Goal: Information Seeking & Learning: Learn about a topic

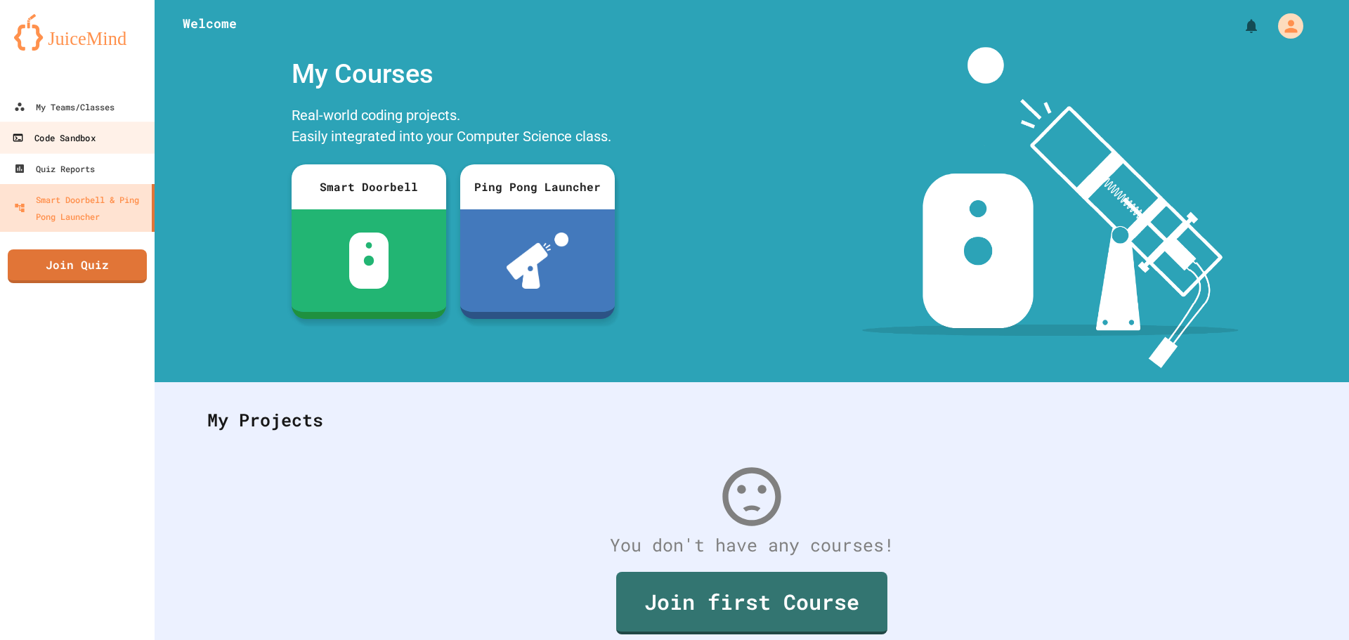
click at [110, 124] on link "Code Sandbox" at bounding box center [77, 138] width 159 height 32
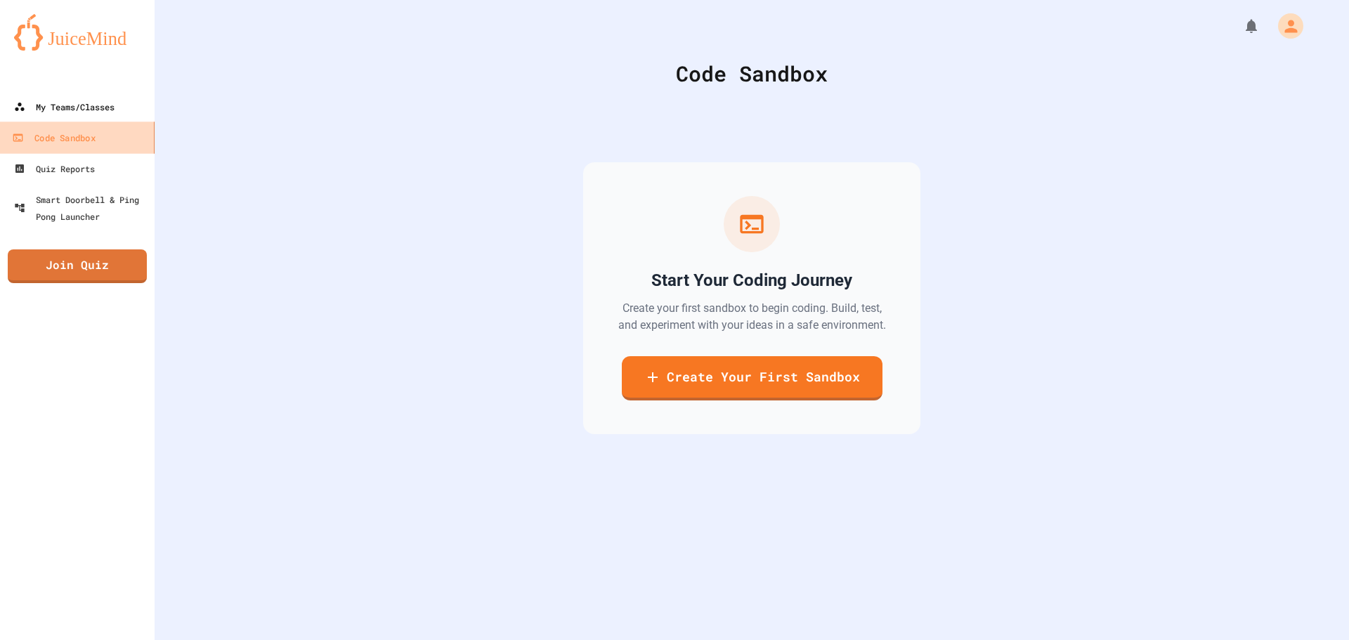
click at [114, 116] on link "My Teams/Classes" at bounding box center [77, 106] width 155 height 31
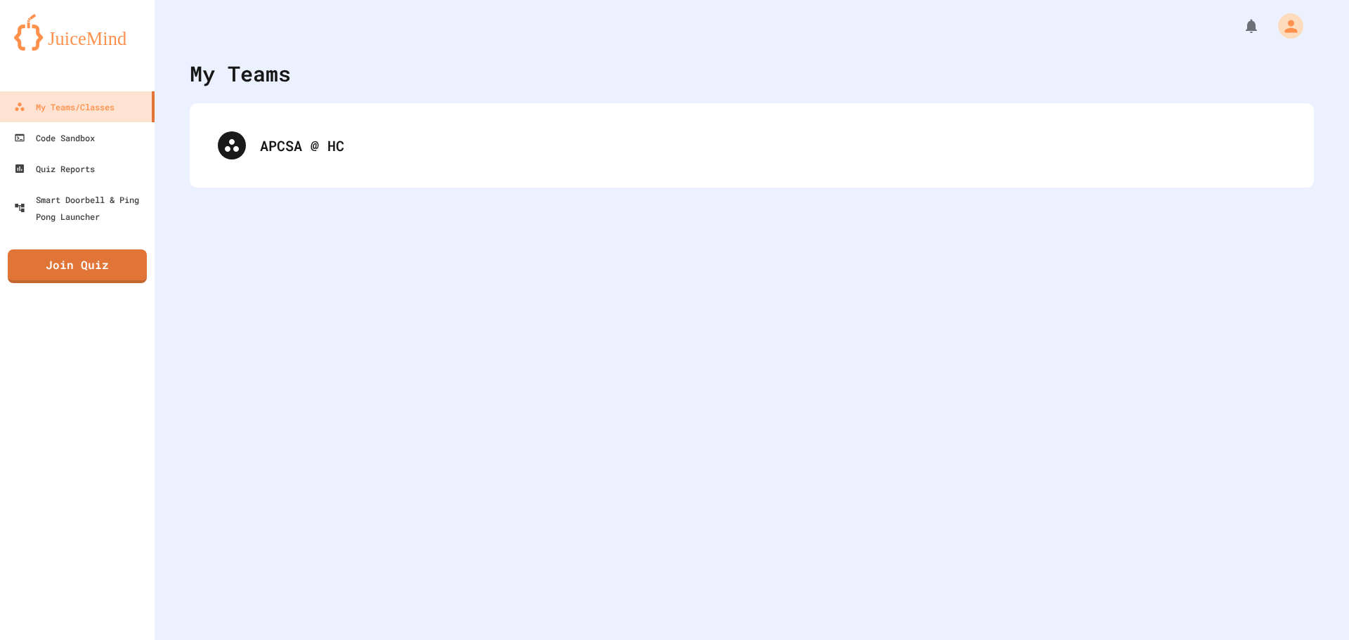
click at [456, 180] on div "APCSA @ HC" at bounding box center [752, 145] width 1124 height 84
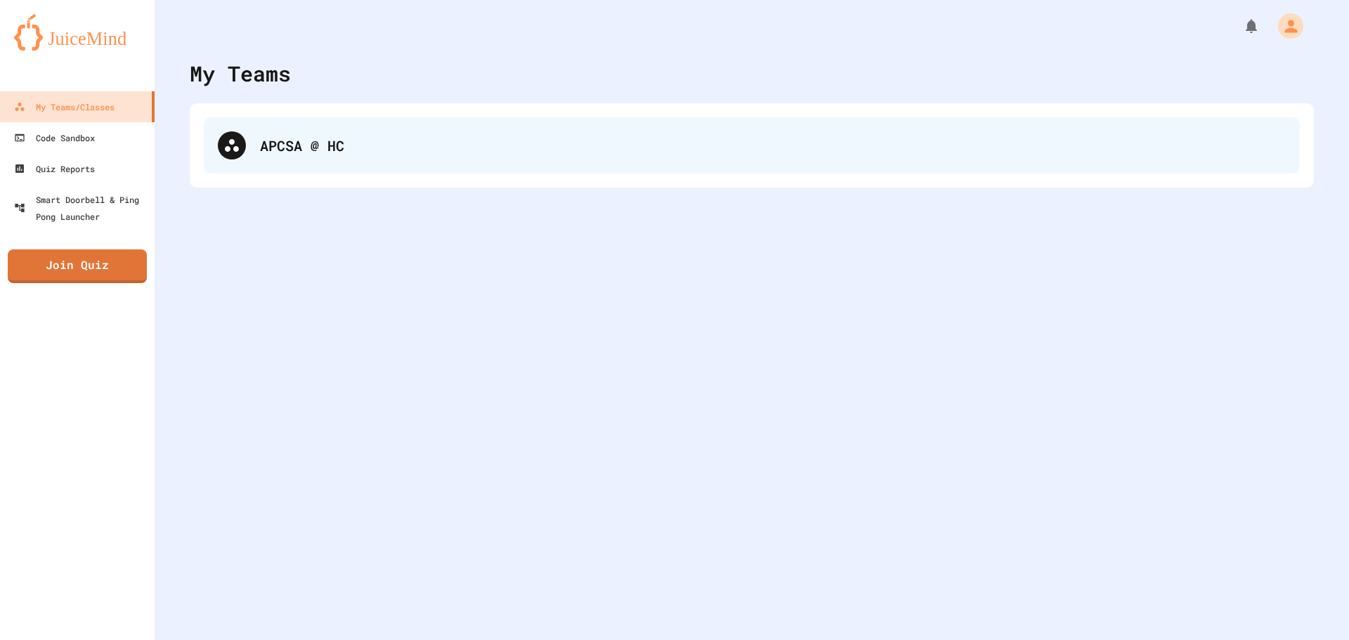
click at [452, 145] on div "APCSA @ HC" at bounding box center [773, 145] width 1026 height 21
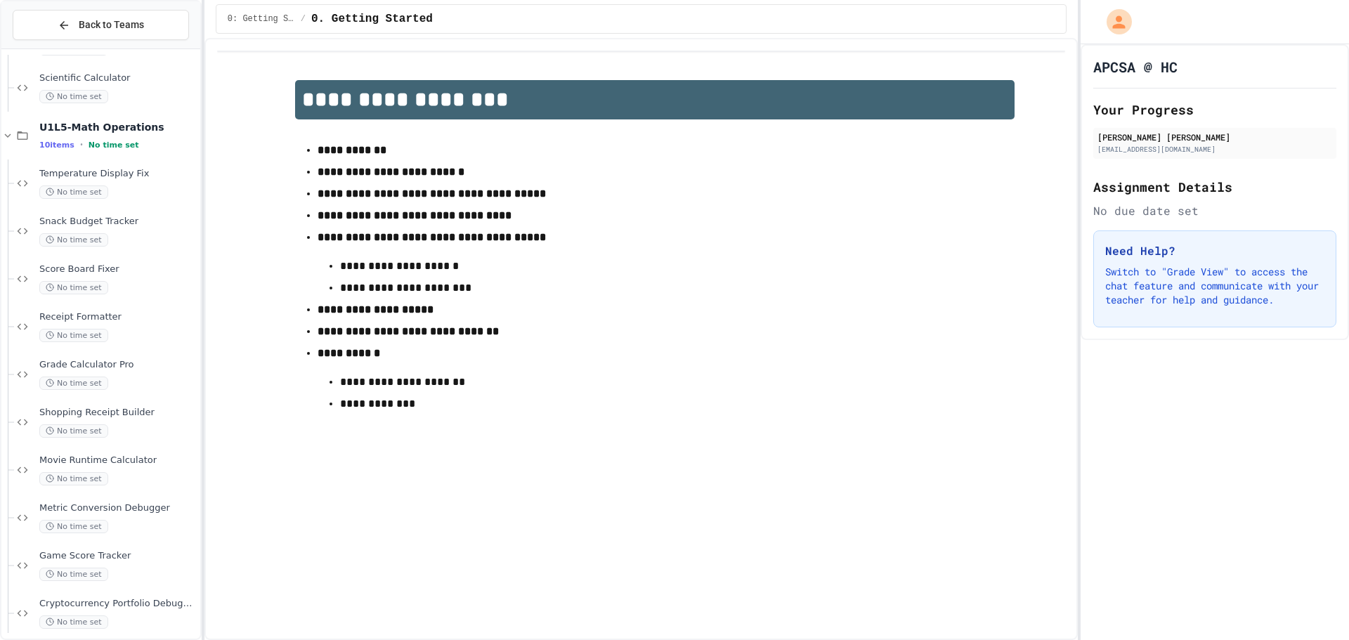
scroll to position [776, 0]
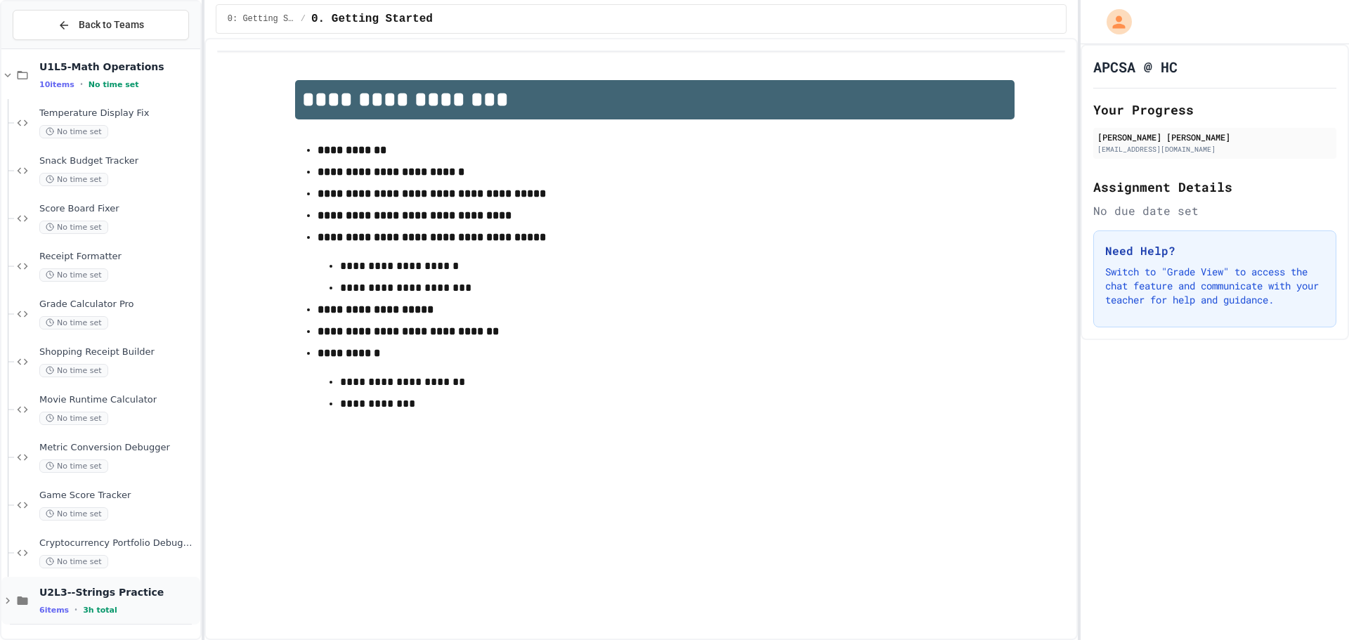
click at [117, 597] on span "U2L3--Strings Practice" at bounding box center [118, 592] width 158 height 13
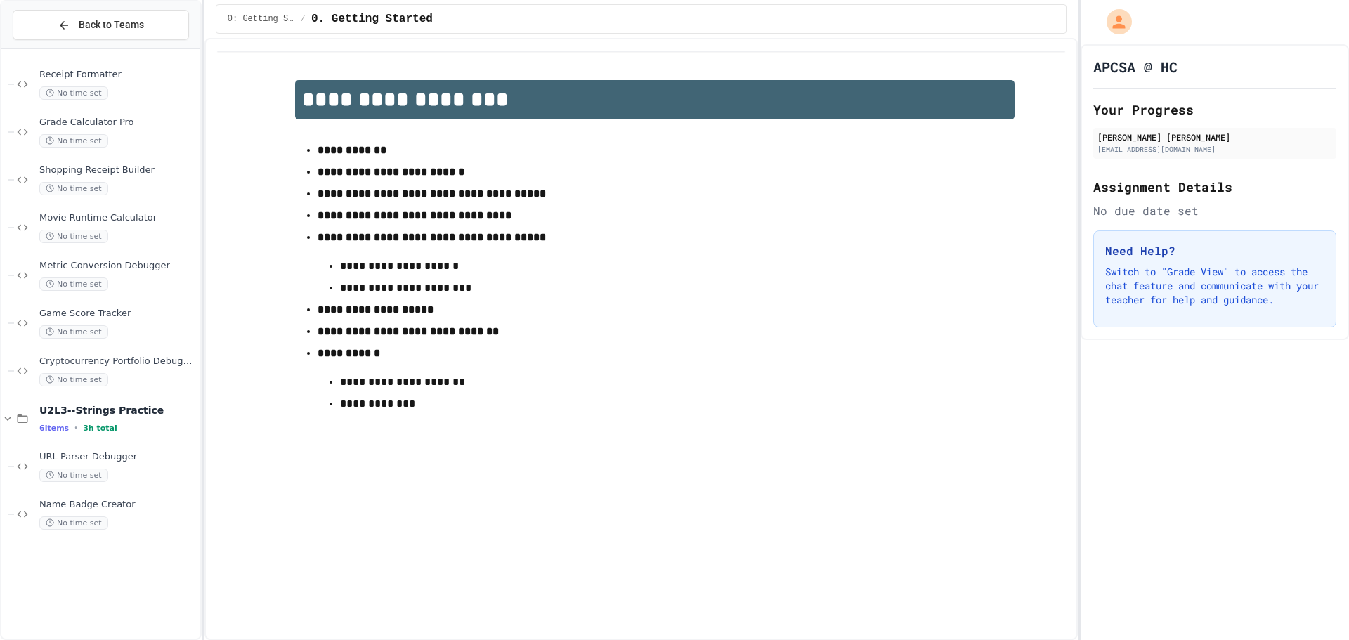
scroll to position [1063, 0]
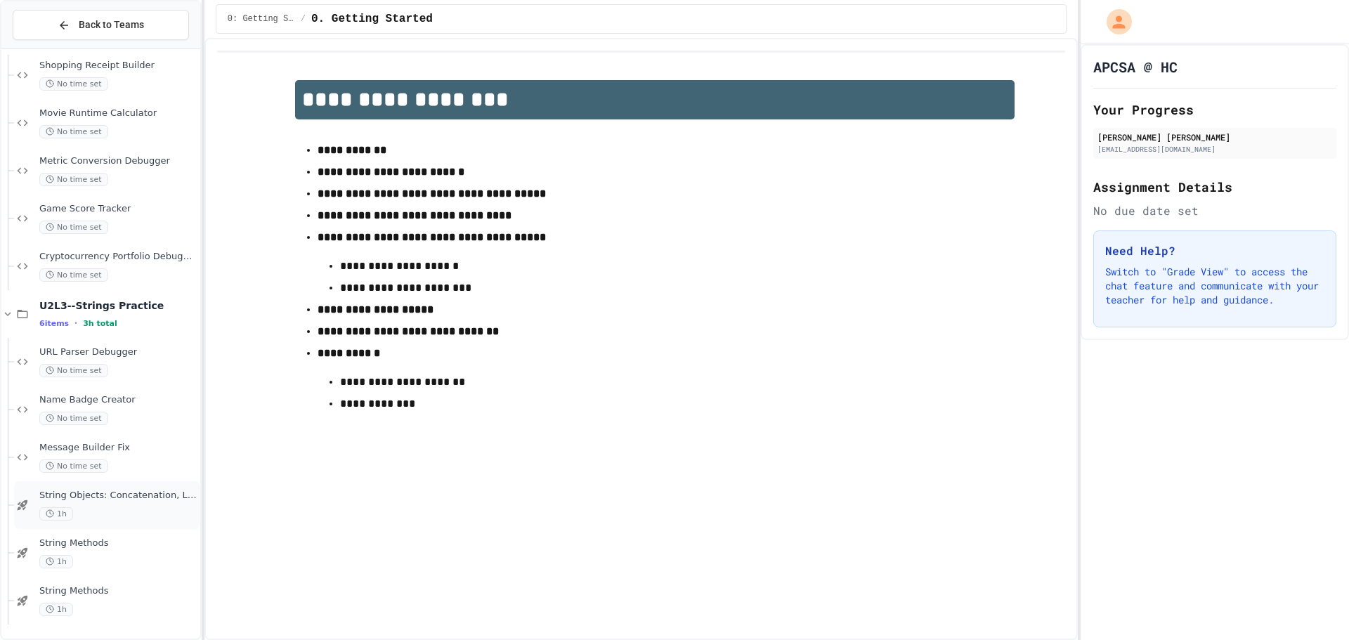
click at [164, 504] on div "String Objects: Concatenation, Literals, and More 1h" at bounding box center [118, 505] width 158 height 31
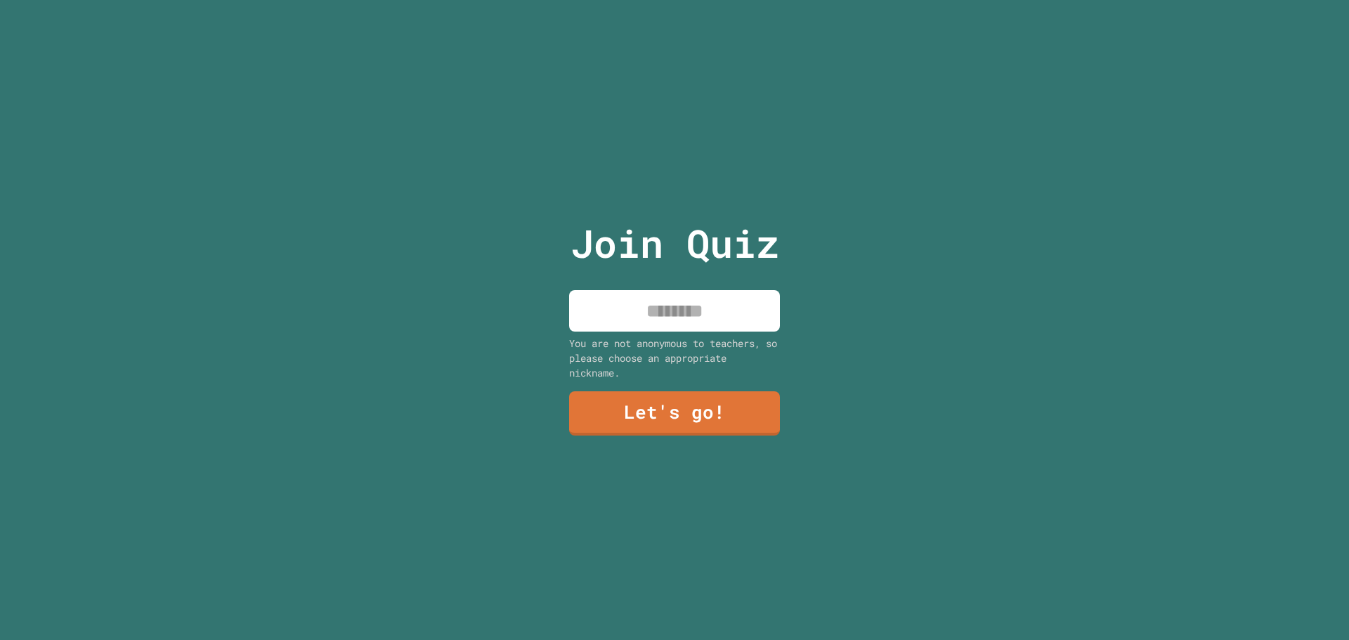
click at [706, 336] on div "You are not anonymous to teachers, so please choose an appropriate nickname." at bounding box center [674, 358] width 211 height 44
click at [698, 325] on input at bounding box center [674, 310] width 211 height 41
type input "*****"
click at [715, 402] on link "Let's go!" at bounding box center [675, 412] width 200 height 46
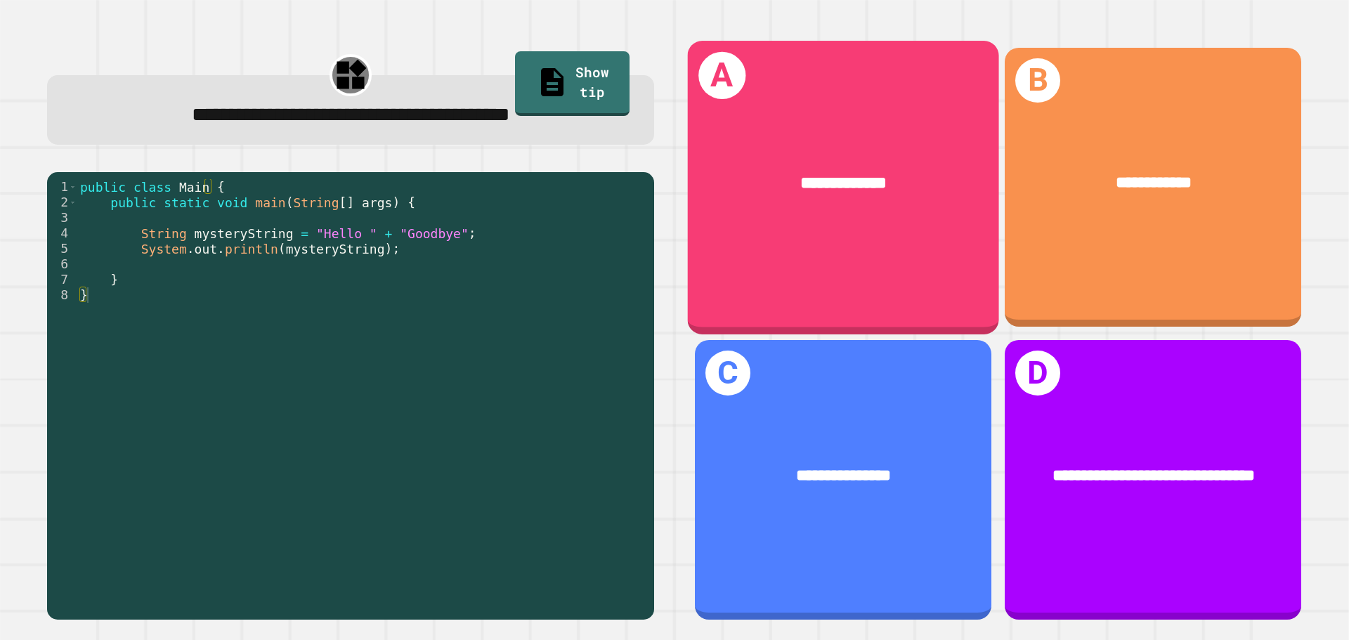
click at [755, 223] on div "**********" at bounding box center [843, 183] width 311 height 94
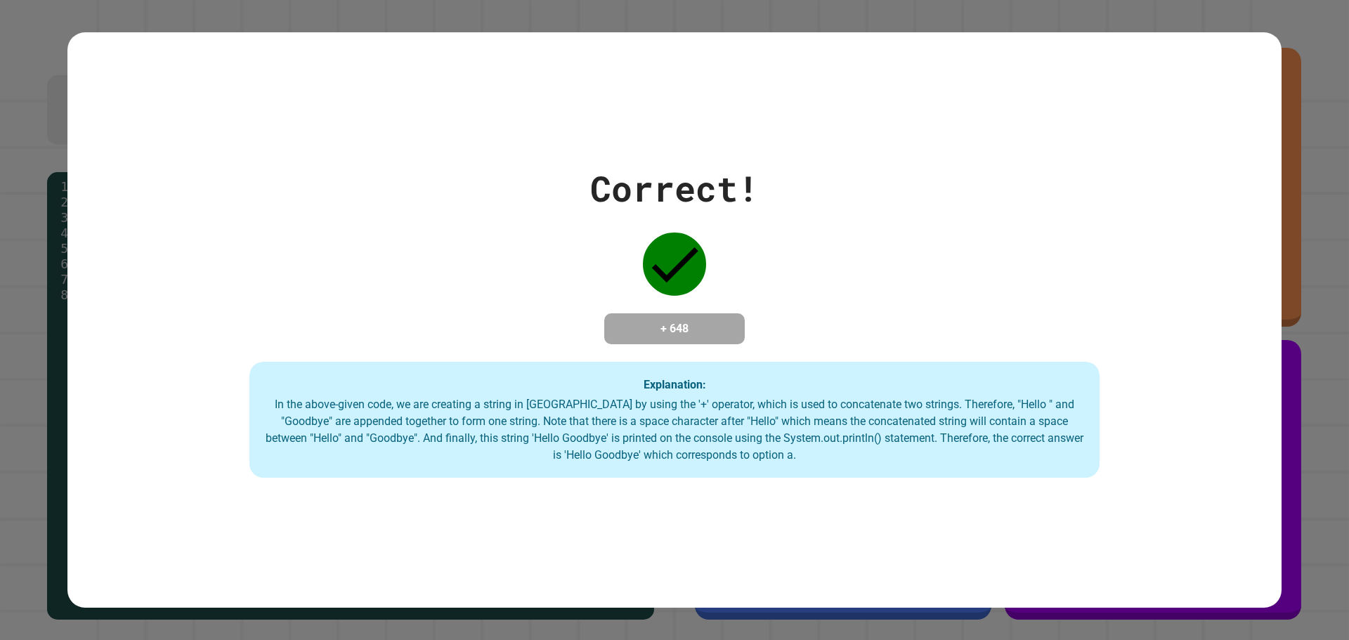
click at [1274, 39] on div "Correct! + 648 Explanation: In the above-given code, we are creating a string i…" at bounding box center [674, 320] width 1349 height 640
click at [695, 320] on h4 "+ 648" at bounding box center [674, 328] width 112 height 17
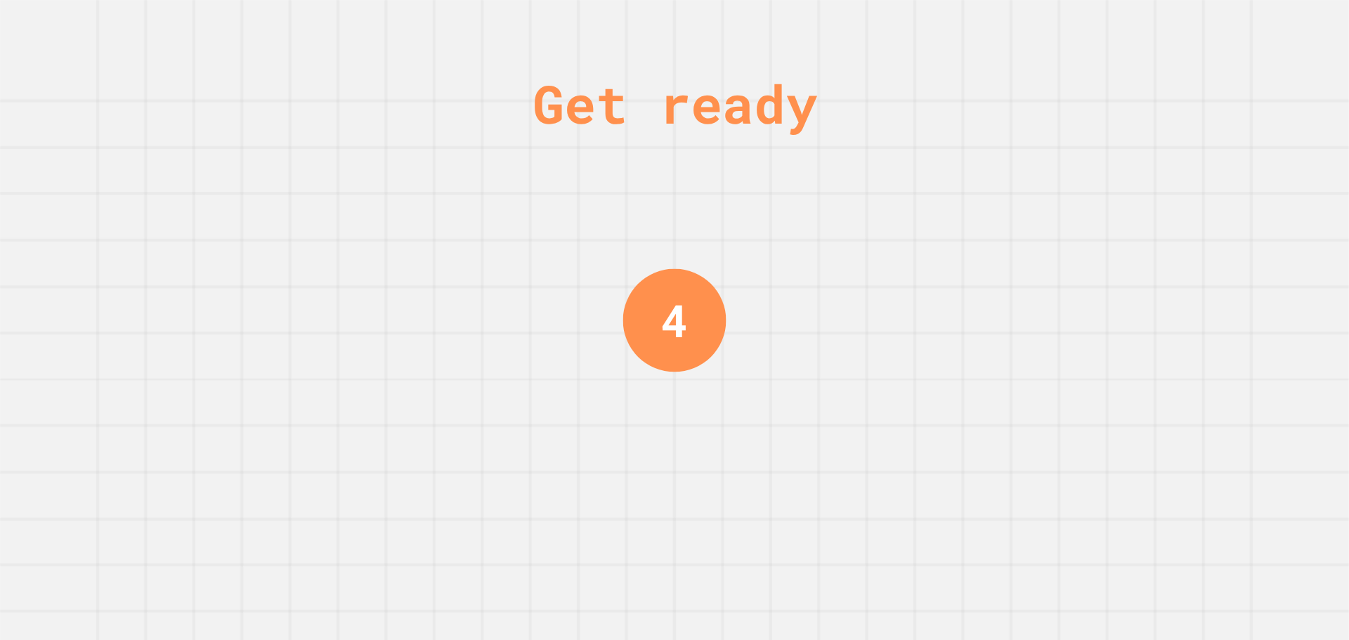
click at [795, 317] on div "Get ready 4" at bounding box center [674, 320] width 1349 height 640
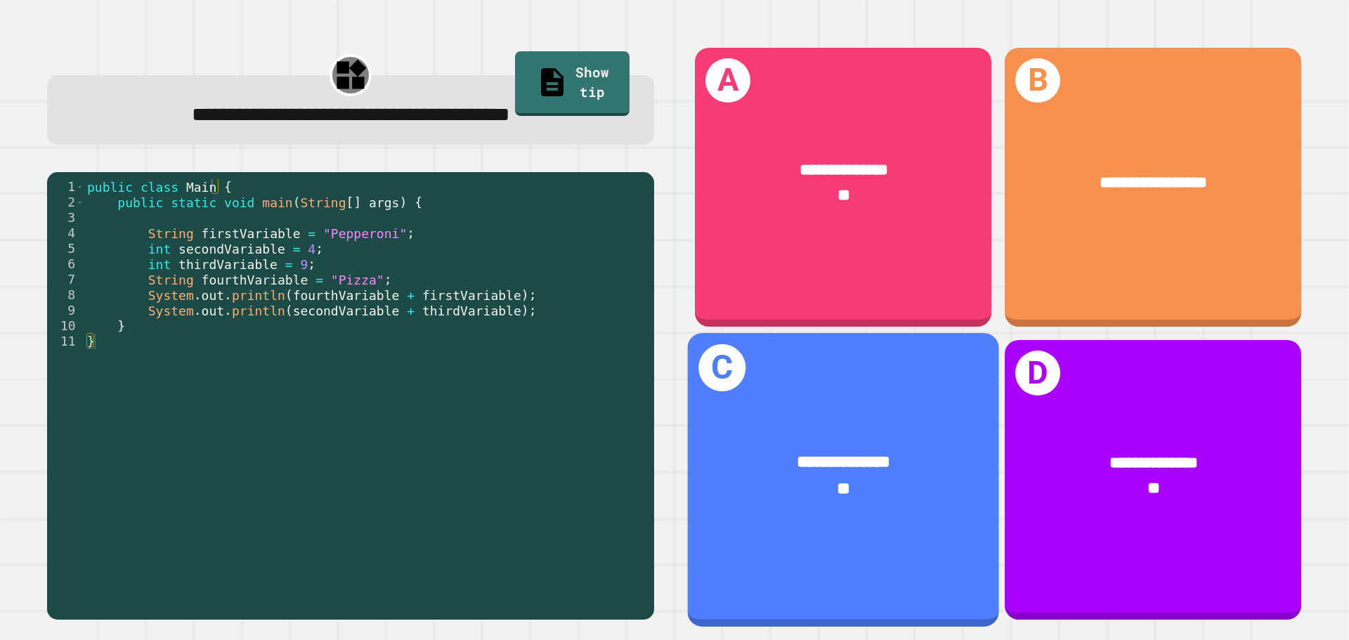
click at [781, 429] on div "**********" at bounding box center [843, 476] width 311 height 121
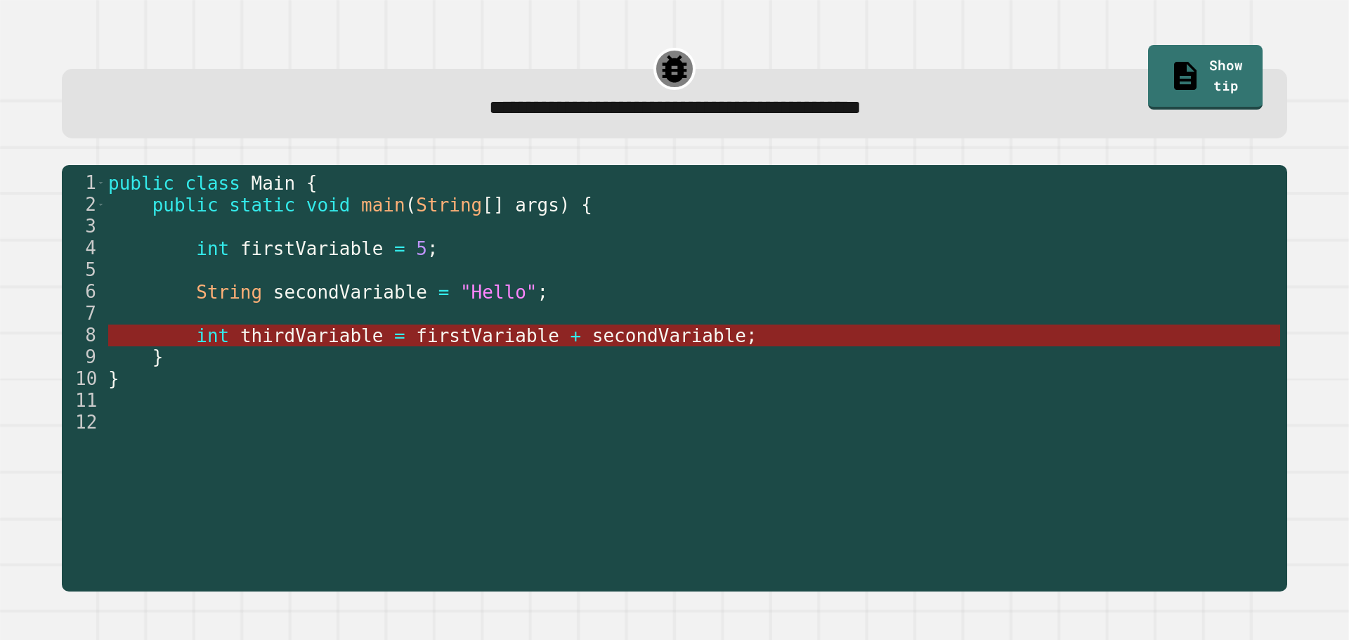
click at [504, 339] on span "firstVariable" at bounding box center [487, 335] width 143 height 21
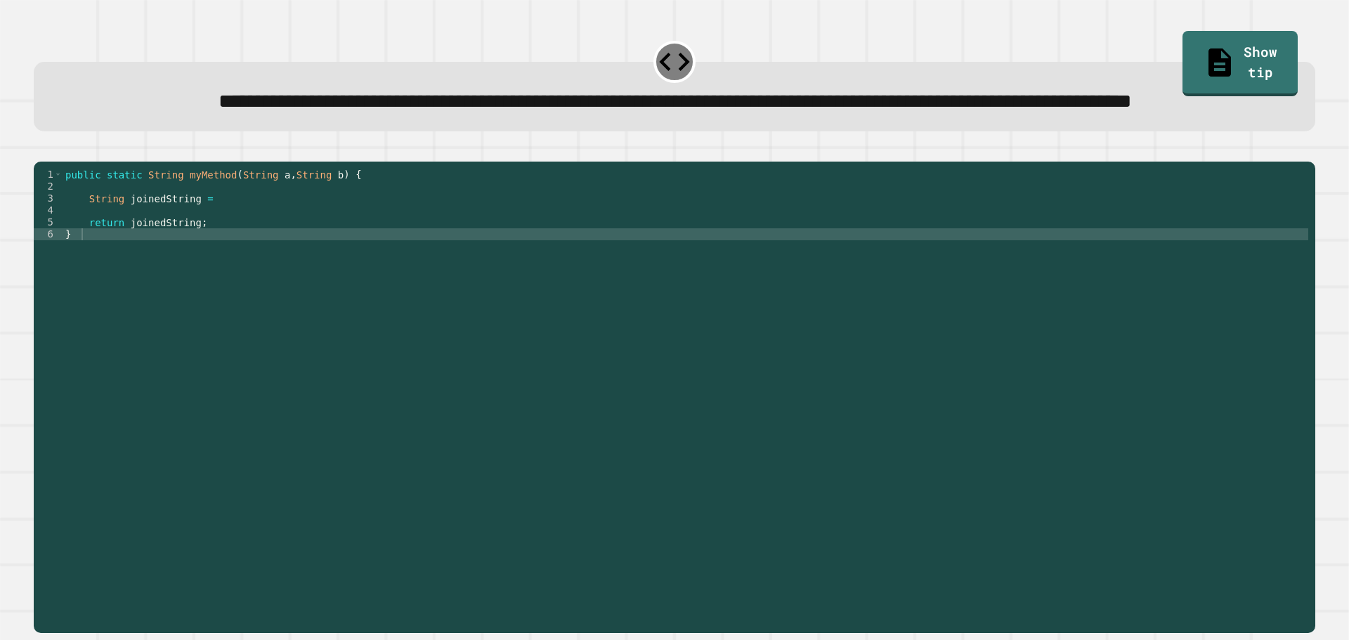
click at [549, 275] on div "public static String myMethod ( String a , String b ) { String joinedString = r…" at bounding box center [686, 366] width 1246 height 394
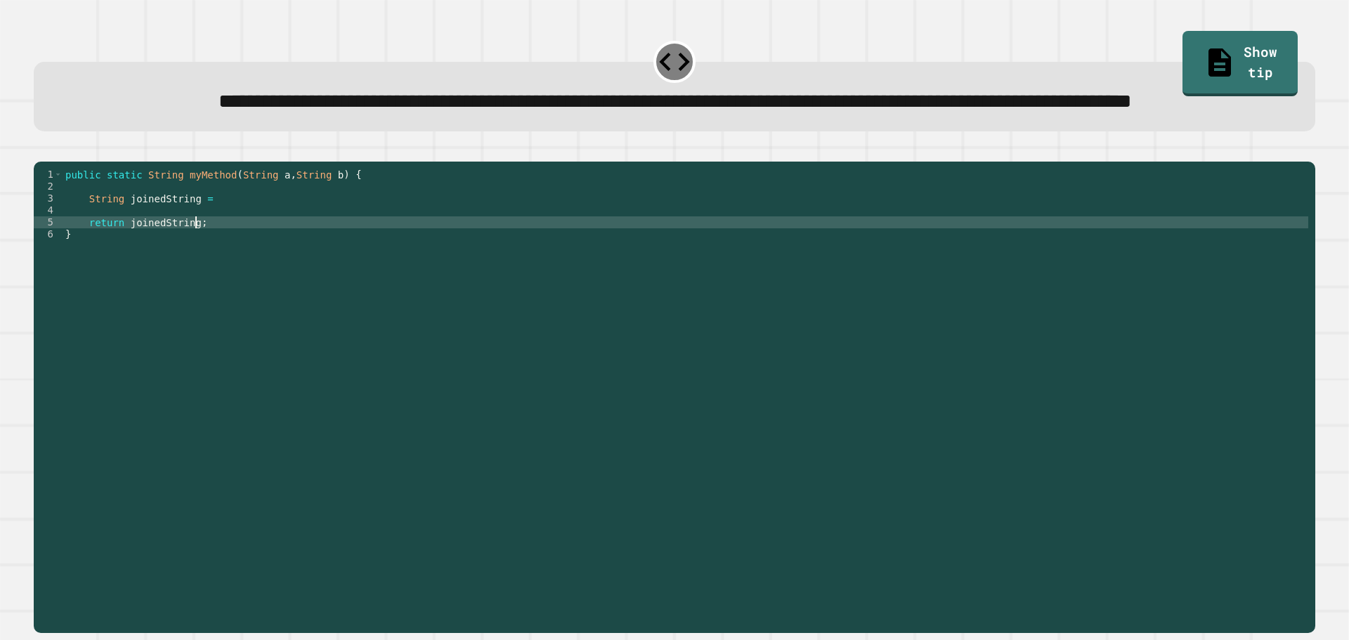
click at [216, 253] on div "public static String myMethod ( String a , String b ) { String joinedString = r…" at bounding box center [686, 366] width 1246 height 394
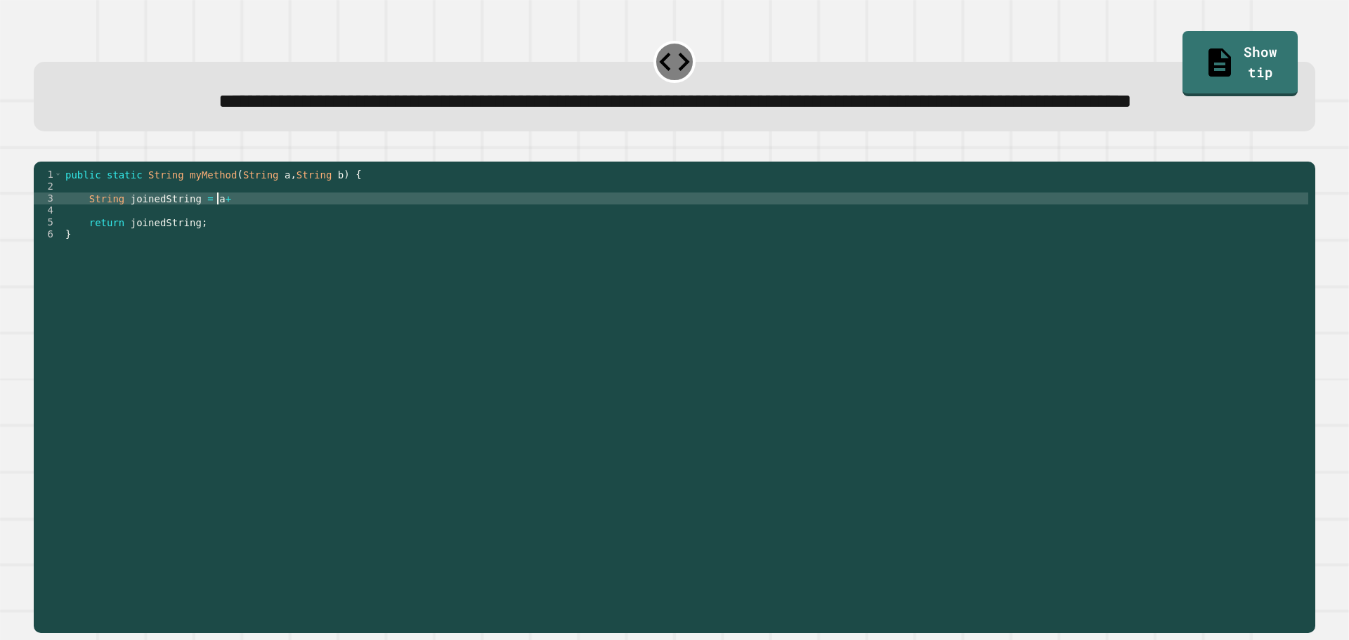
scroll to position [0, 10]
click at [41, 150] on button "button" at bounding box center [41, 150] width 0 height 0
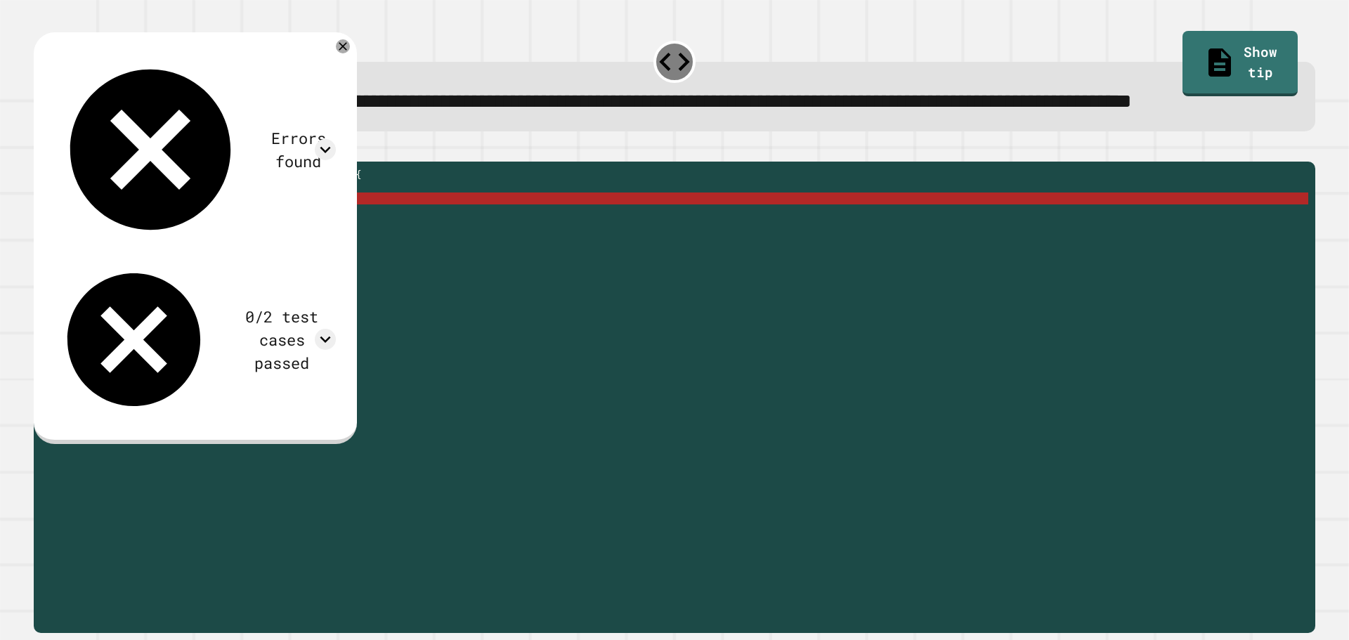
drag, startPoint x: 65, startPoint y: 192, endPoint x: 126, endPoint y: 233, distance: 73.5
click at [107, 224] on div "**********" at bounding box center [674, 389] width 1281 height 488
click at [253, 253] on div "public static String myMethod ( String a , String b ) { String joinedString = a…" at bounding box center [686, 366] width 1246 height 394
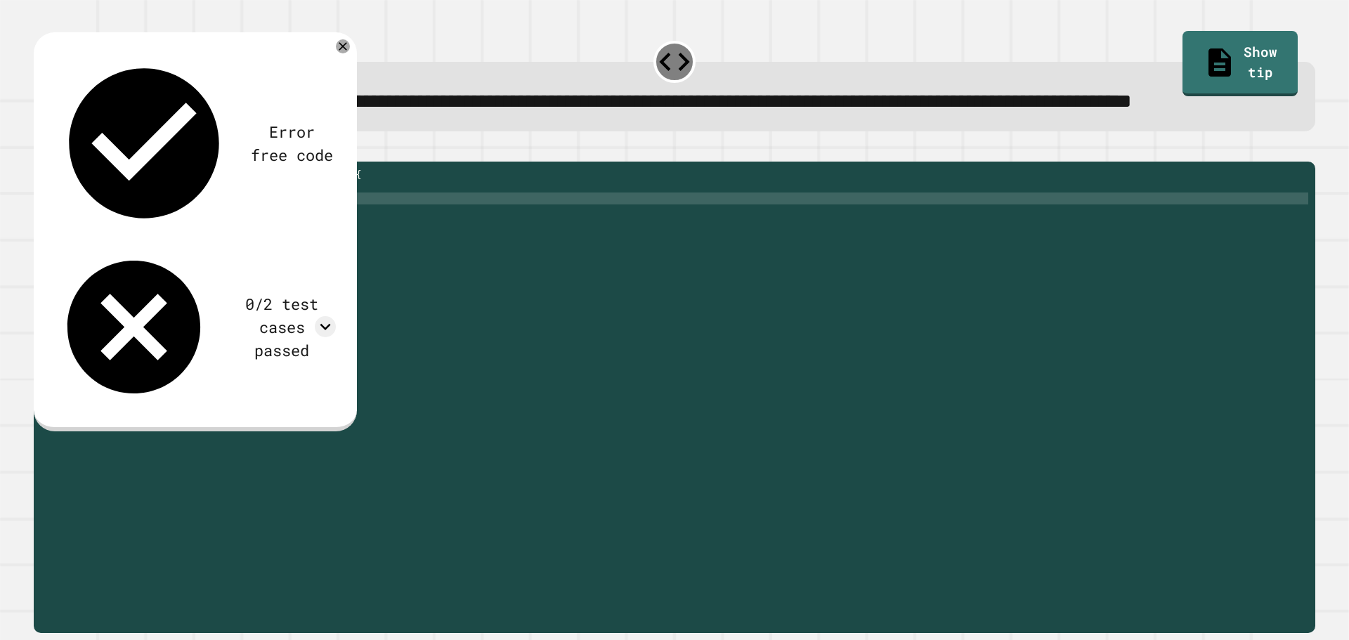
type textarea "**********"
click at [41, 150] on icon "button" at bounding box center [41, 150] width 0 height 0
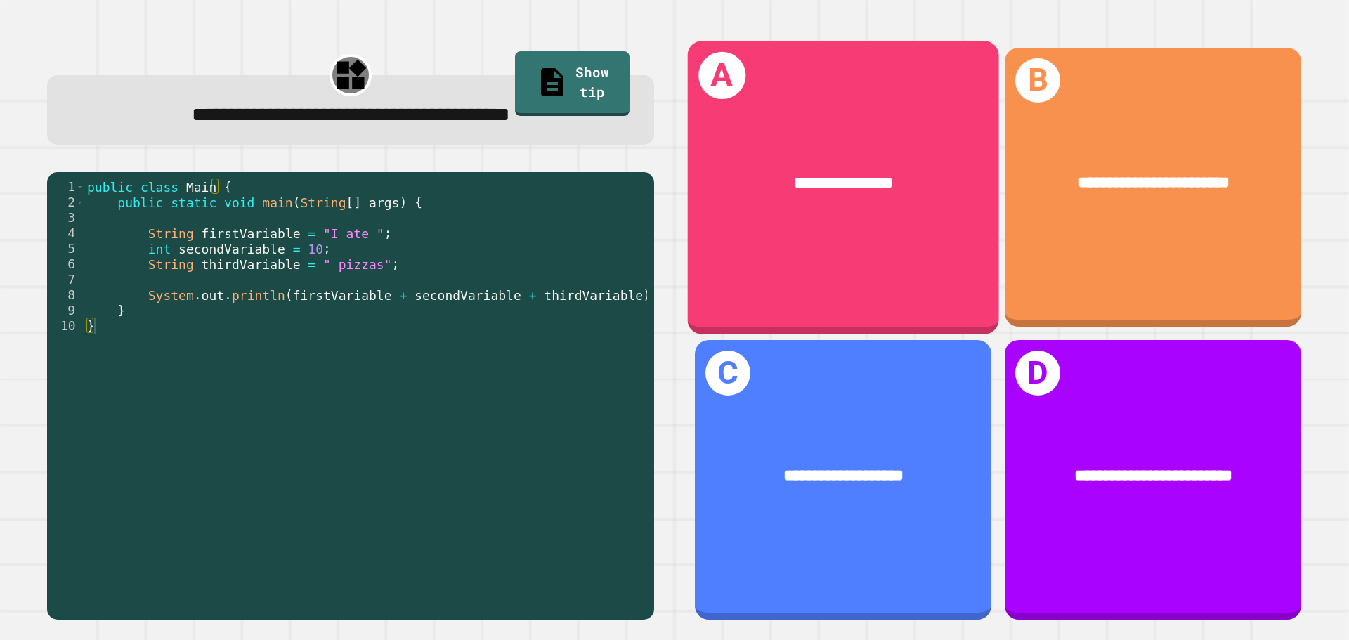
click at [783, 261] on div "**********" at bounding box center [843, 187] width 311 height 293
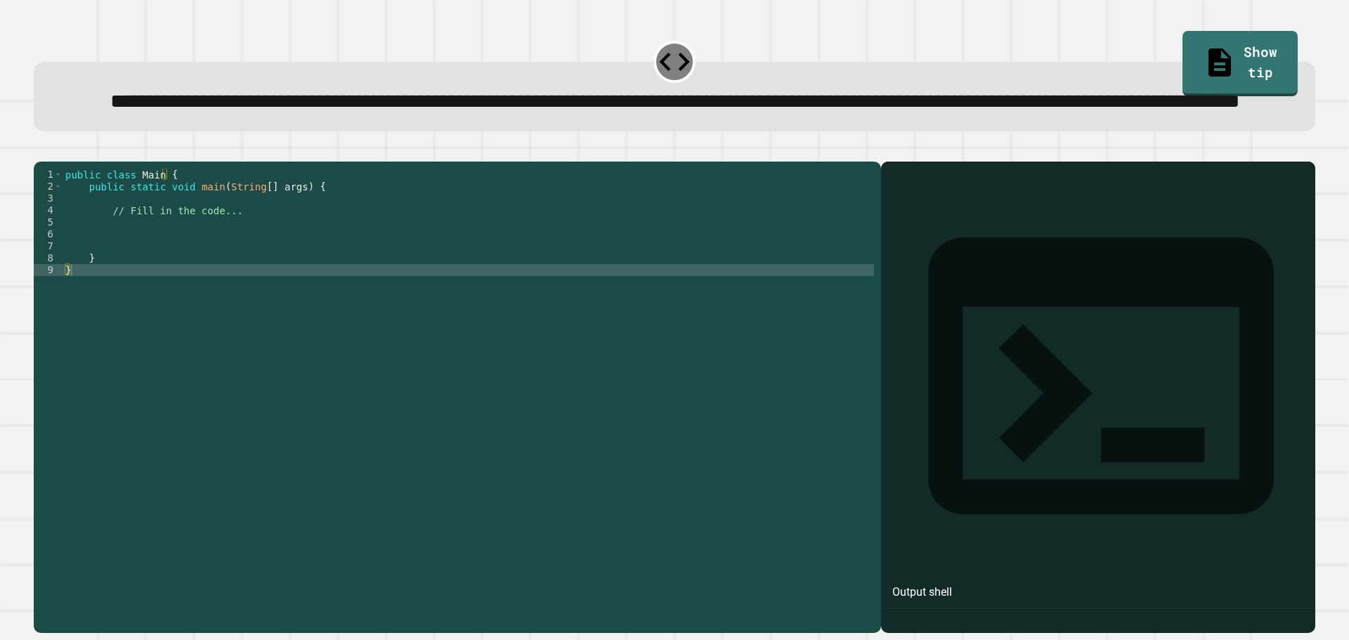
click at [450, 267] on div "public class Main { public static void main ( String [ ] args ) { // Fill in th…" at bounding box center [468, 366] width 811 height 394
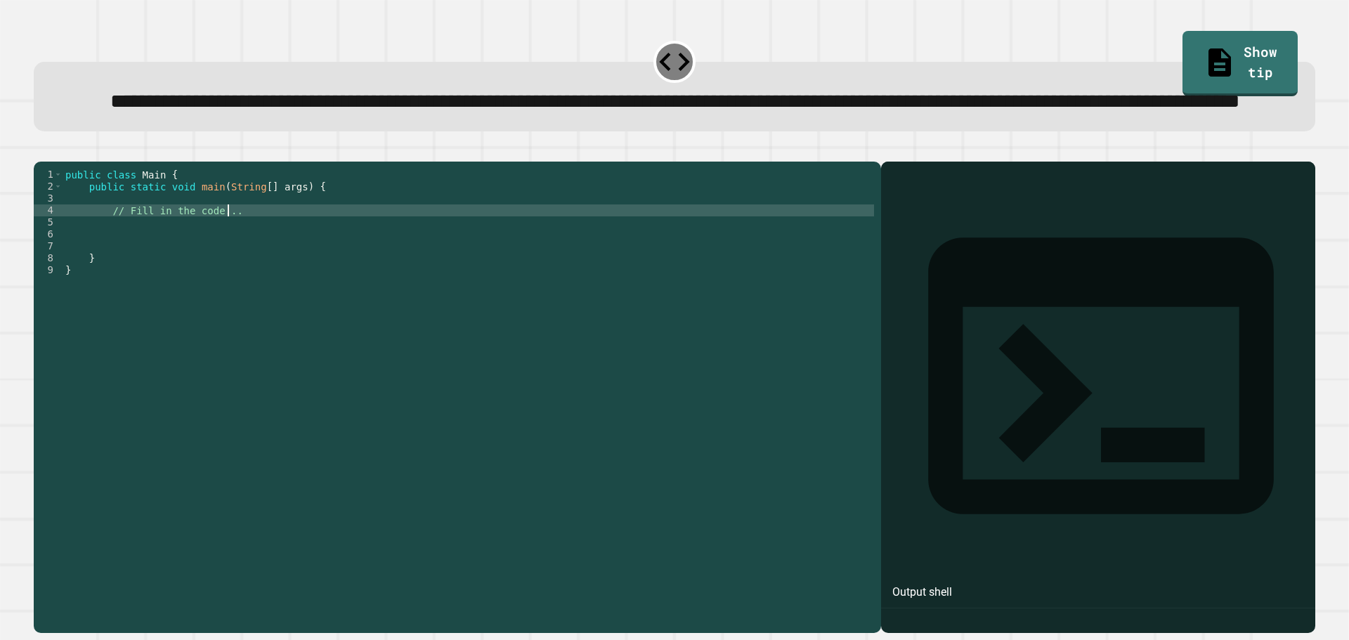
click at [431, 295] on div "public class Main { public static void main ( String [ ] args ) { // Fill in th…" at bounding box center [468, 366] width 811 height 394
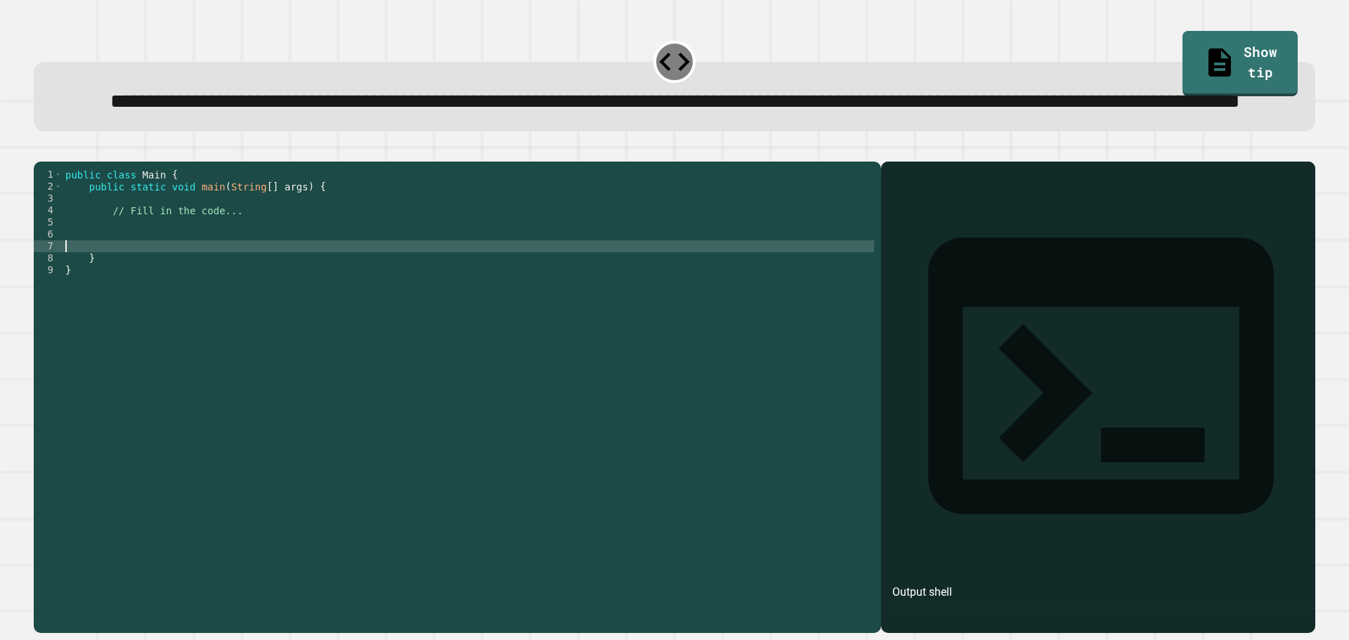
click at [432, 283] on div "public class Main { public static void main ( String [ ] args ) { // Fill in th…" at bounding box center [468, 366] width 811 height 394
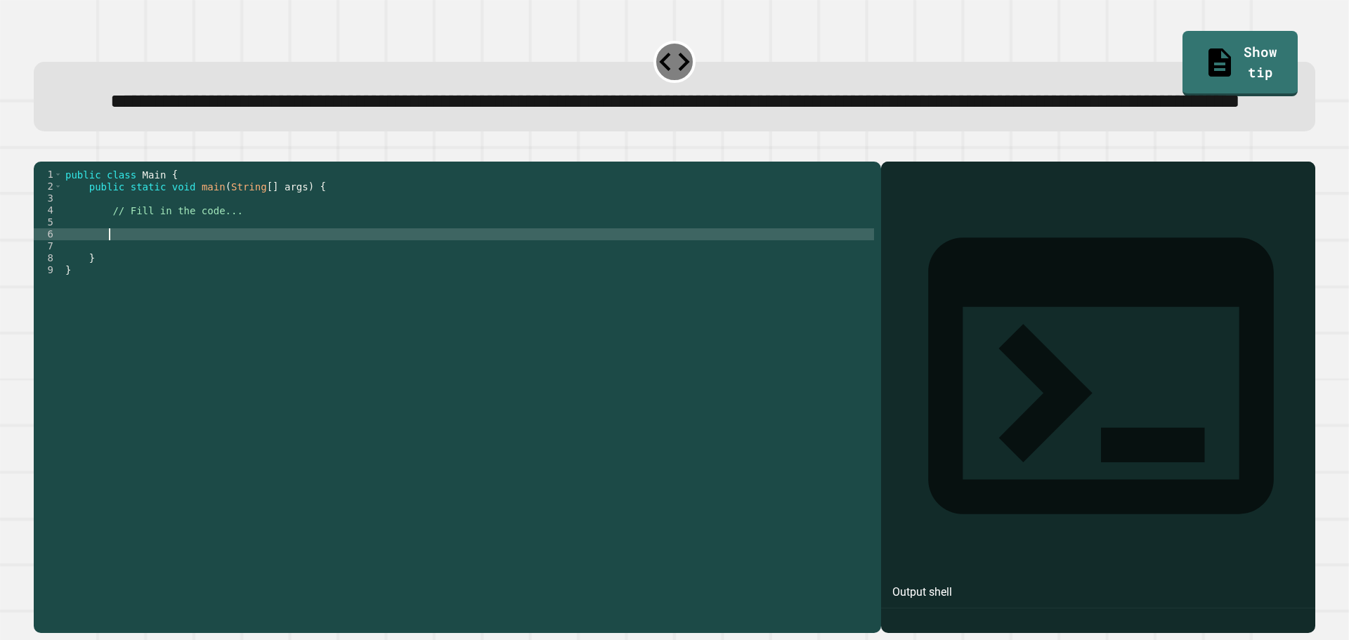
click at [433, 275] on div "public class Main { public static void main ( String [ ] args ) { // Fill in th…" at bounding box center [468, 366] width 811 height 394
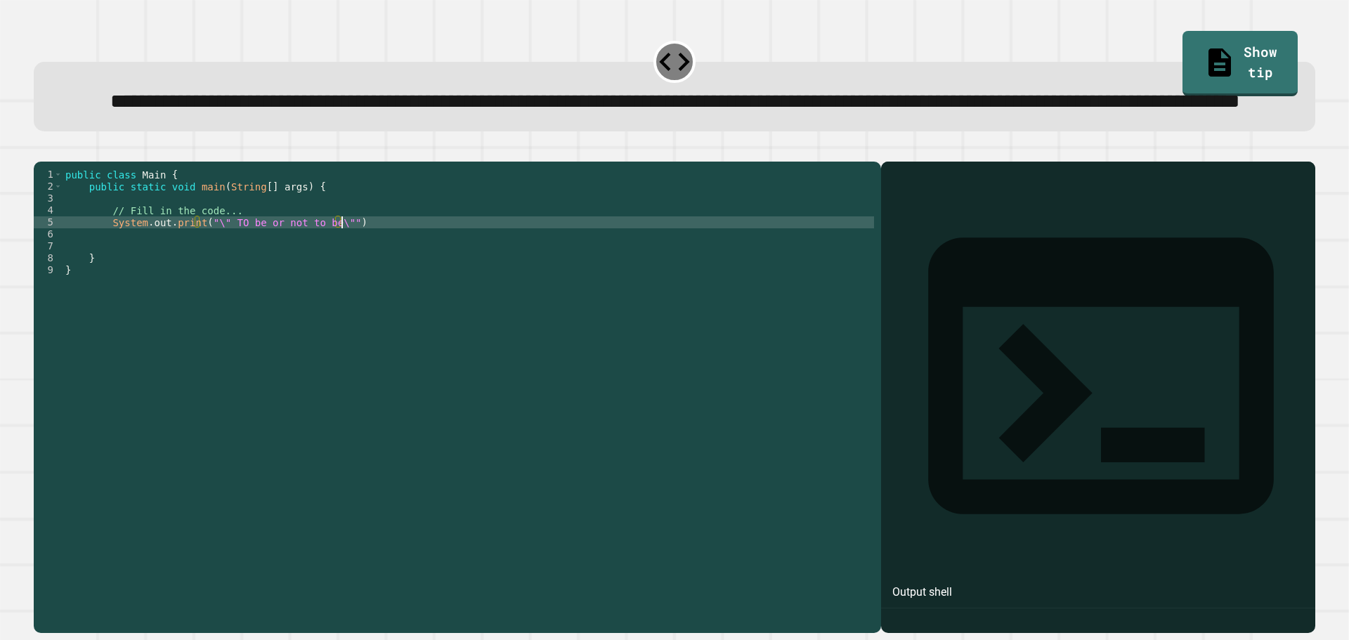
scroll to position [0, 19]
click at [54, 164] on icon "button" at bounding box center [50, 159] width 8 height 10
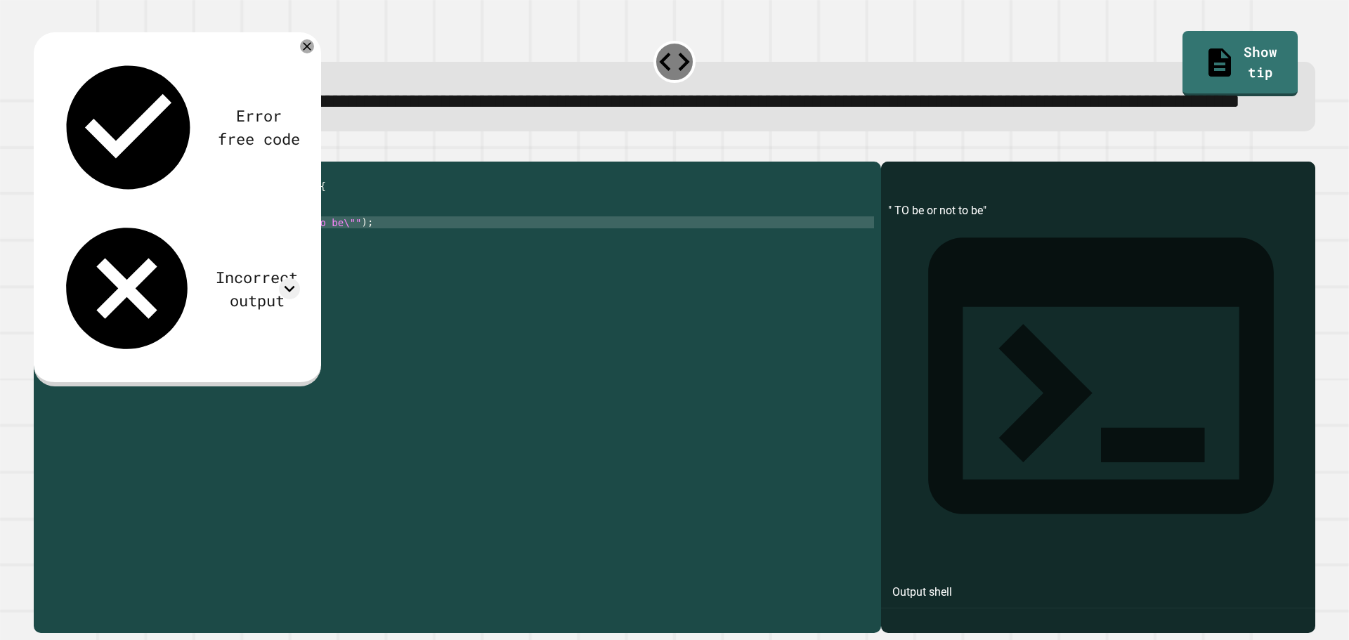
click at [229, 276] on div "public class Main { public static void main ( String [ ] args ) { // Fill in th…" at bounding box center [468, 366] width 811 height 394
click at [233, 276] on div "public class Main { public static void main ( String [ ] args ) { // Fill in th…" at bounding box center [468, 366] width 811 height 394
click at [41, 150] on icon "button" at bounding box center [41, 150] width 0 height 0
click at [225, 280] on div "public class Main { public static void main ( String [ ] args ) { // Fill in th…" at bounding box center [468, 366] width 811 height 394
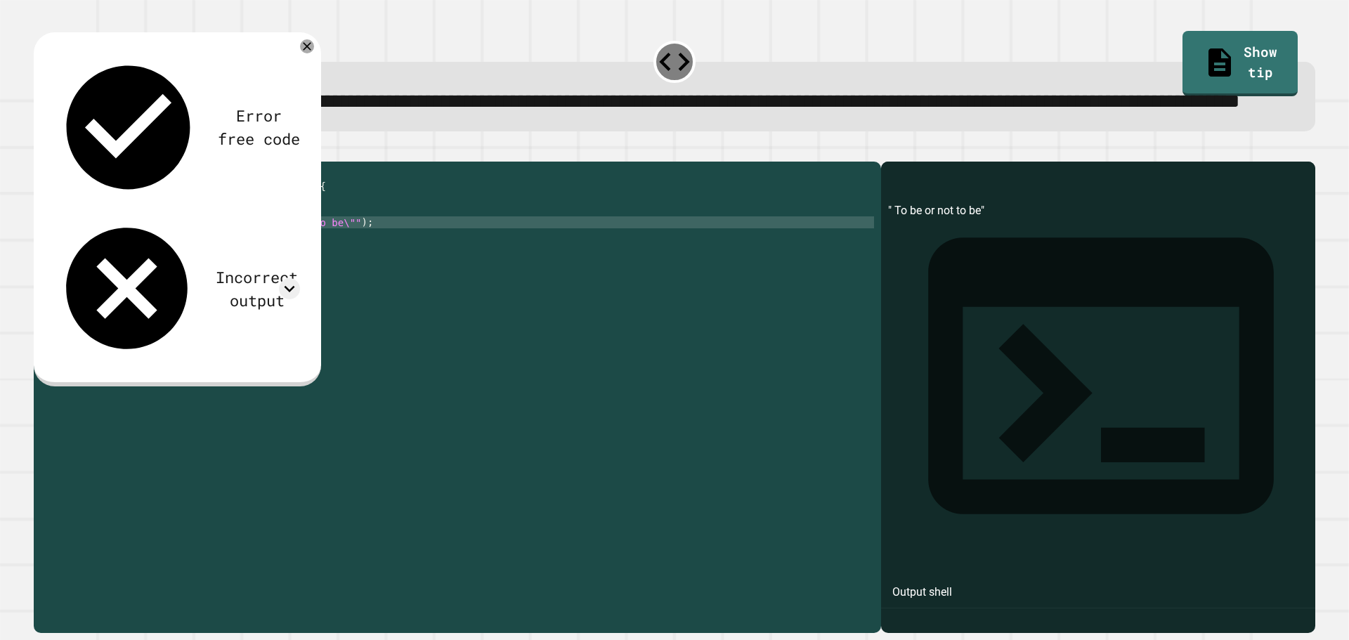
type textarea "**********"
click at [41, 150] on icon "button" at bounding box center [41, 150] width 0 height 0
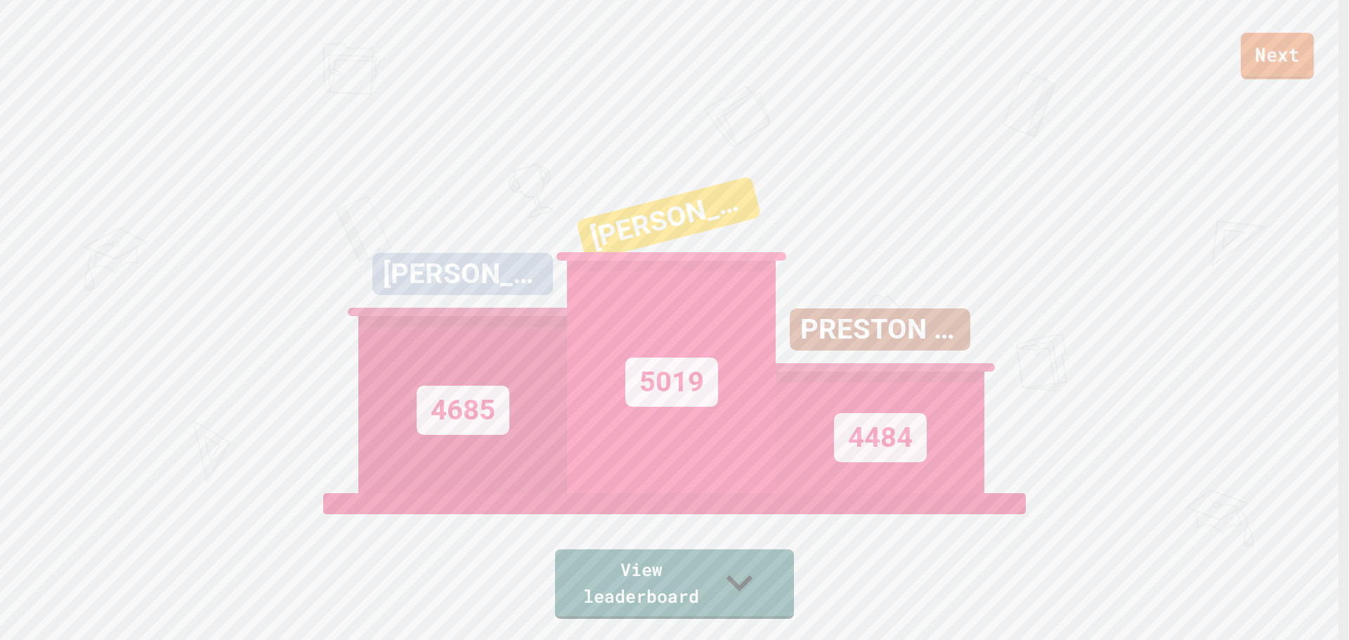
click at [1248, 42] on link "Next" at bounding box center [1277, 56] width 73 height 46
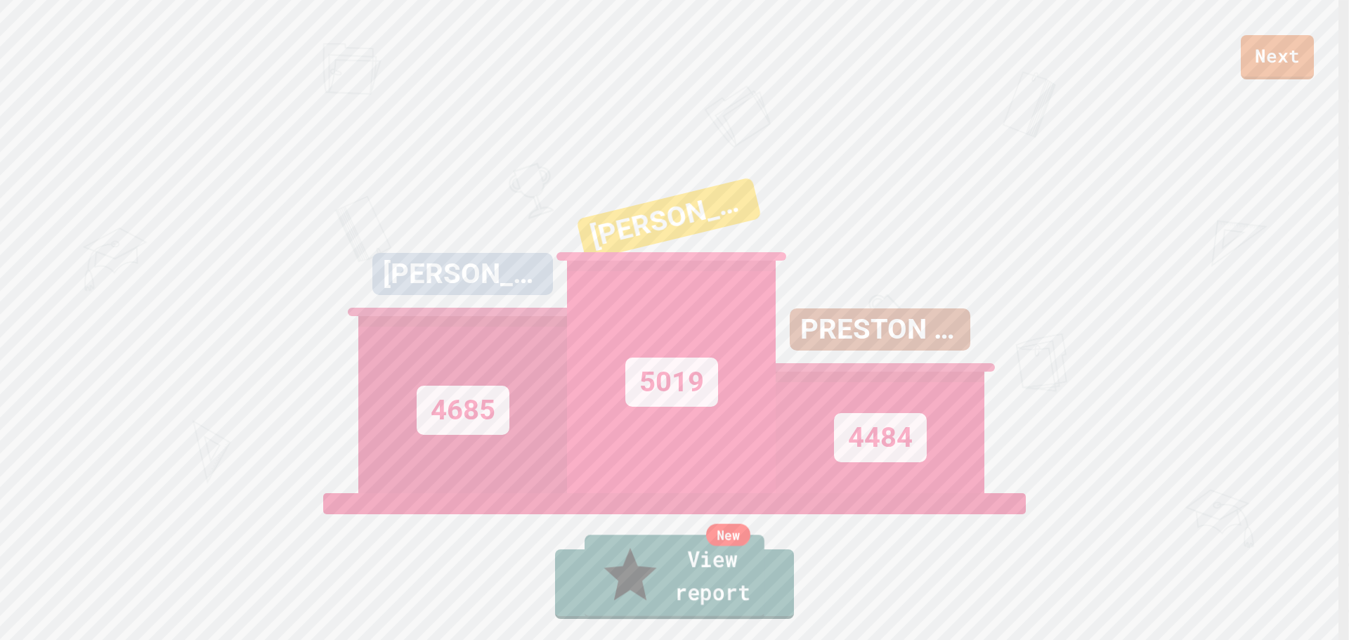
click at [723, 607] on link "New View report" at bounding box center [675, 577] width 180 height 84
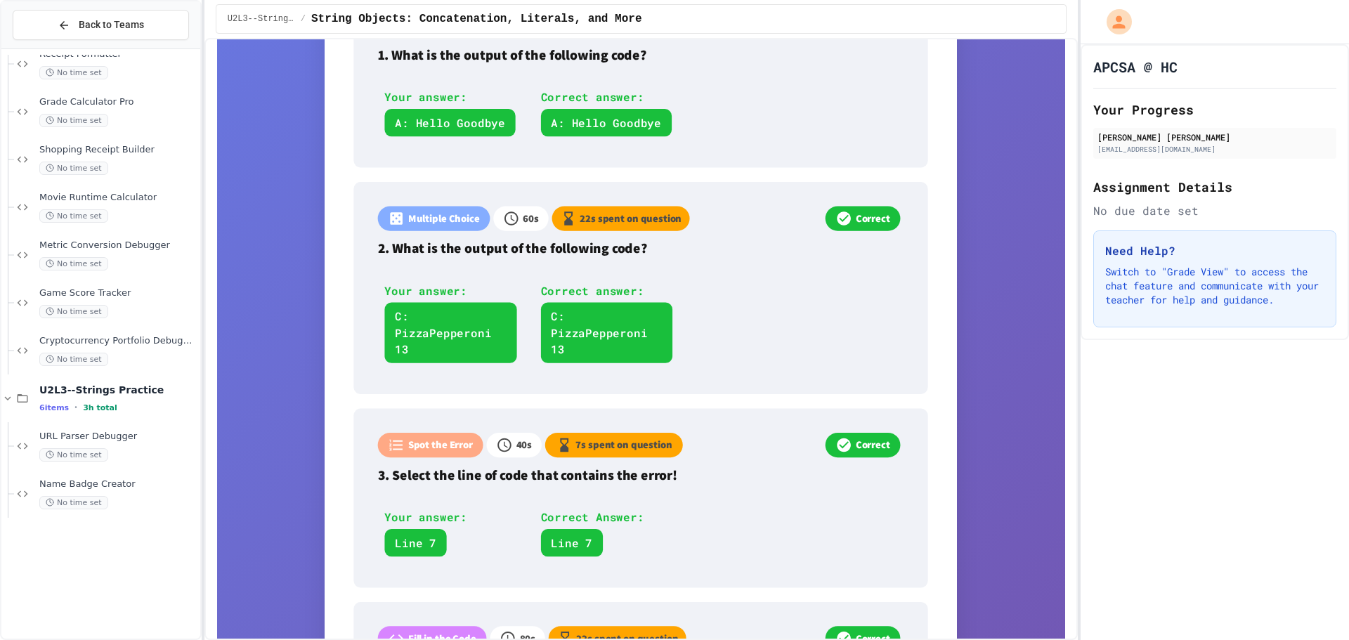
scroll to position [1063, 0]
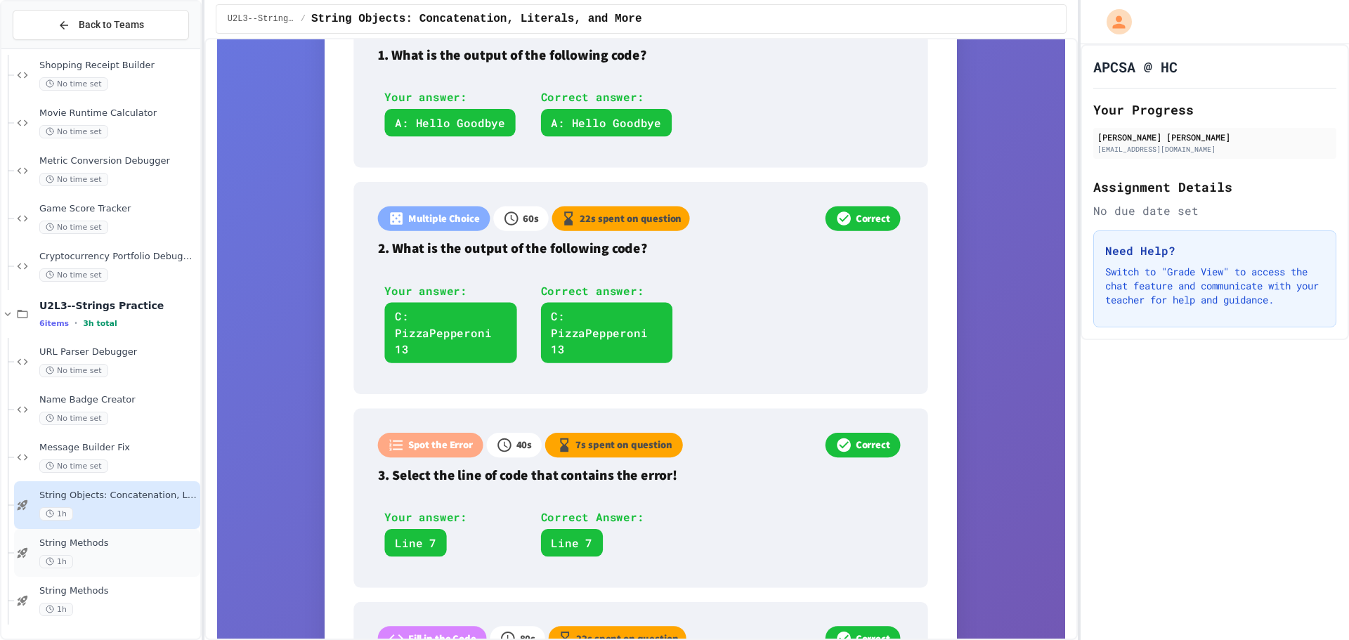
click at [117, 554] on div "String Methods 1h" at bounding box center [118, 552] width 158 height 31
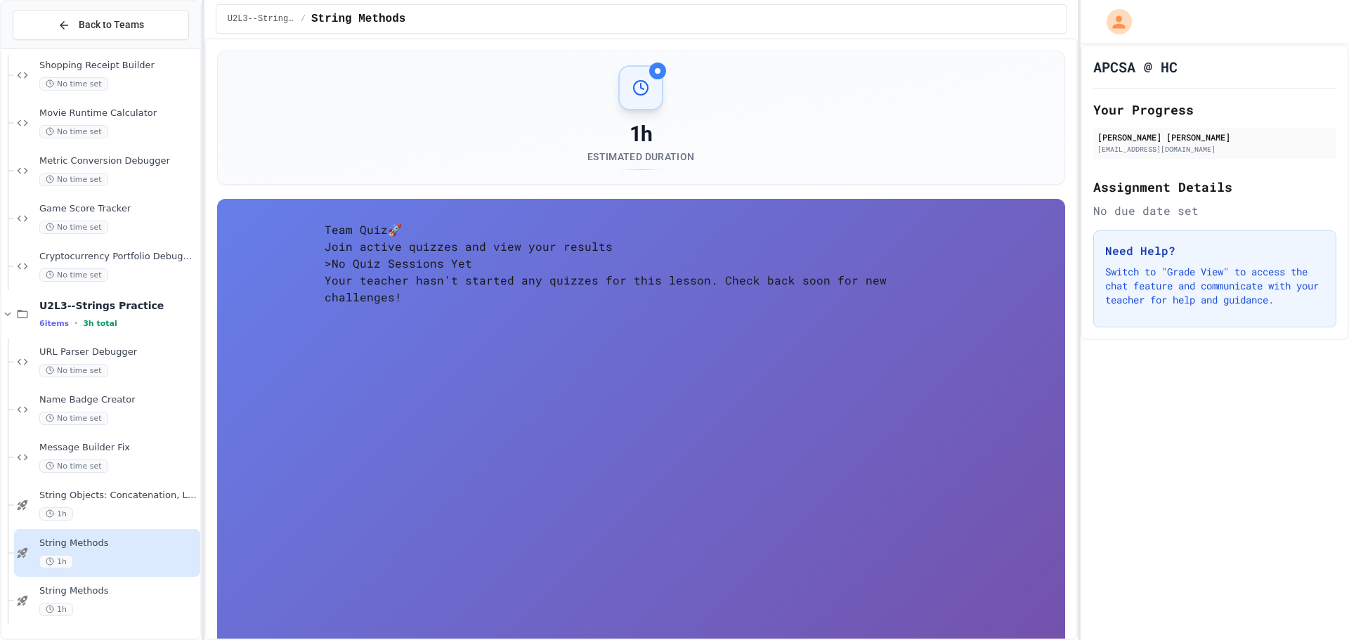
scroll to position [1046, 0]
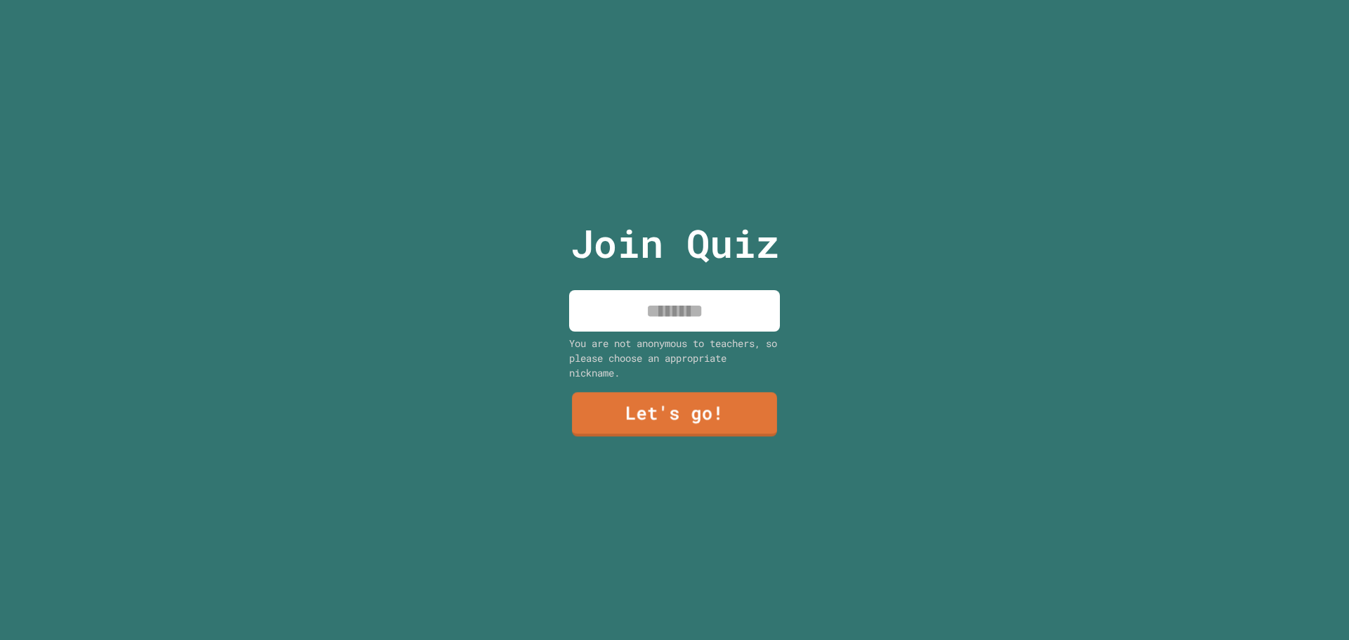
click at [736, 304] on input at bounding box center [674, 310] width 211 height 41
type input "*"
type input "******"
click at [717, 398] on link "Let's go!" at bounding box center [675, 412] width 204 height 46
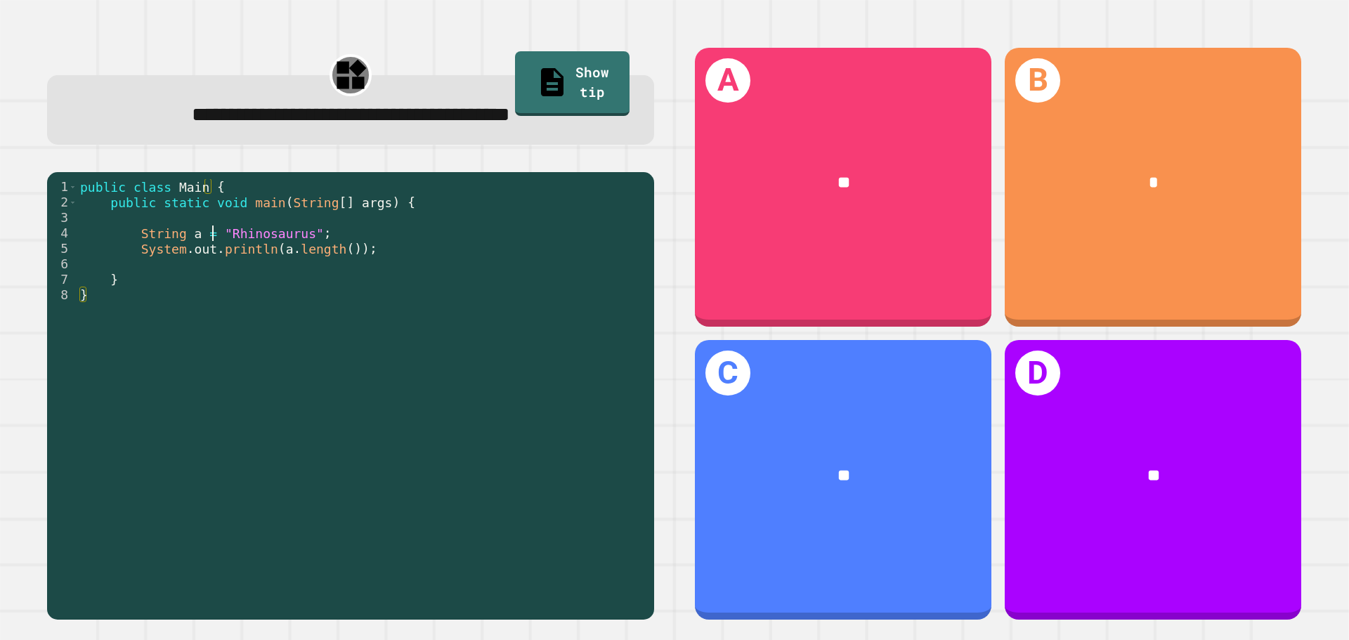
click at [214, 237] on div "public class Main { public static void main ( String [ ] args ) { String a = "R…" at bounding box center [362, 395] width 570 height 433
drag, startPoint x: 217, startPoint y: 236, endPoint x: 305, endPoint y: 233, distance: 87.9
click at [305, 233] on div "public class Main { public static void main ( String [ ] args ) { String a = "R…" at bounding box center [362, 395] width 570 height 433
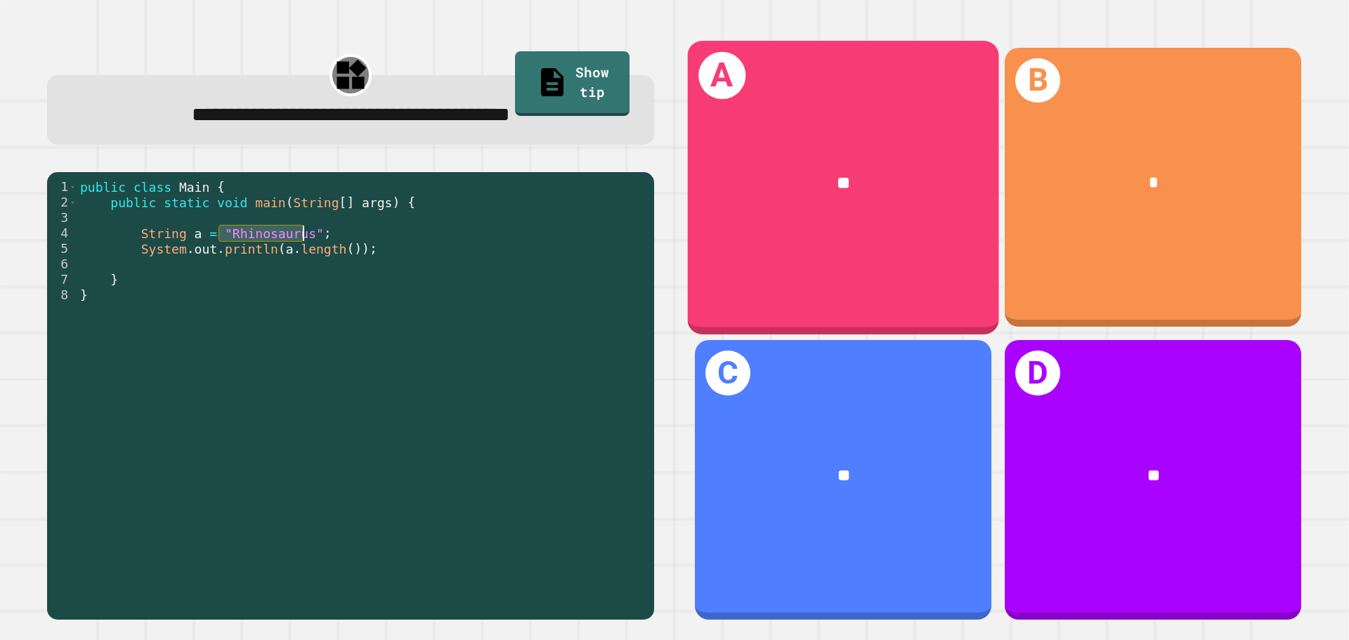
click at [869, 153] on div "**" at bounding box center [843, 183] width 311 height 94
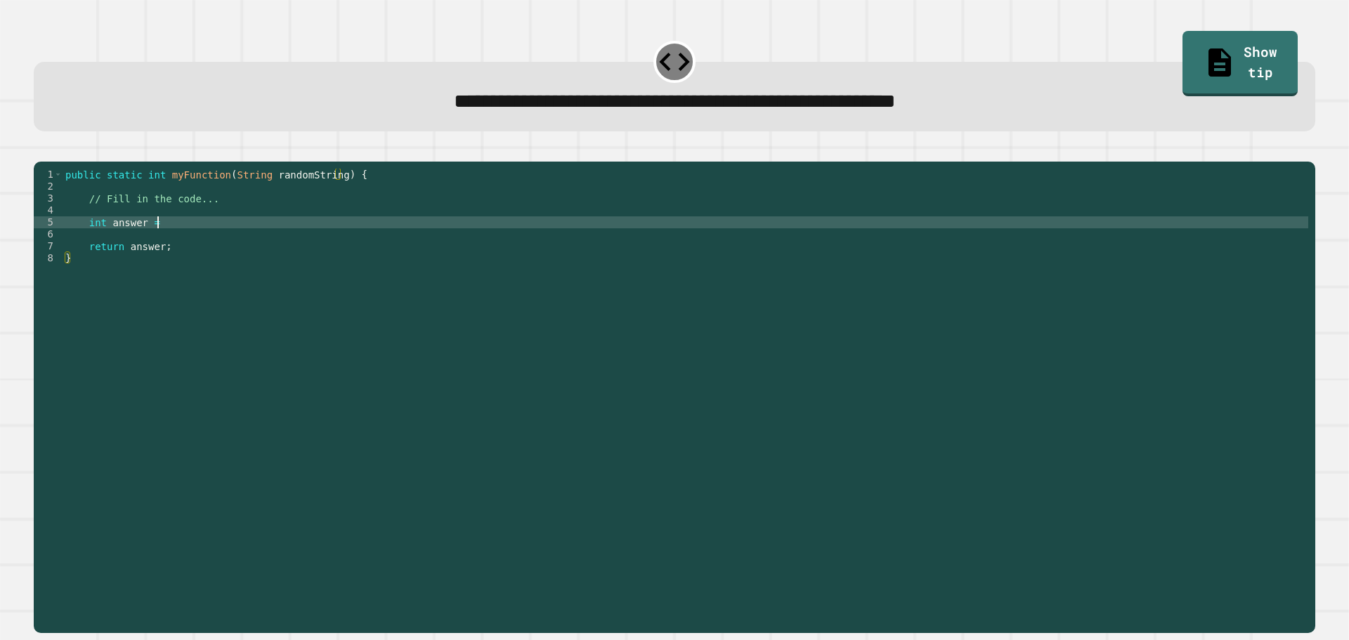
click at [517, 244] on div "public static int myFunction ( String randomString ) { // Fill in the code... i…" at bounding box center [686, 384] width 1246 height 430
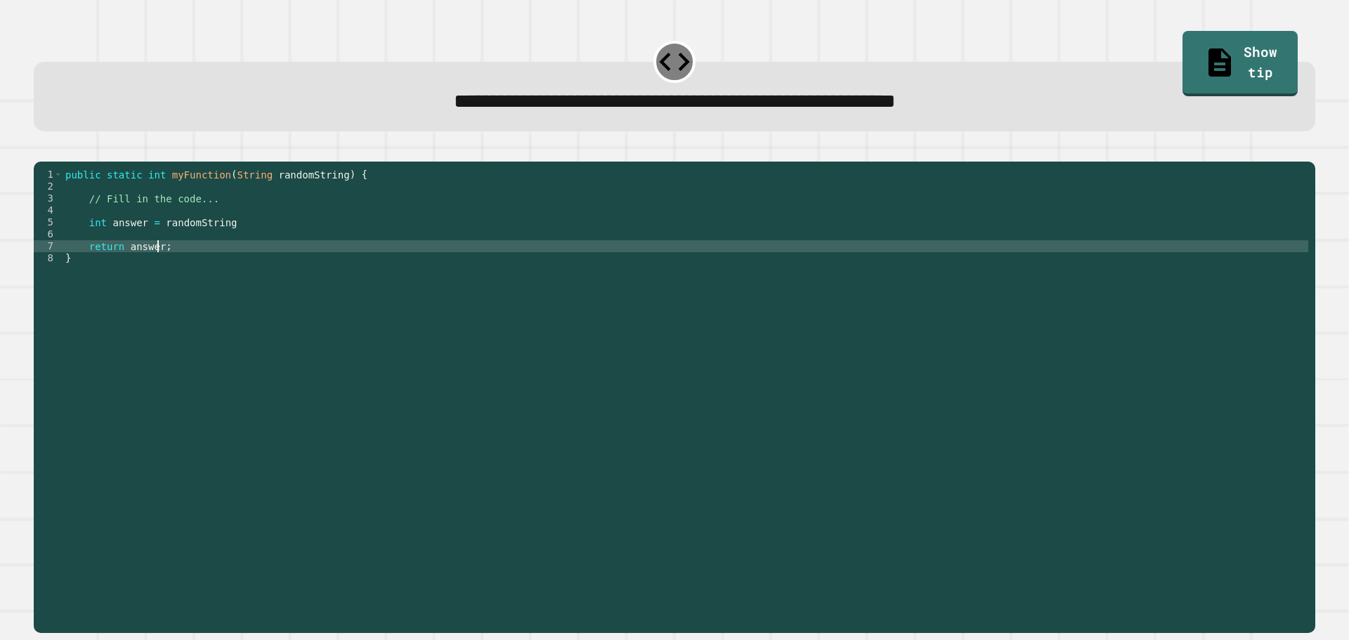
click at [157, 269] on div "public static int myFunction ( String randomString ) { // Fill in the code... i…" at bounding box center [686, 384] width 1246 height 430
click at [286, 246] on div "public static int myFunction ( String randomString ) { // Fill in the code... i…" at bounding box center [686, 384] width 1246 height 430
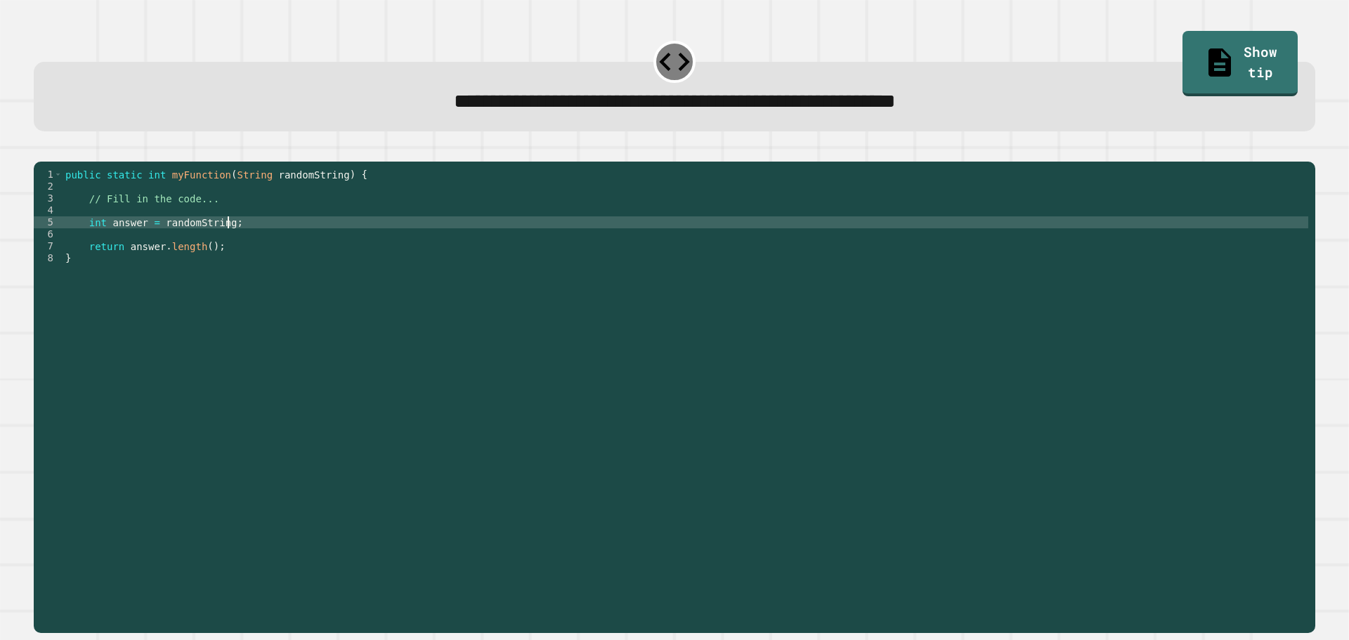
scroll to position [0, 11]
click at [68, 162] on div at bounding box center [674, 153] width 1281 height 17
click at [41, 150] on icon "button" at bounding box center [41, 150] width 0 height 0
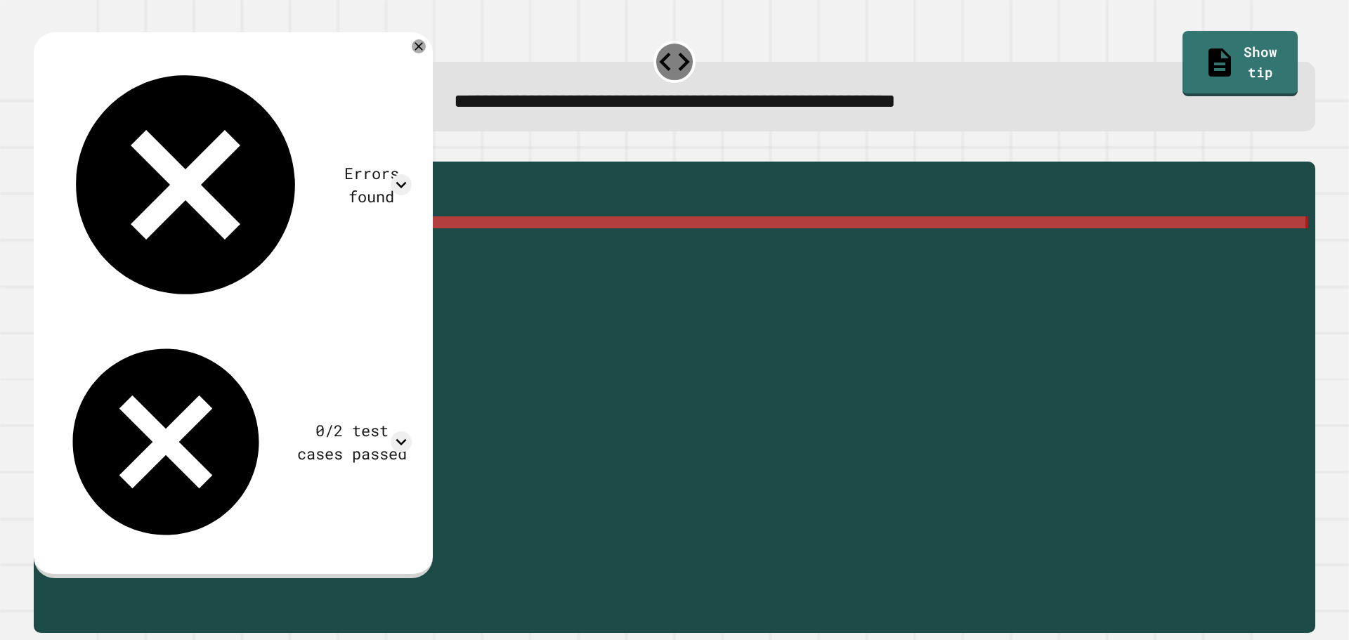
drag, startPoint x: 227, startPoint y: 246, endPoint x: 211, endPoint y: 240, distance: 17.4
click at [195, 240] on div "public static int myFunction ( String randomString ) { // Fill in the code... i…" at bounding box center [686, 384] width 1246 height 430
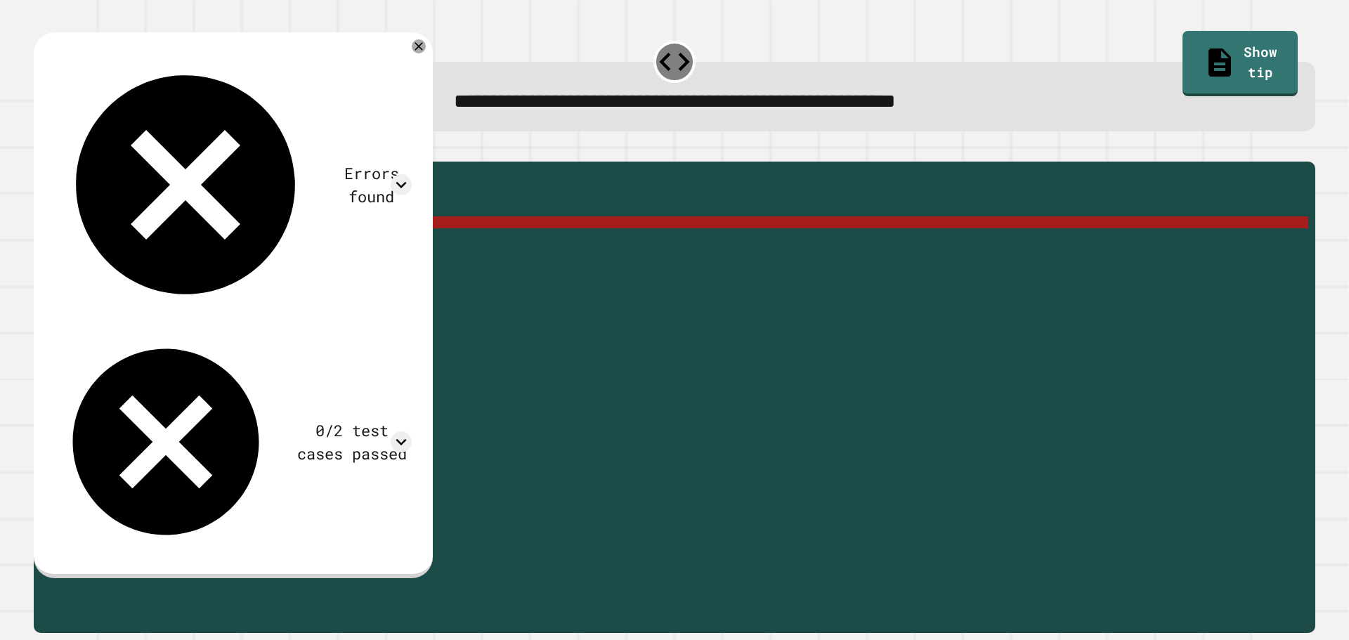
click at [214, 240] on div "public static int myFunction ( String randomString ) { // Fill in the code... i…" at bounding box center [686, 372] width 1246 height 406
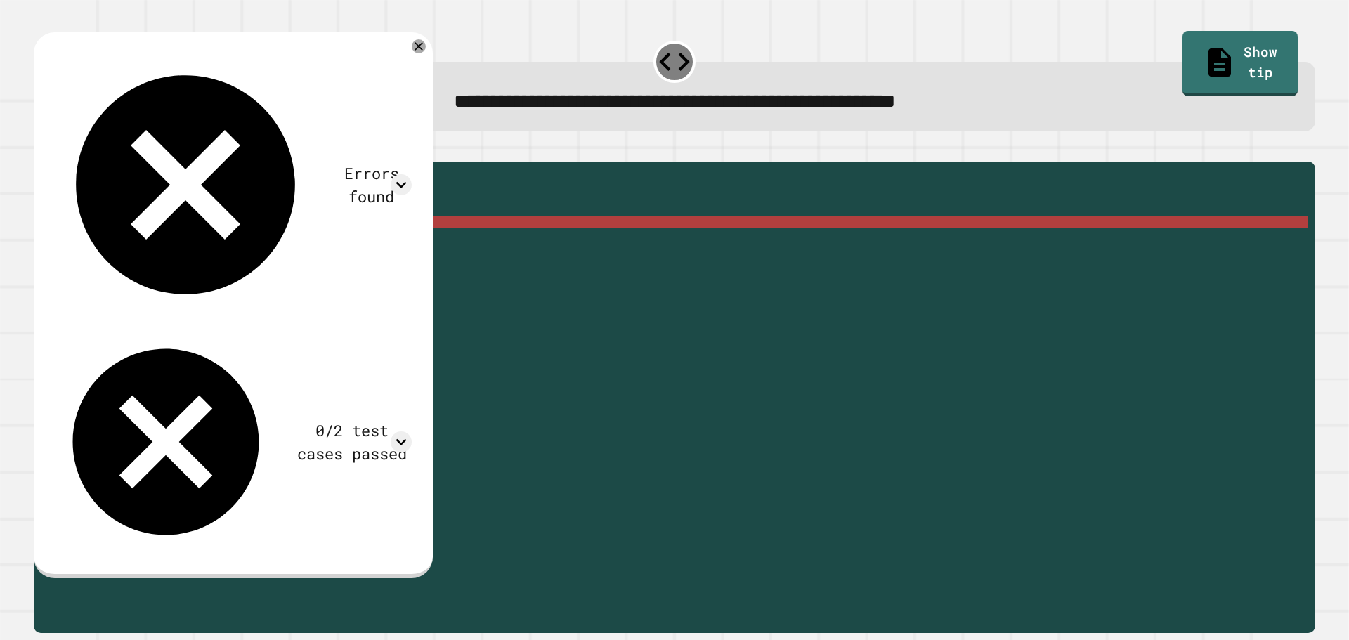
click at [218, 240] on div "public static int myFunction ( String randomString ) { // Fill in the code... i…" at bounding box center [686, 384] width 1246 height 430
click at [221, 243] on div "public static int myFunction ( String randomString ) { // Fill in the code... i…" at bounding box center [686, 384] width 1246 height 430
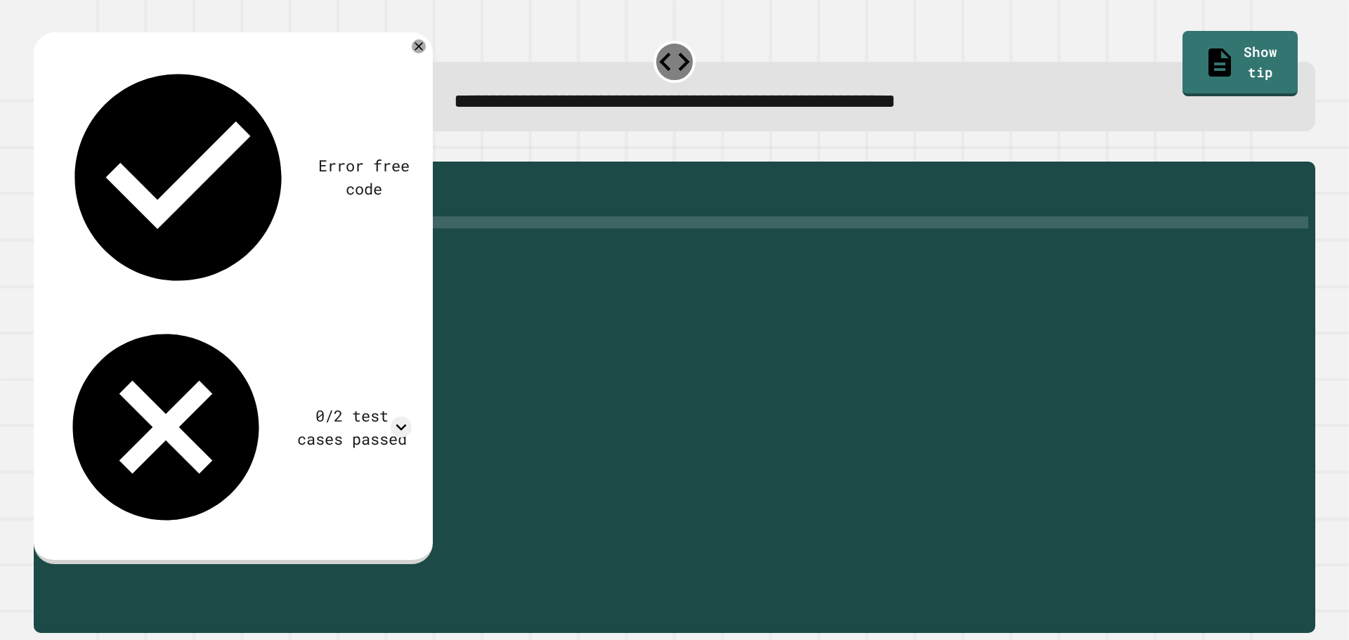
scroll to position [0, 13]
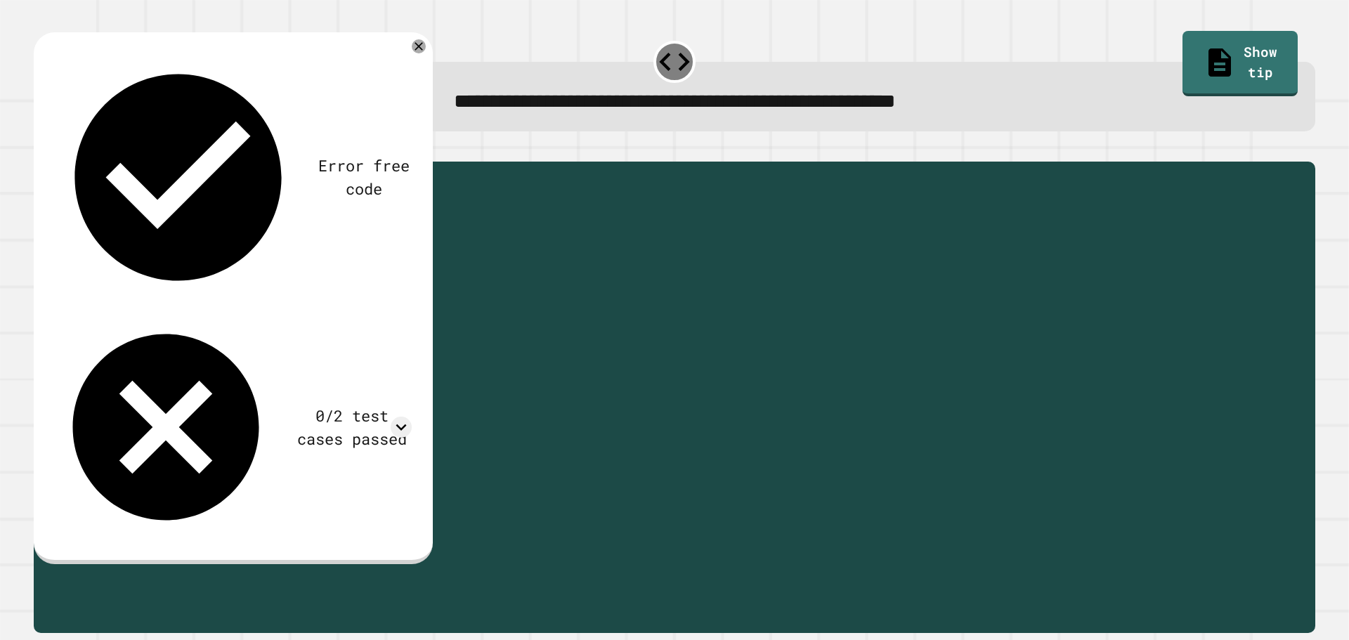
drag, startPoint x: 201, startPoint y: 269, endPoint x: 159, endPoint y: 266, distance: 42.3
click at [159, 266] on div "public static int myFunction ( String randomString ) { // Fill in the code... i…" at bounding box center [686, 384] width 1246 height 430
type textarea "**********"
click at [54, 160] on icon "button" at bounding box center [50, 159] width 8 height 10
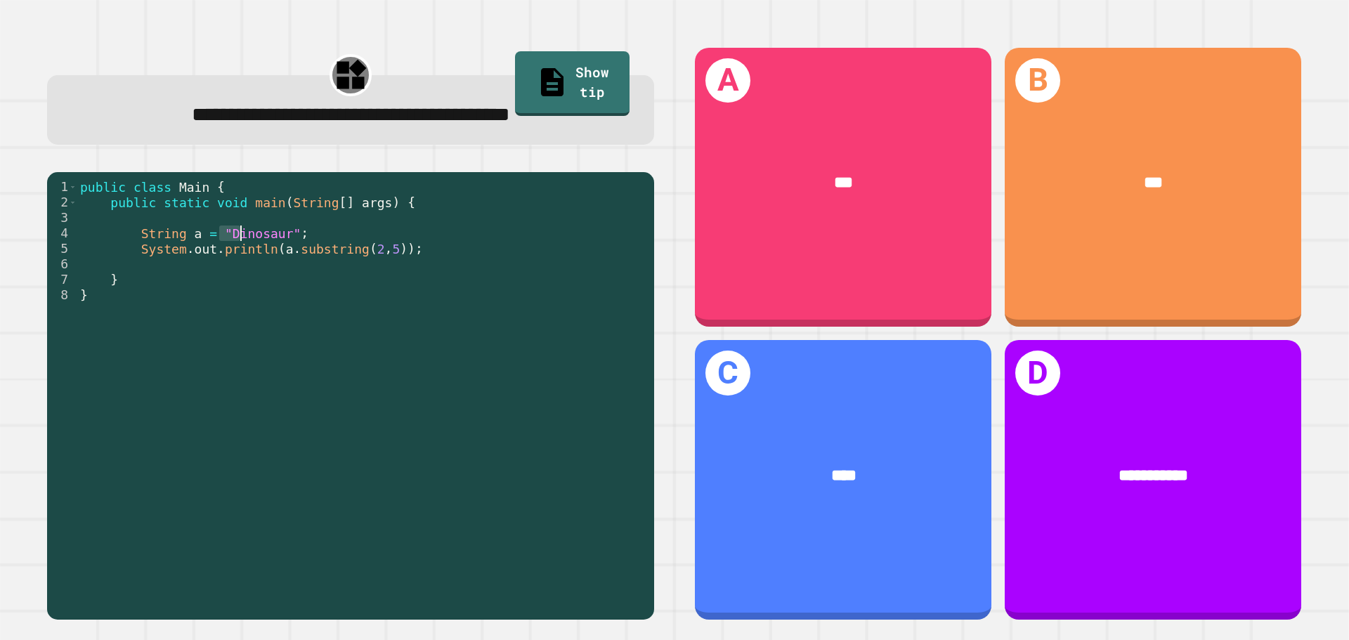
drag, startPoint x: 221, startPoint y: 237, endPoint x: 237, endPoint y: 233, distance: 16.0
click at [237, 233] on div "public class Main { public static void main ( String [ ] args ) { String a = "D…" at bounding box center [362, 395] width 570 height 433
click at [247, 235] on div "public class Main { public static void main ( String [ ] args ) { String a = "D…" at bounding box center [362, 395] width 570 height 433
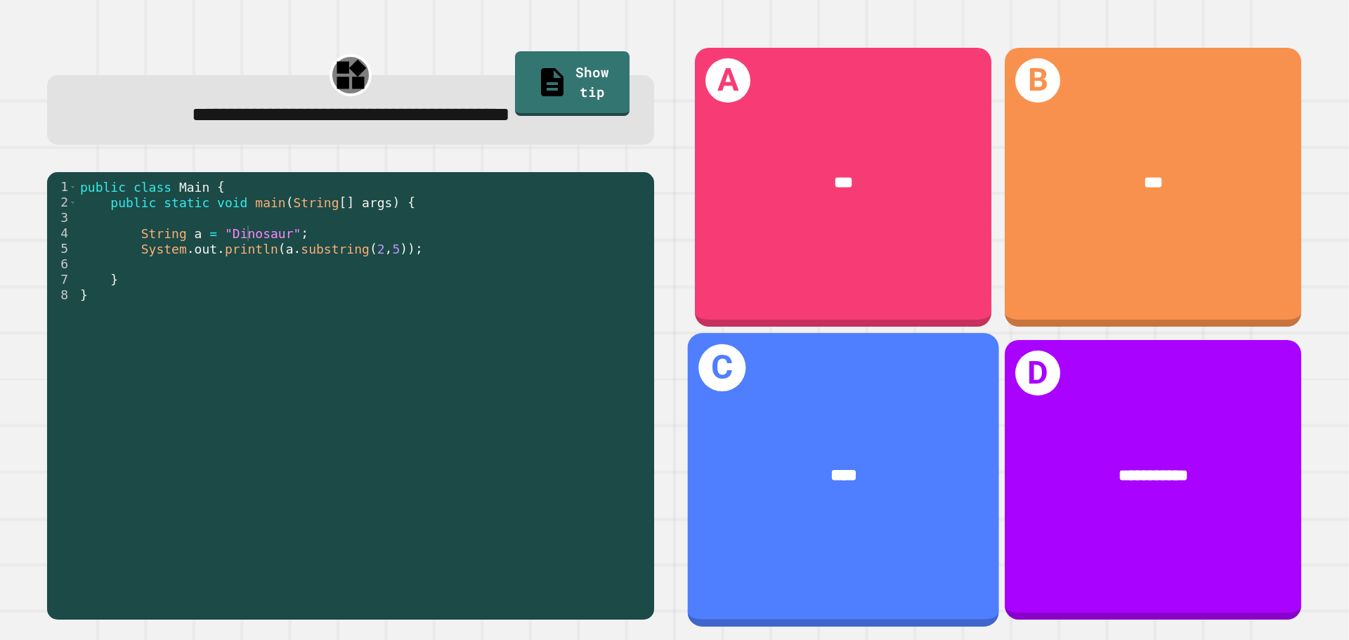
click at [877, 429] on div "****" at bounding box center [843, 476] width 311 height 94
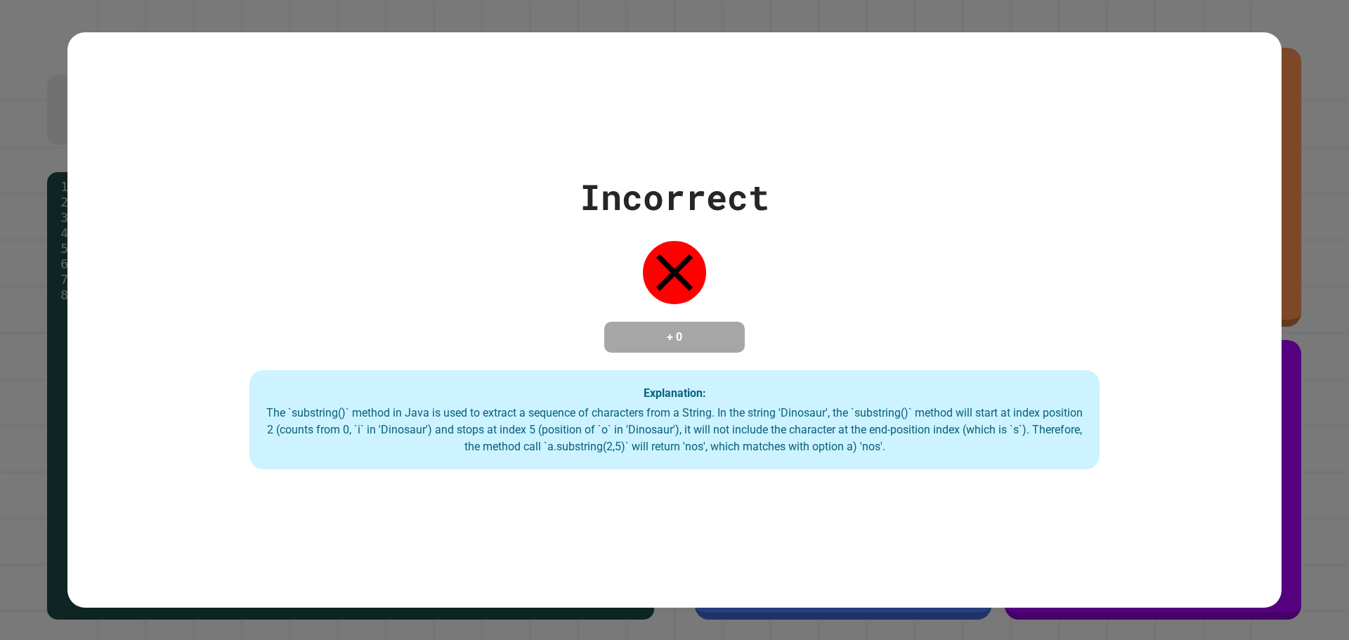
click at [1265, 287] on div "Incorrect + 0 Explanation: The `substring()` method in Java is used to extract …" at bounding box center [674, 320] width 1214 height 299
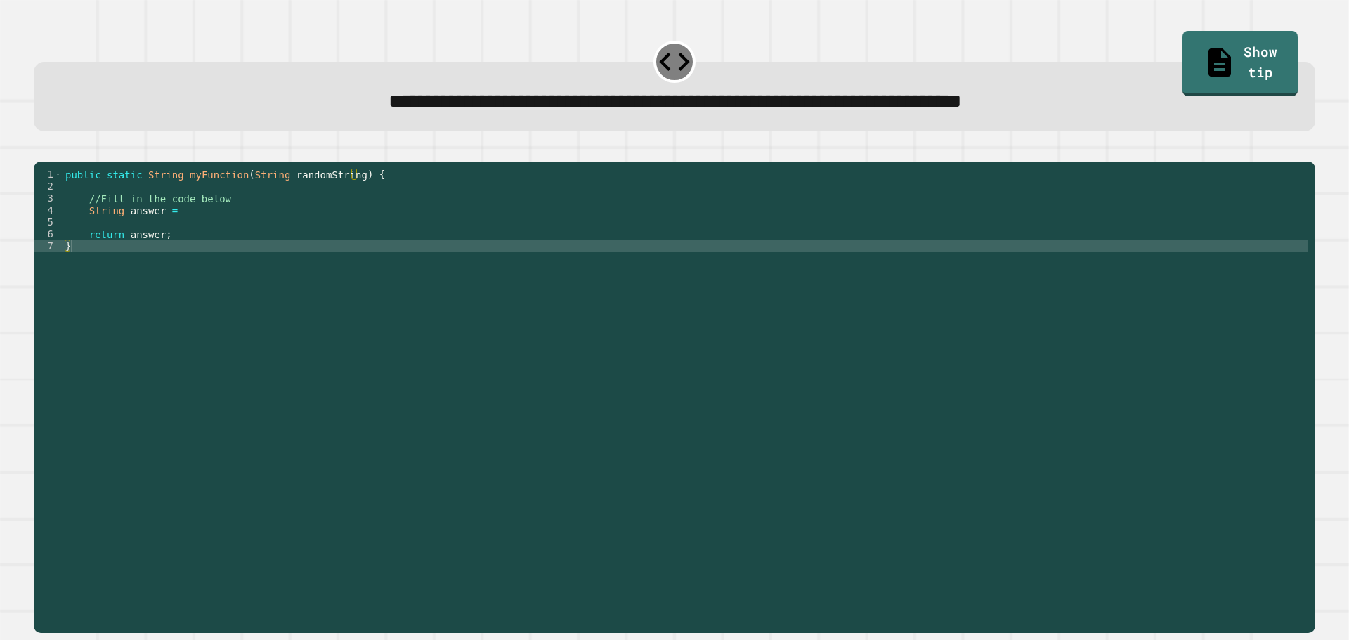
click at [207, 233] on div "public static String myFunction ( String randomString ) { //Fill in the code be…" at bounding box center [686, 384] width 1246 height 430
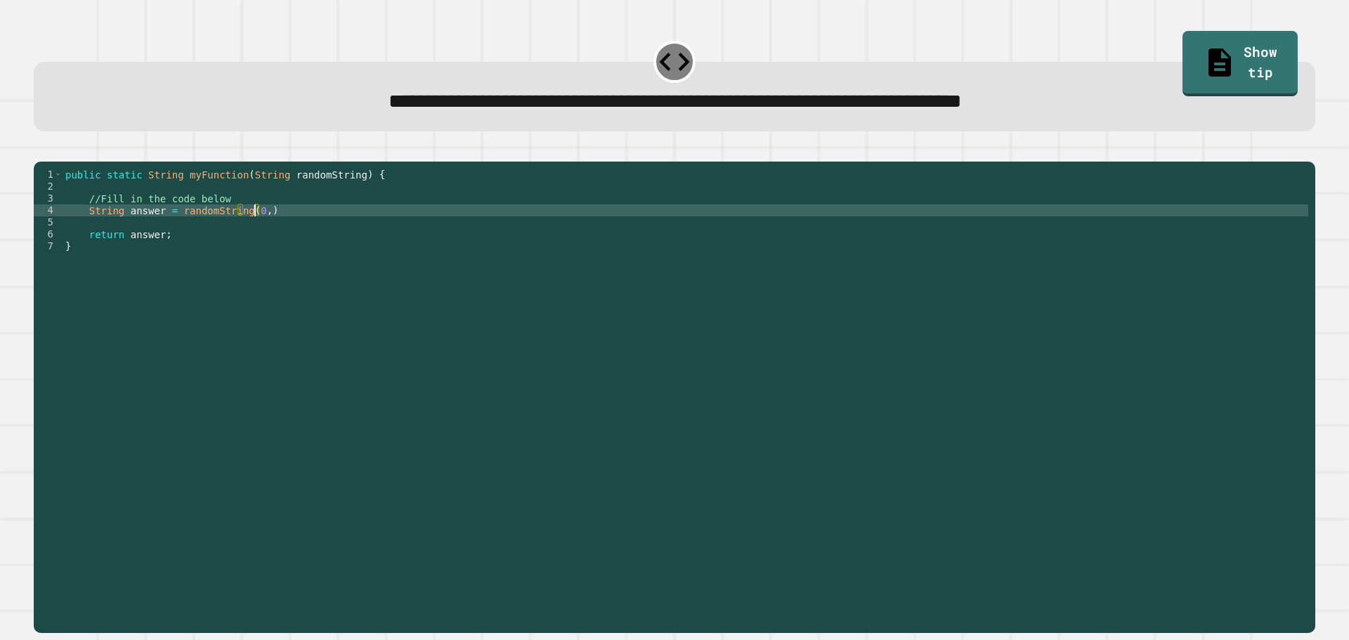
scroll to position [0, 13]
click at [54, 162] on icon "button" at bounding box center [50, 159] width 8 height 10
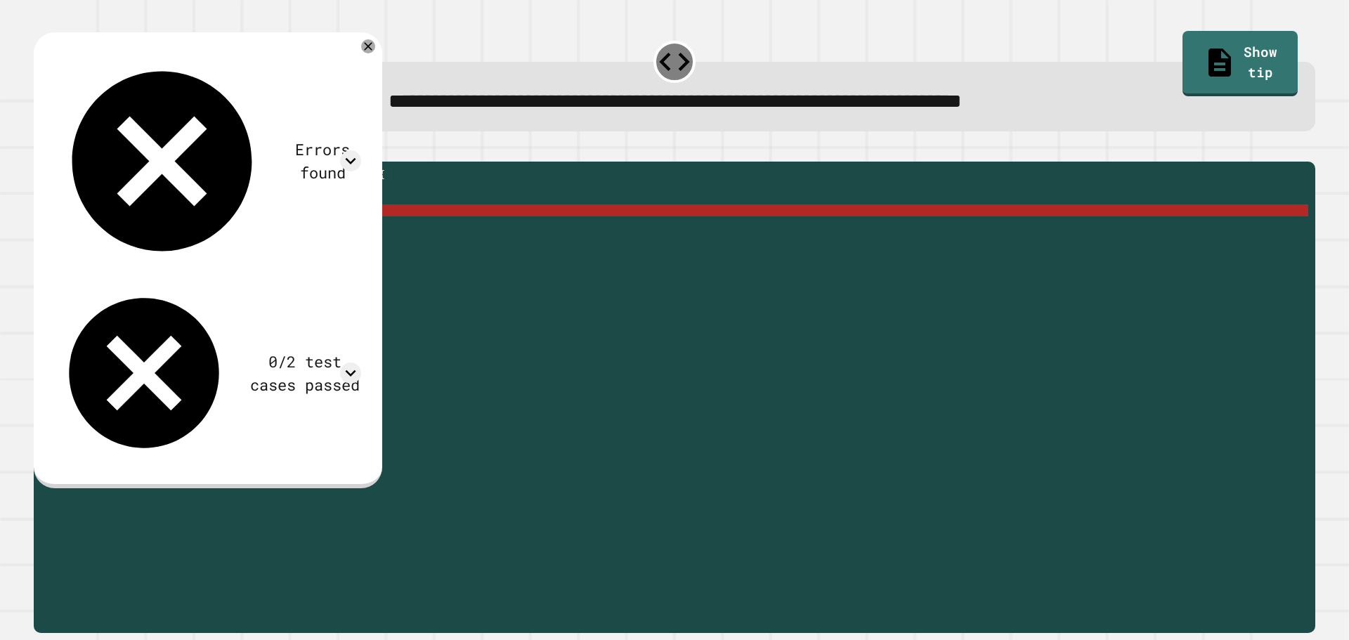
click at [238, 233] on div "public static String myFunction ( String randomString ) { //Fill in the code be…" at bounding box center [686, 384] width 1246 height 430
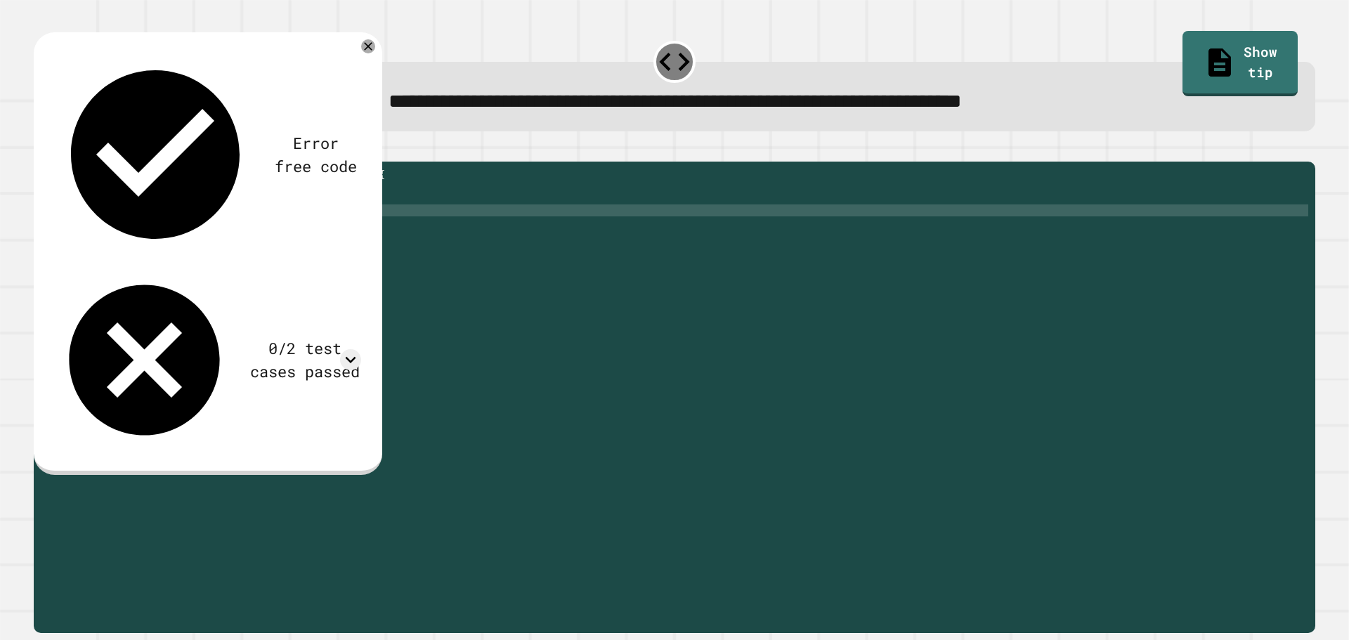
scroll to position [0, 16]
click at [41, 150] on icon "button" at bounding box center [41, 150] width 0 height 0
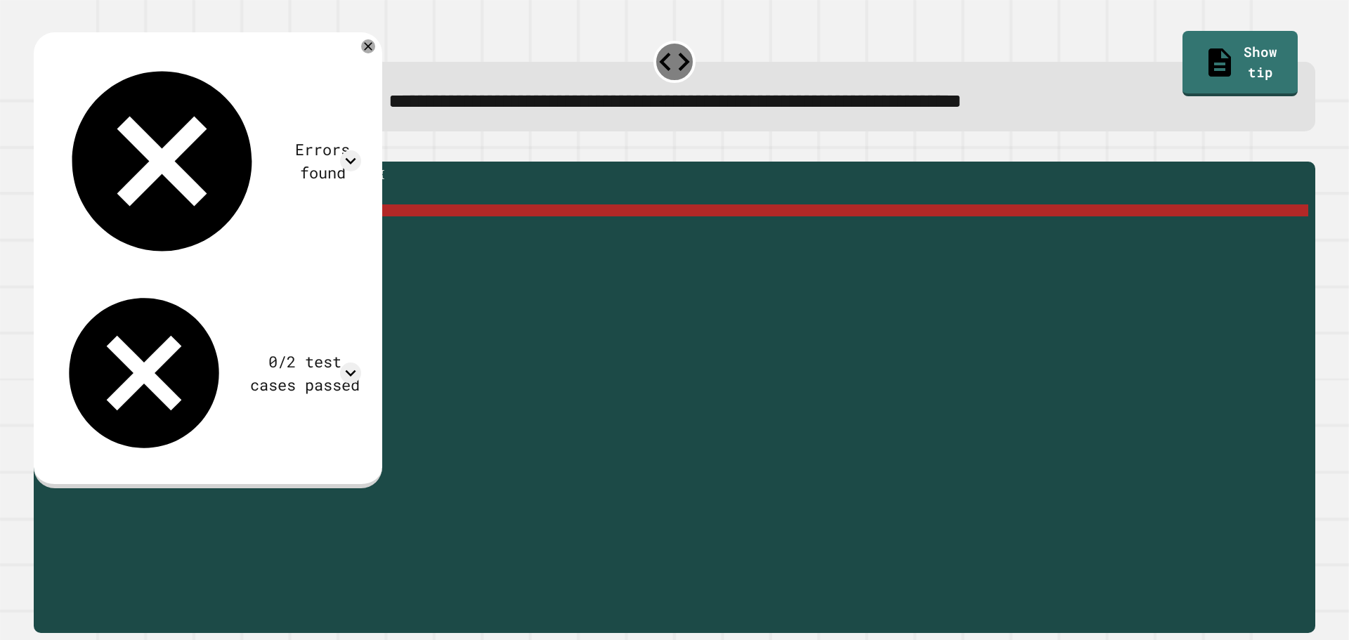
click at [318, 230] on div "public static String myFunction ( String randomString ) { //Fill in the code be…" at bounding box center [686, 384] width 1246 height 430
click at [311, 232] on div "public static String myFunction ( String randomString ) { //Fill in the code be…" at bounding box center [686, 384] width 1246 height 430
click at [313, 232] on div "public static String myFunction ( String randomString ) { //Fill in the code be…" at bounding box center [686, 384] width 1246 height 430
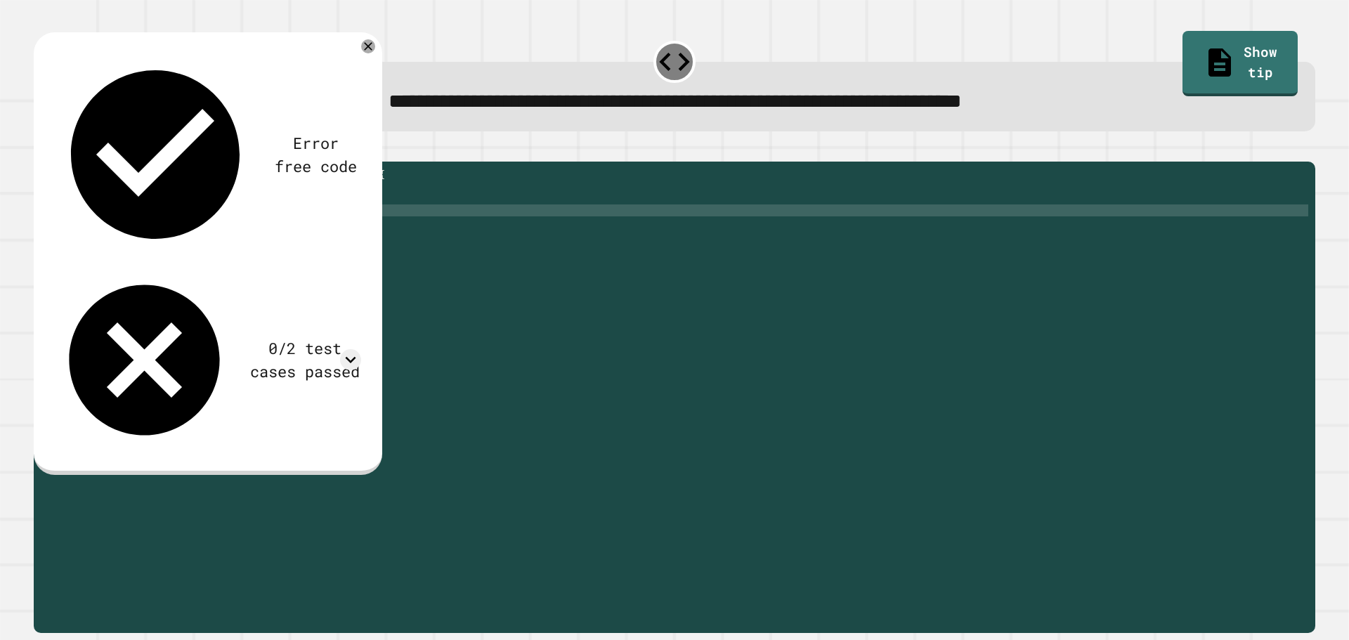
scroll to position [0, 17]
click at [332, 230] on div "public static String myFunction ( String randomString ) { //Fill in the code be…" at bounding box center [686, 384] width 1246 height 430
type textarea "**********"
click at [65, 148] on div at bounding box center [674, 153] width 1281 height 17
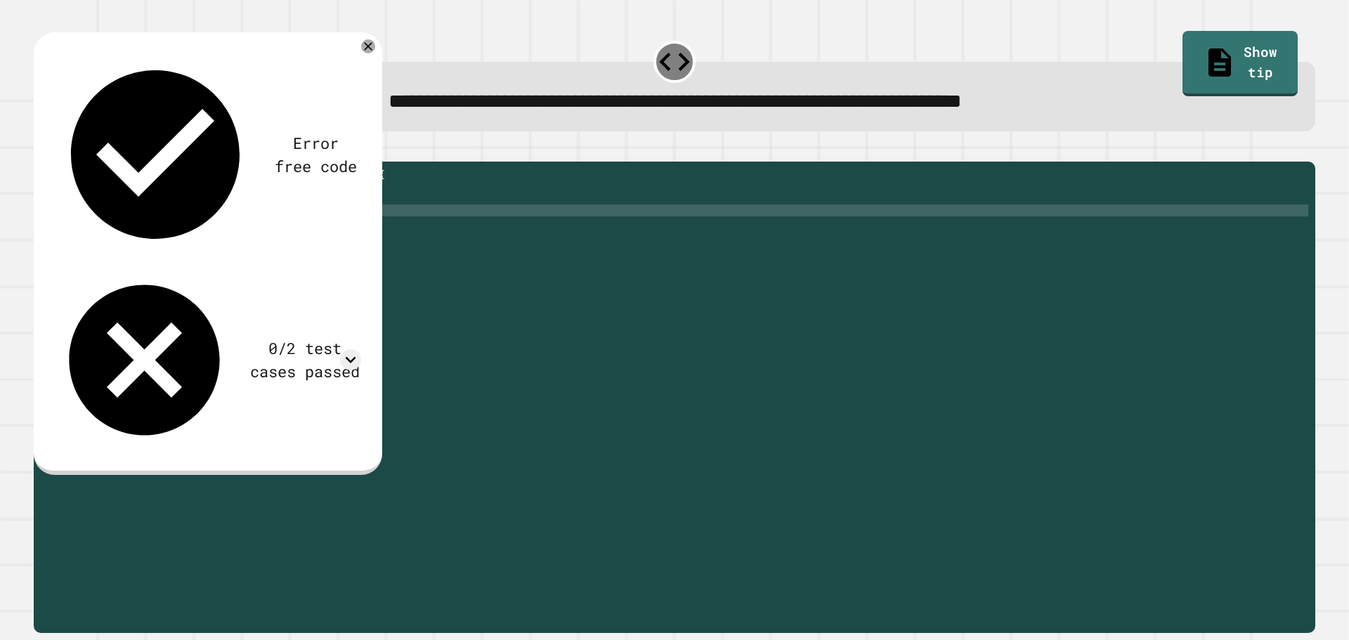
click at [63, 149] on div at bounding box center [674, 153] width 1281 height 17
drag, startPoint x: 63, startPoint y: 149, endPoint x: 57, endPoint y: 156, distance: 9.0
click at [60, 150] on div at bounding box center [674, 153] width 1281 height 17
click at [41, 150] on icon "button" at bounding box center [41, 150] width 0 height 0
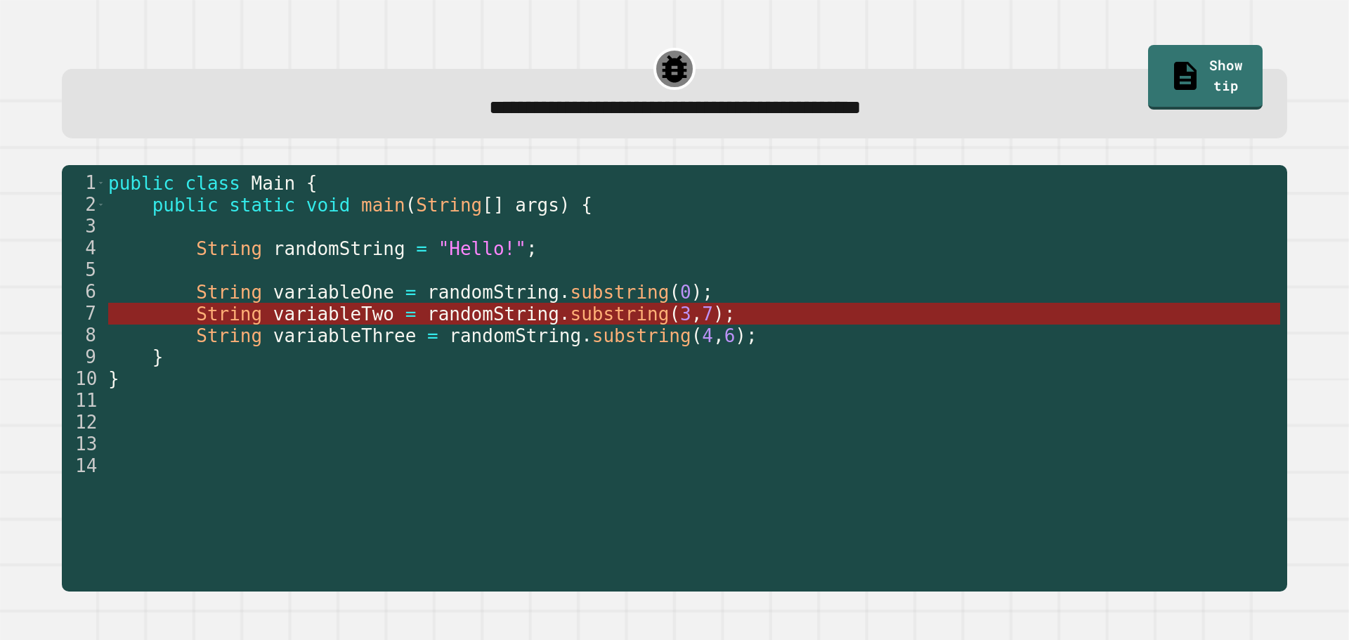
click at [494, 312] on span "randomString" at bounding box center [493, 314] width 132 height 21
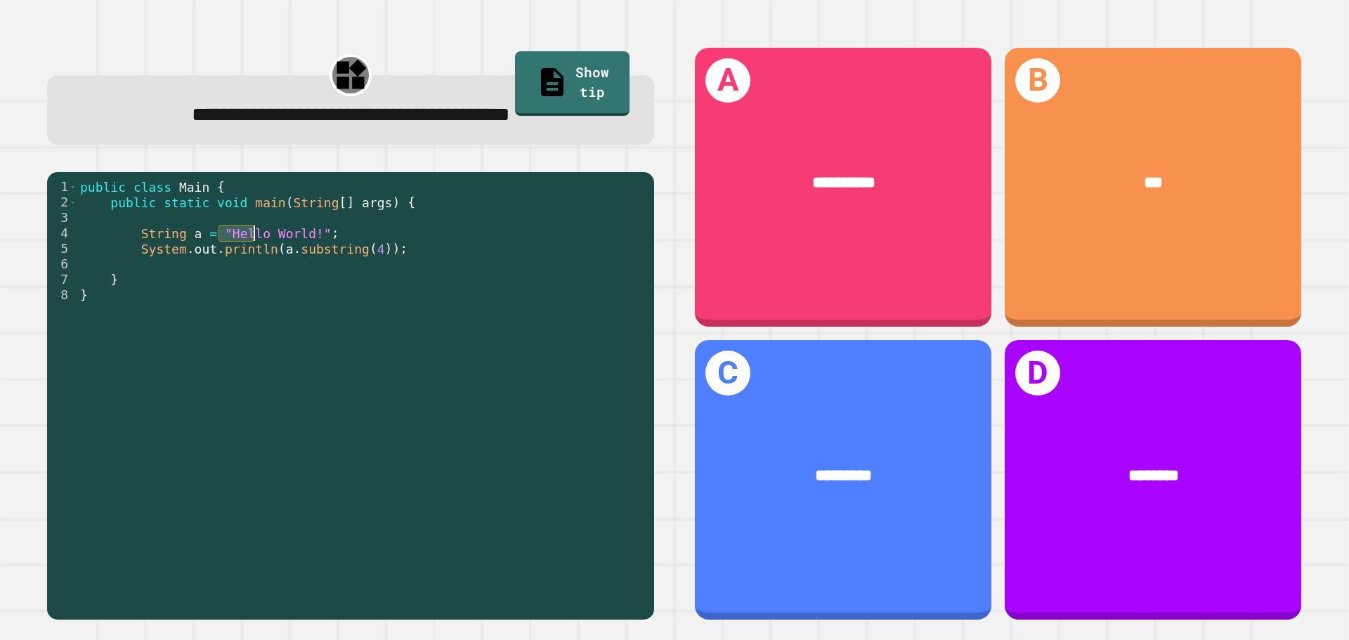
drag, startPoint x: 220, startPoint y: 239, endPoint x: 252, endPoint y: 239, distance: 31.6
click at [252, 239] on div "public class Main { public static void main ( String [ ] args ) { String a = "H…" at bounding box center [362, 395] width 570 height 433
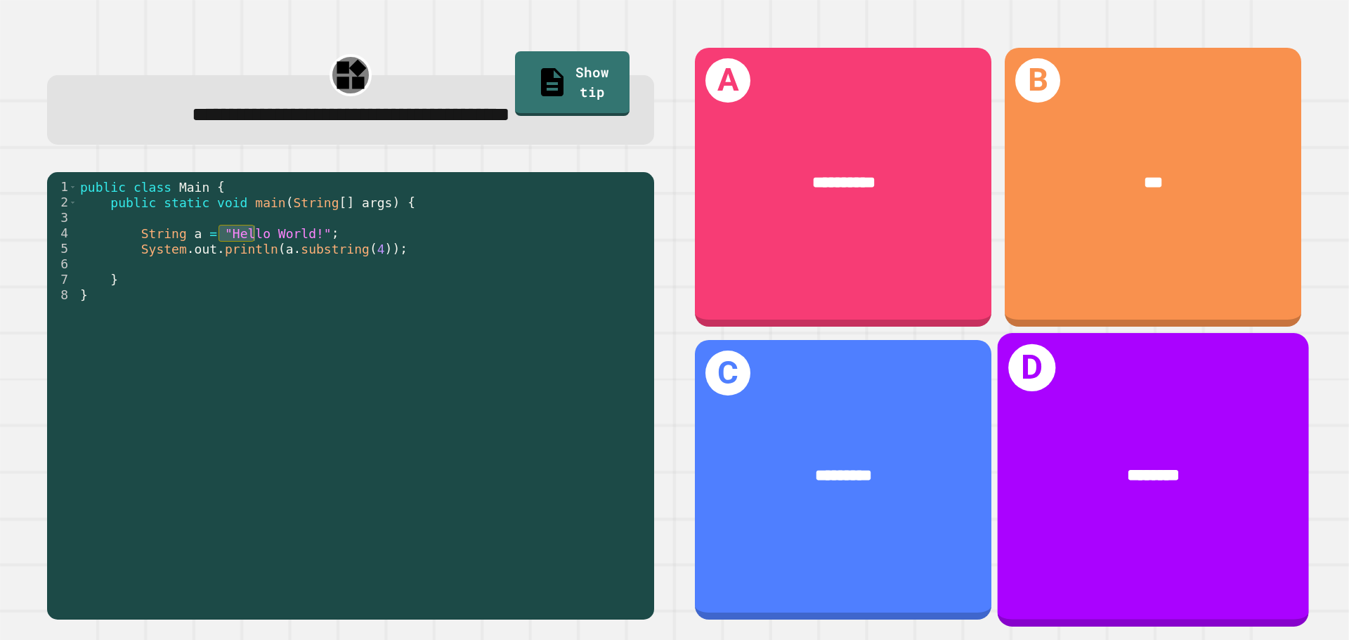
click at [1032, 466] on div "********" at bounding box center [1153, 476] width 242 height 26
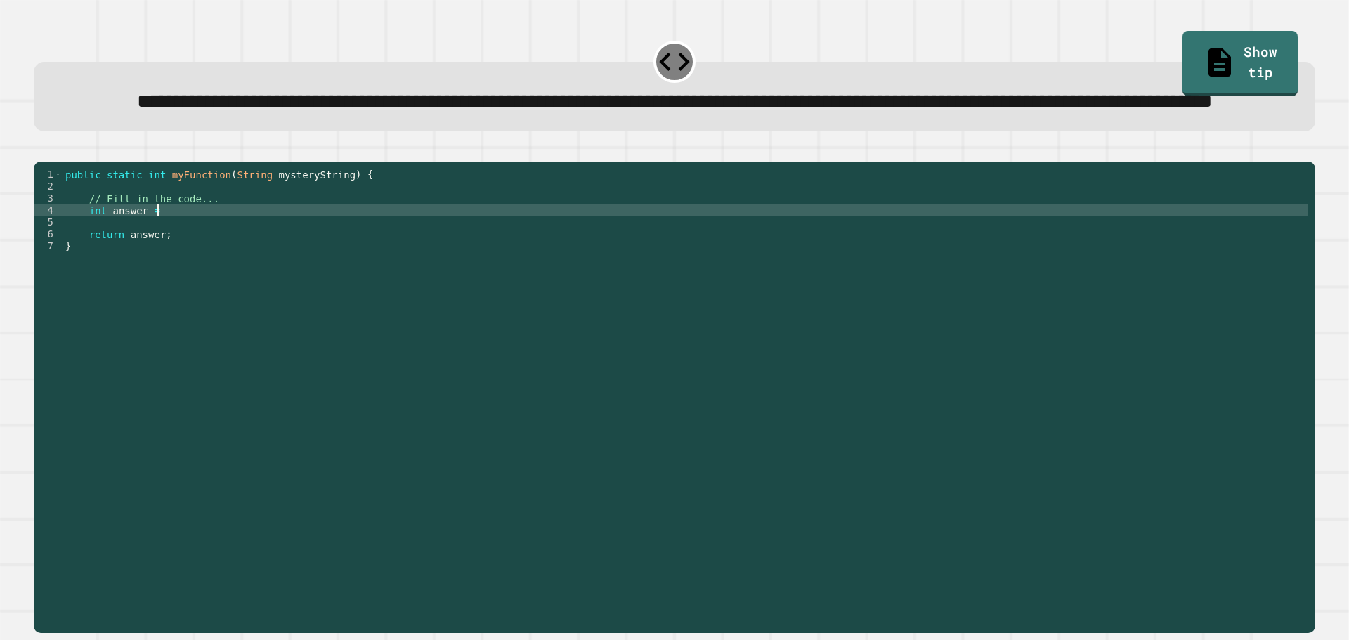
click at [747, 259] on div "public static int myFunction ( String mysteryString ) { // Fill in the code... …" at bounding box center [686, 366] width 1246 height 394
type textarea "**********"
click at [59, 138] on div "**********" at bounding box center [674, 82] width 1295 height 111
click at [63, 174] on div "**********" at bounding box center [674, 333] width 1295 height 613
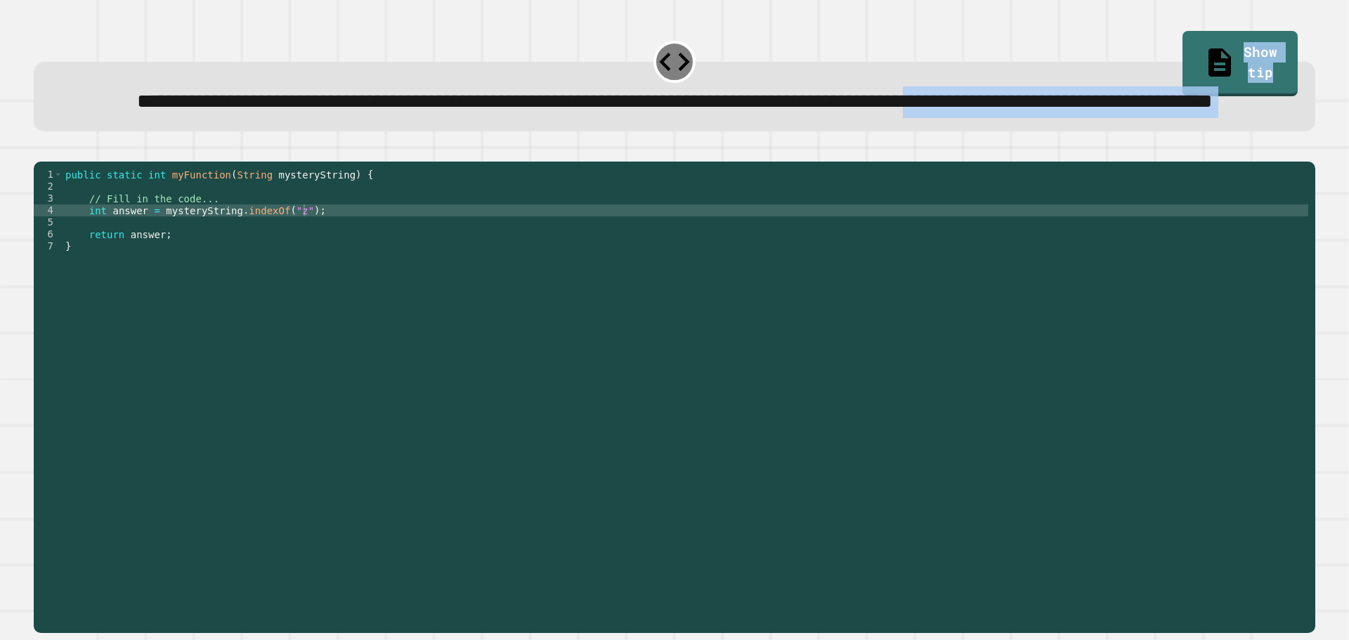
click at [41, 150] on button "button" at bounding box center [41, 150] width 0 height 0
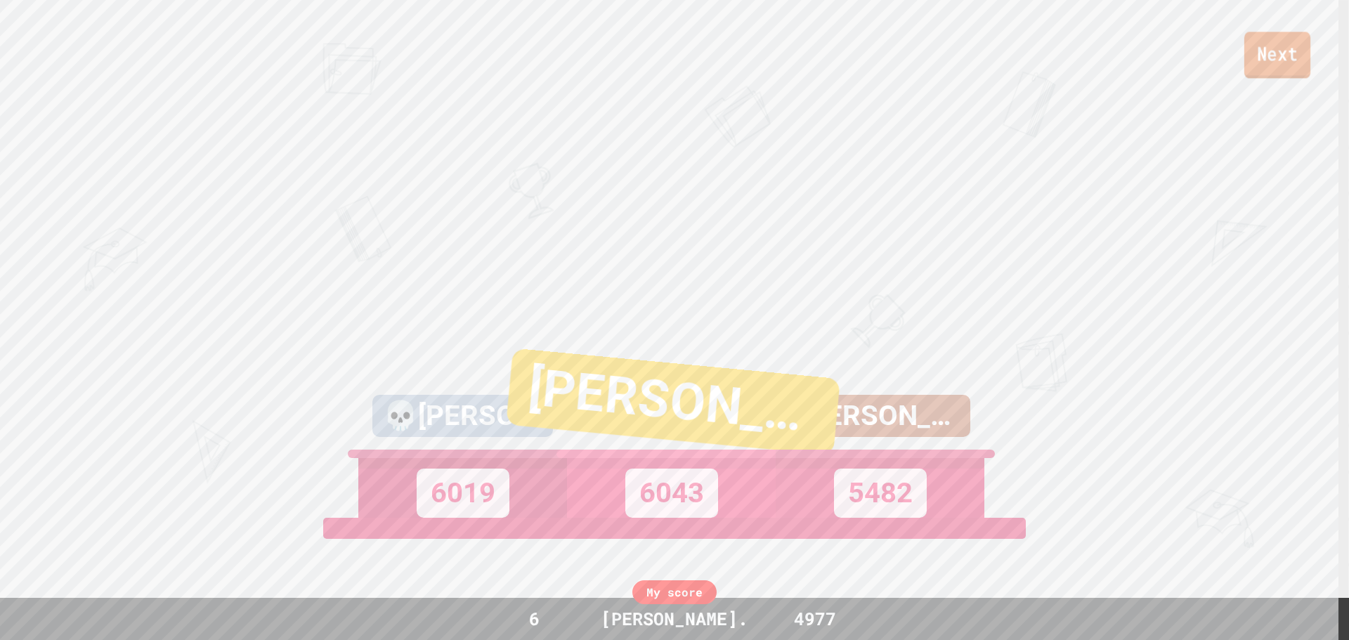
click at [1250, 60] on link "Next" at bounding box center [1277, 55] width 66 height 46
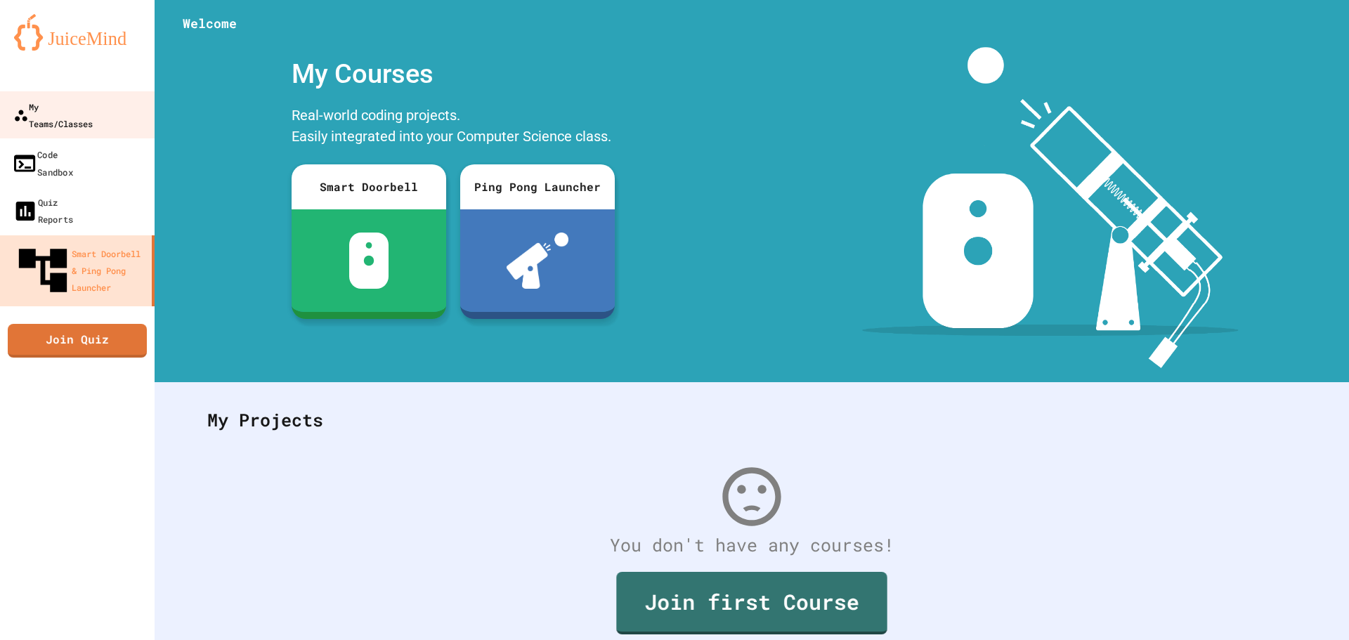
click at [79, 98] on div "My Teams/Classes" at bounding box center [52, 115] width 79 height 34
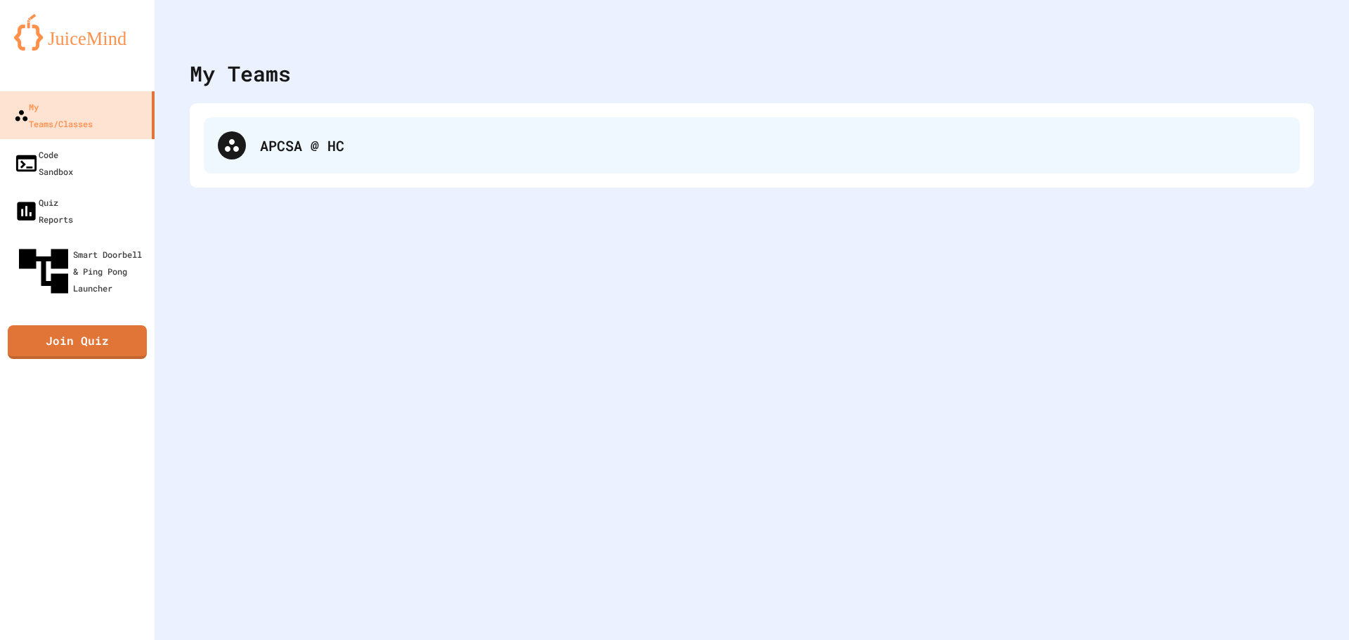
click at [254, 146] on div "APCSA @ HC" at bounding box center [752, 145] width 1096 height 56
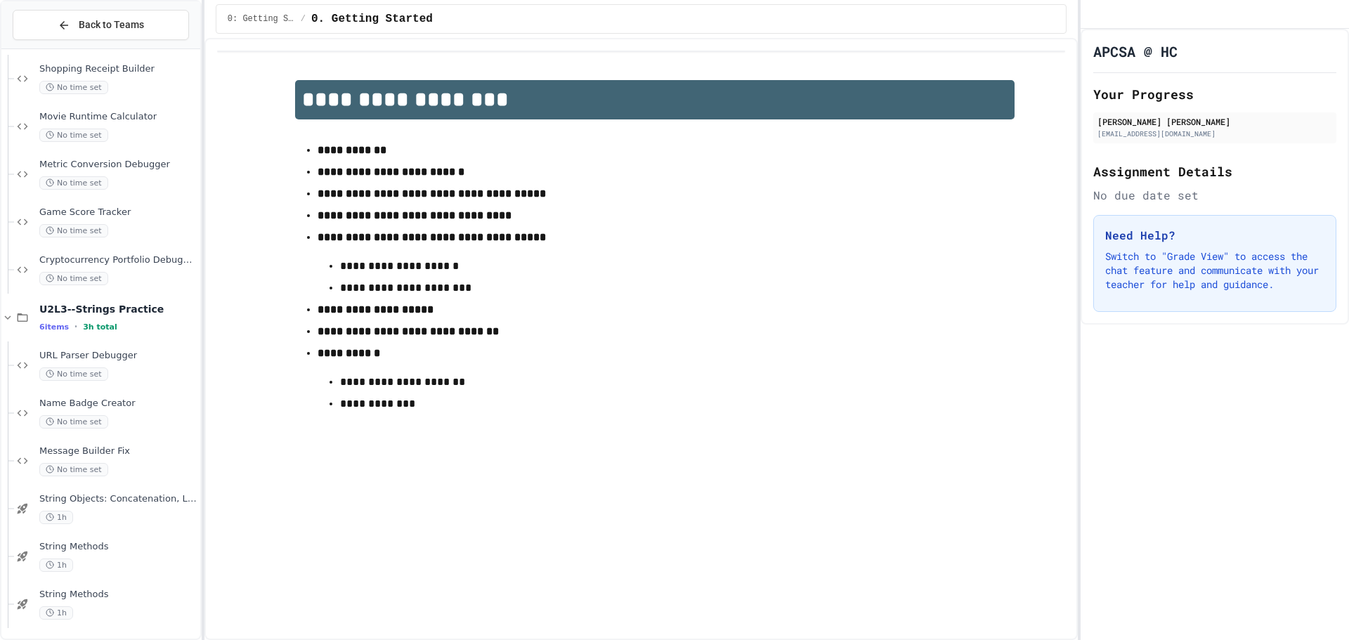
scroll to position [1063, 0]
click at [91, 595] on span "String Methods" at bounding box center [118, 591] width 158 height 12
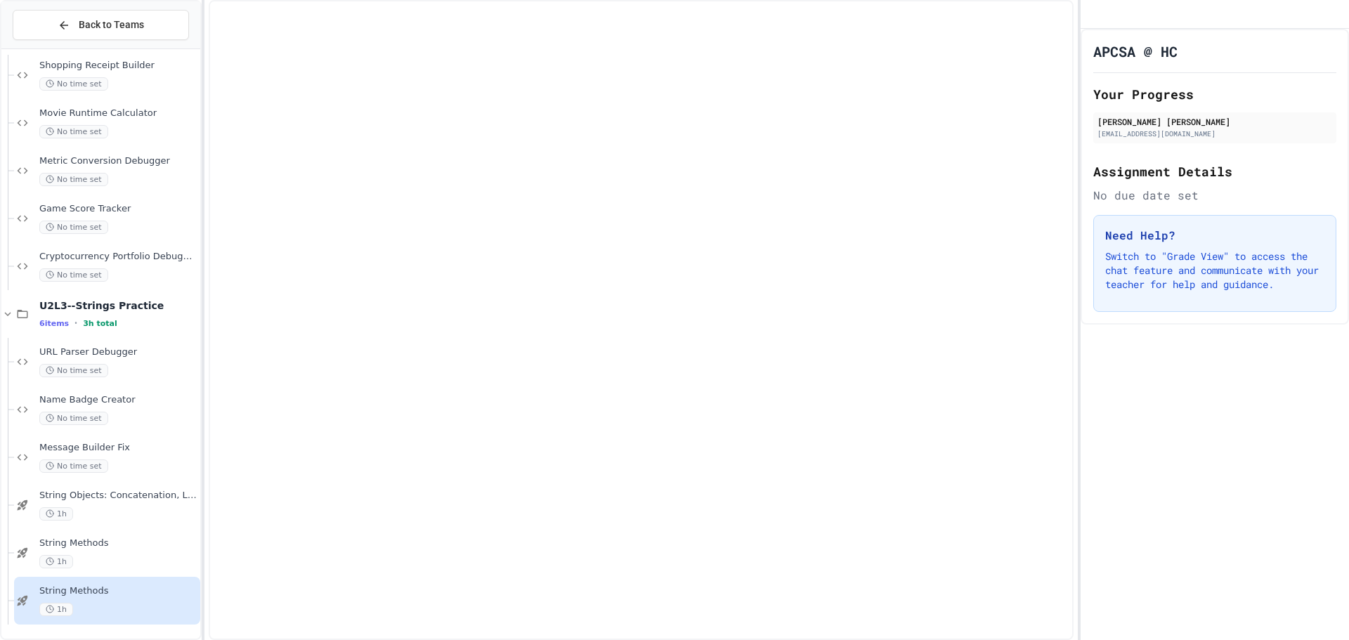
scroll to position [1046, 0]
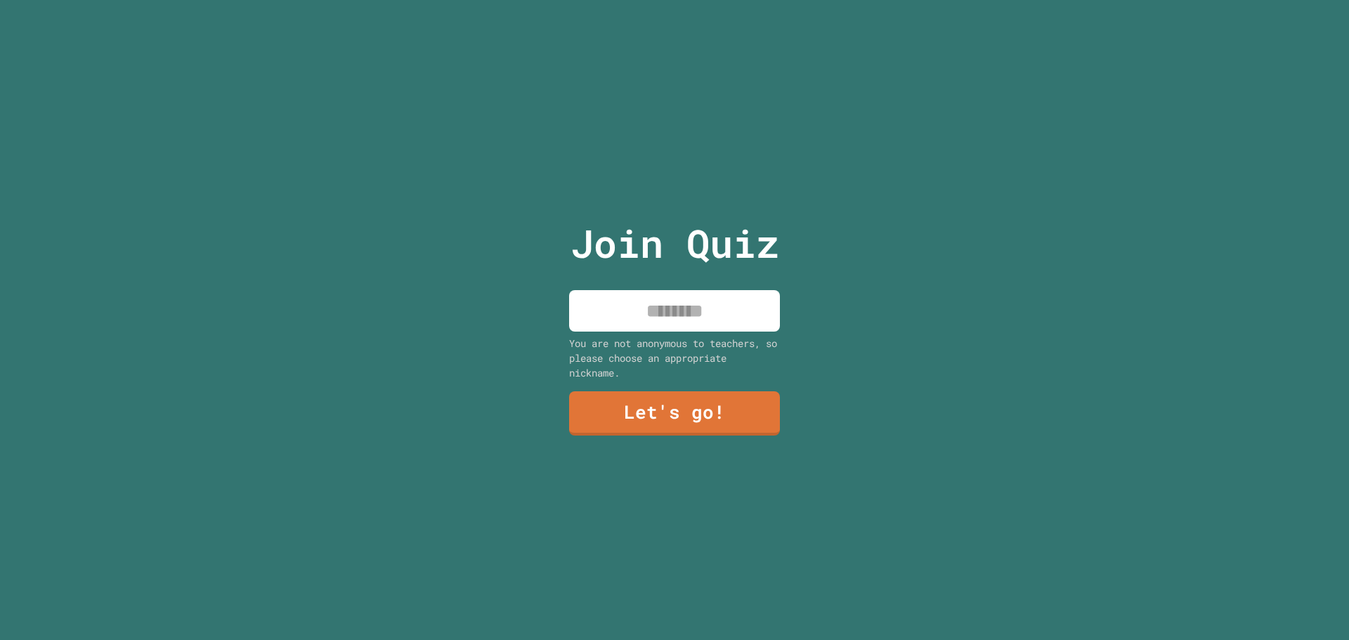
click at [747, 318] on input at bounding box center [674, 310] width 211 height 41
type input "*****"
click at [628, 393] on link "Let's go!" at bounding box center [675, 412] width 204 height 46
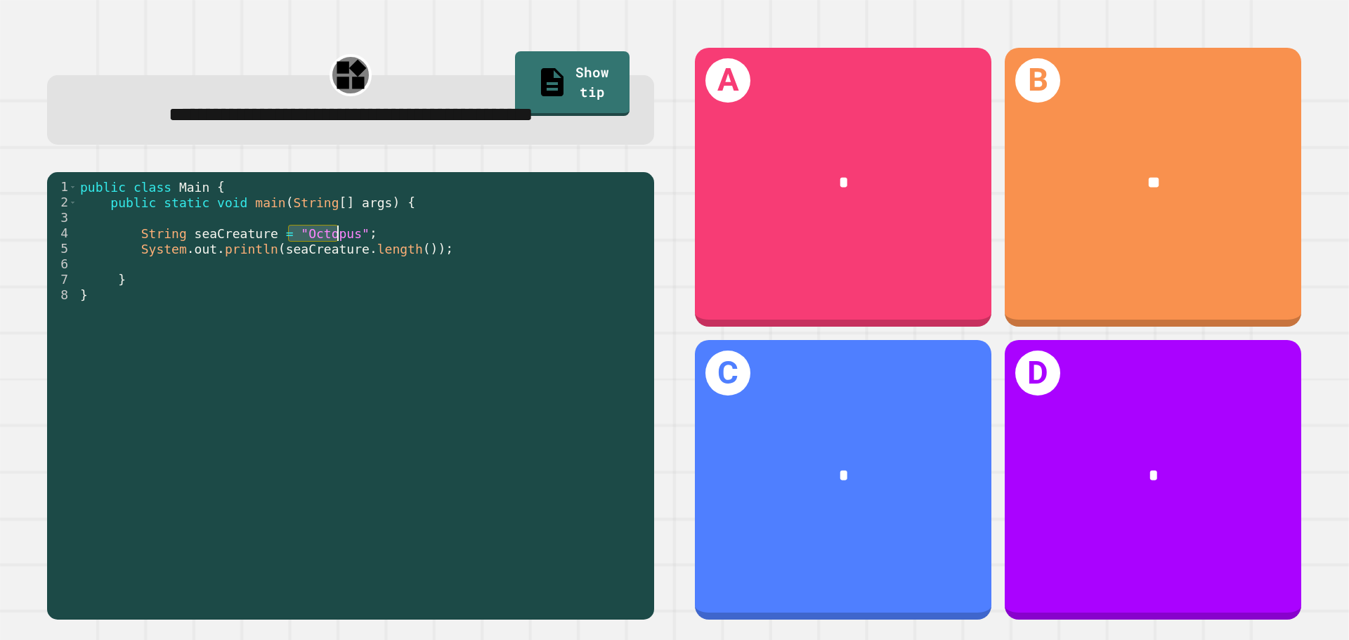
drag, startPoint x: 288, startPoint y: 270, endPoint x: 339, endPoint y: 269, distance: 50.6
click at [339, 269] on div "public class Main { public static void main ( String [ ] args ) { String seaCre…" at bounding box center [362, 372] width 570 height 386
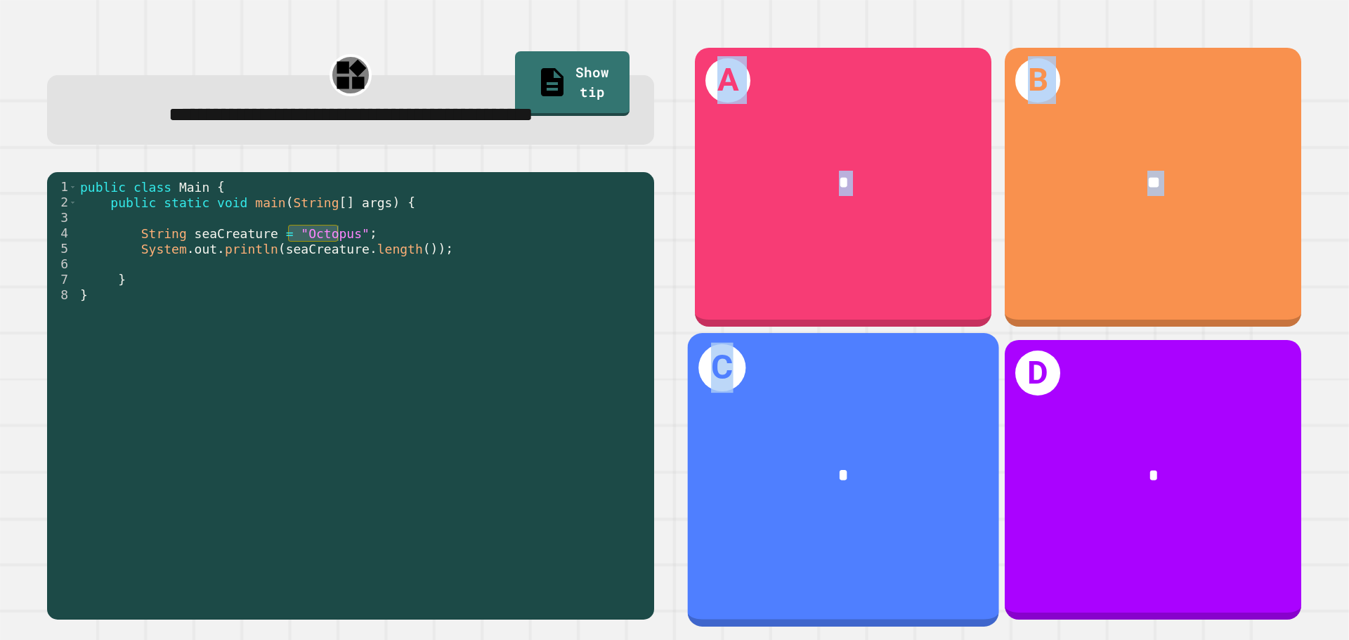
drag, startPoint x: 745, startPoint y: 400, endPoint x: 318, endPoint y: 354, distance: 429.6
click at [329, 365] on div "**********" at bounding box center [674, 333] width 1295 height 613
click at [755, 463] on div "*" at bounding box center [843, 476] width 242 height 26
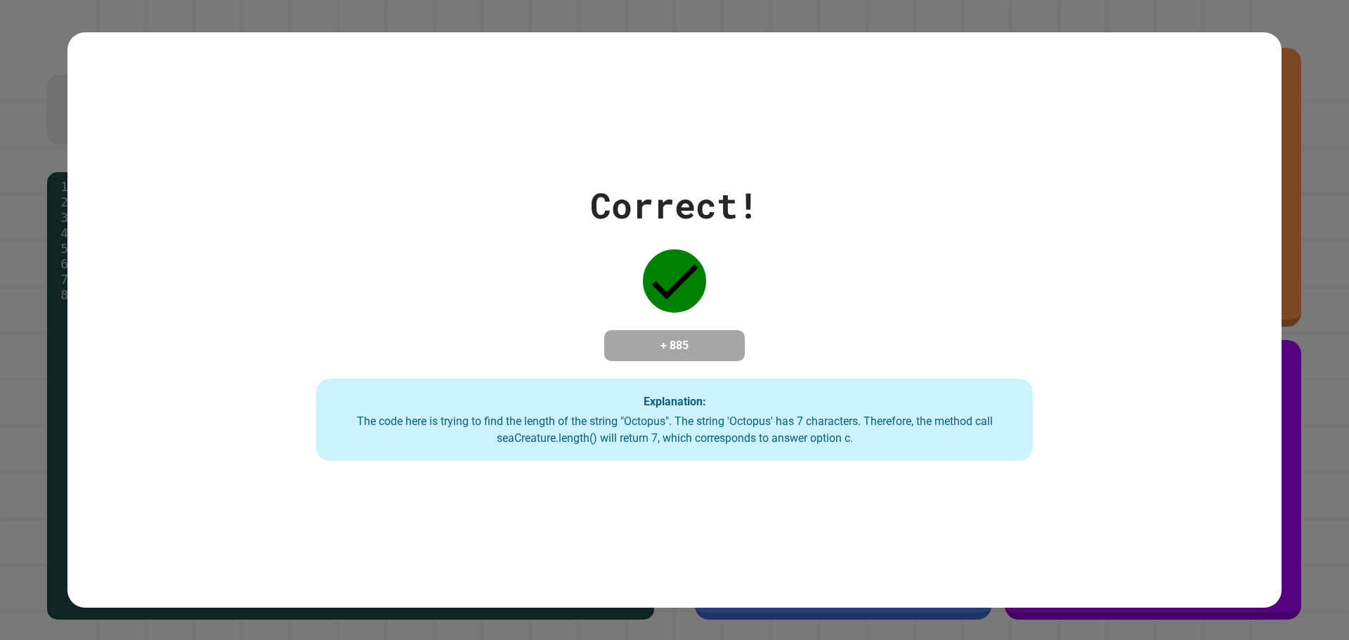
drag, startPoint x: 28, startPoint y: 210, endPoint x: 56, endPoint y: 209, distance: 27.4
click at [35, 210] on div "Correct! + 885 Explanation: The code here is trying to find the length of the s…" at bounding box center [674, 320] width 1349 height 640
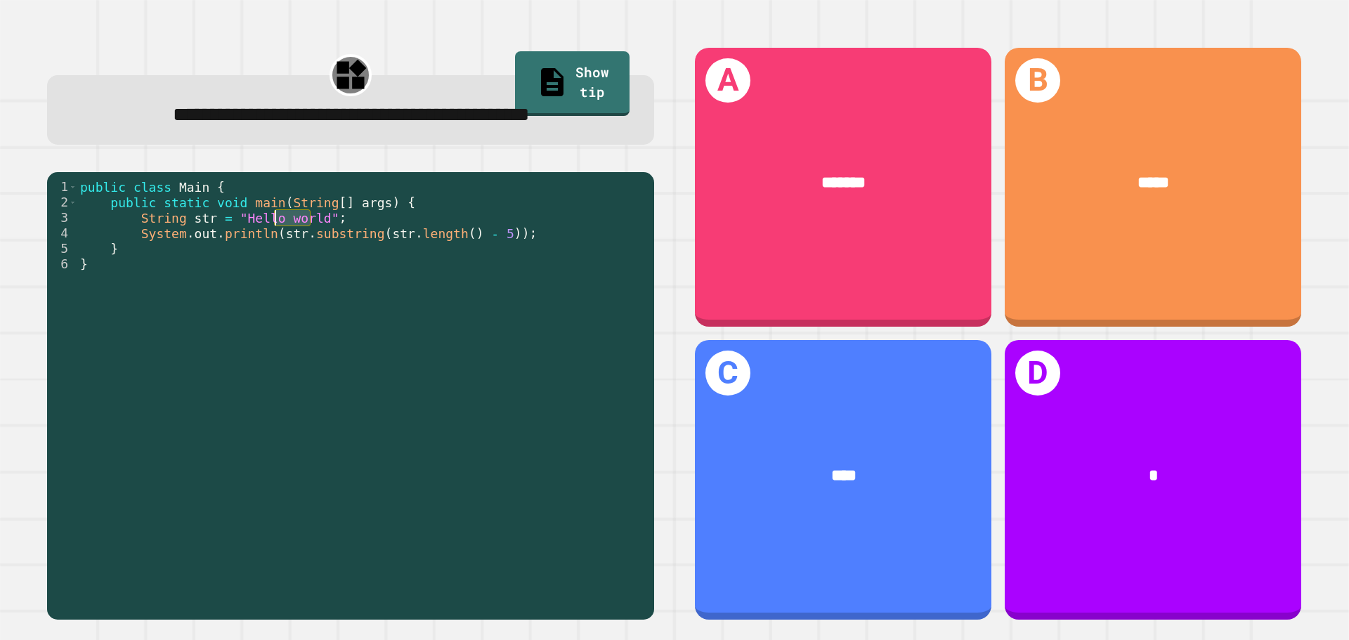
drag, startPoint x: 309, startPoint y: 256, endPoint x: 277, endPoint y: 254, distance: 32.4
click at [277, 254] on div "public class Main { public static void main ( String [ ] args ) { String str = …" at bounding box center [362, 372] width 570 height 386
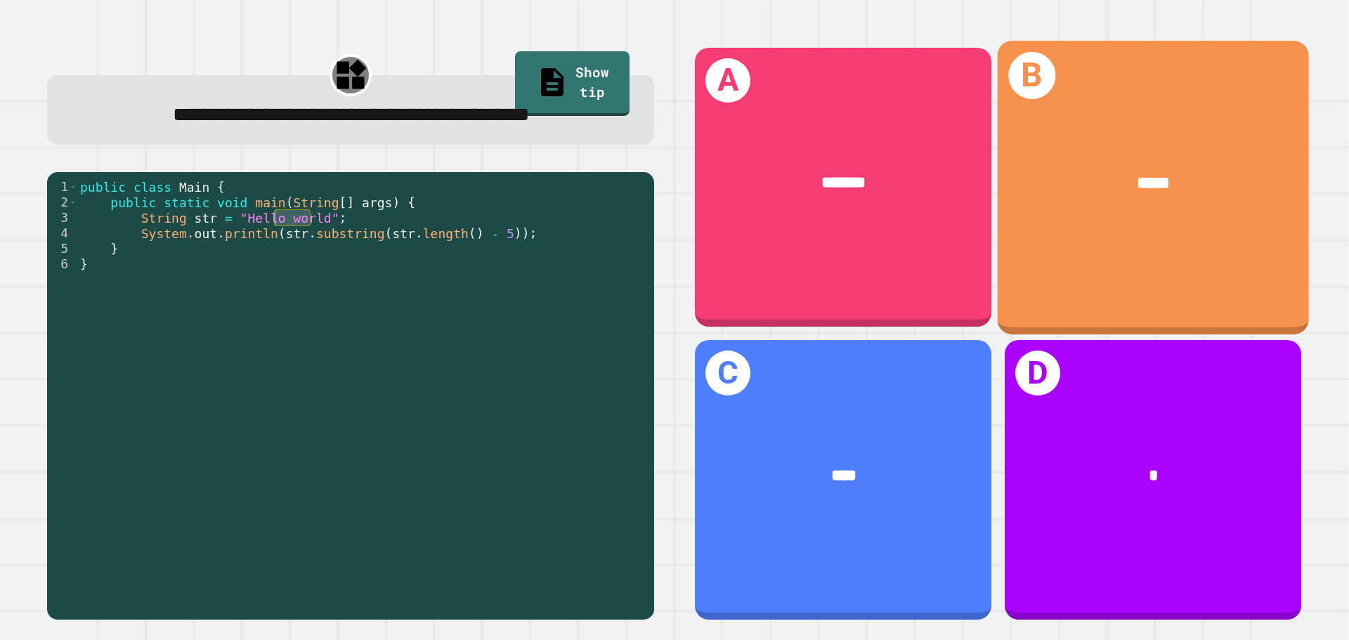
click at [1123, 213] on div "*****" at bounding box center [1153, 183] width 311 height 94
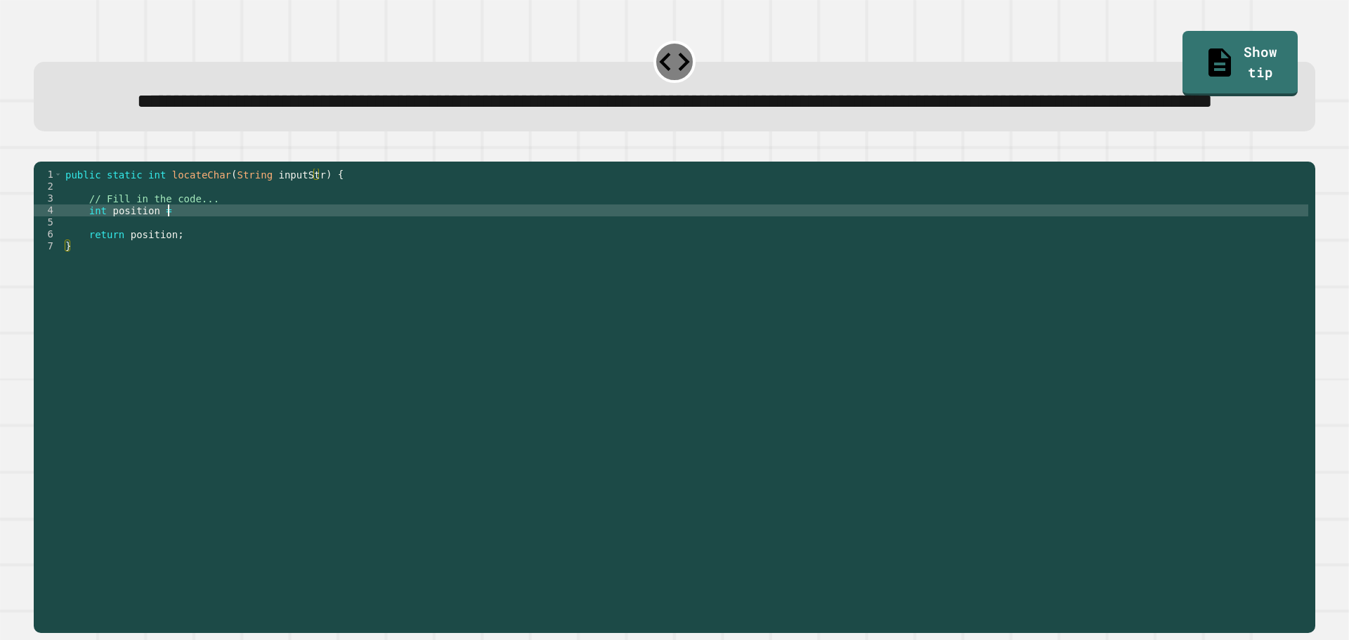
click at [680, 267] on div "public static int locateChar ( String inputStr ) { // Fill in the code... int p…" at bounding box center [686, 366] width 1246 height 394
type textarea "**********"
click at [41, 150] on button "button" at bounding box center [41, 150] width 0 height 0
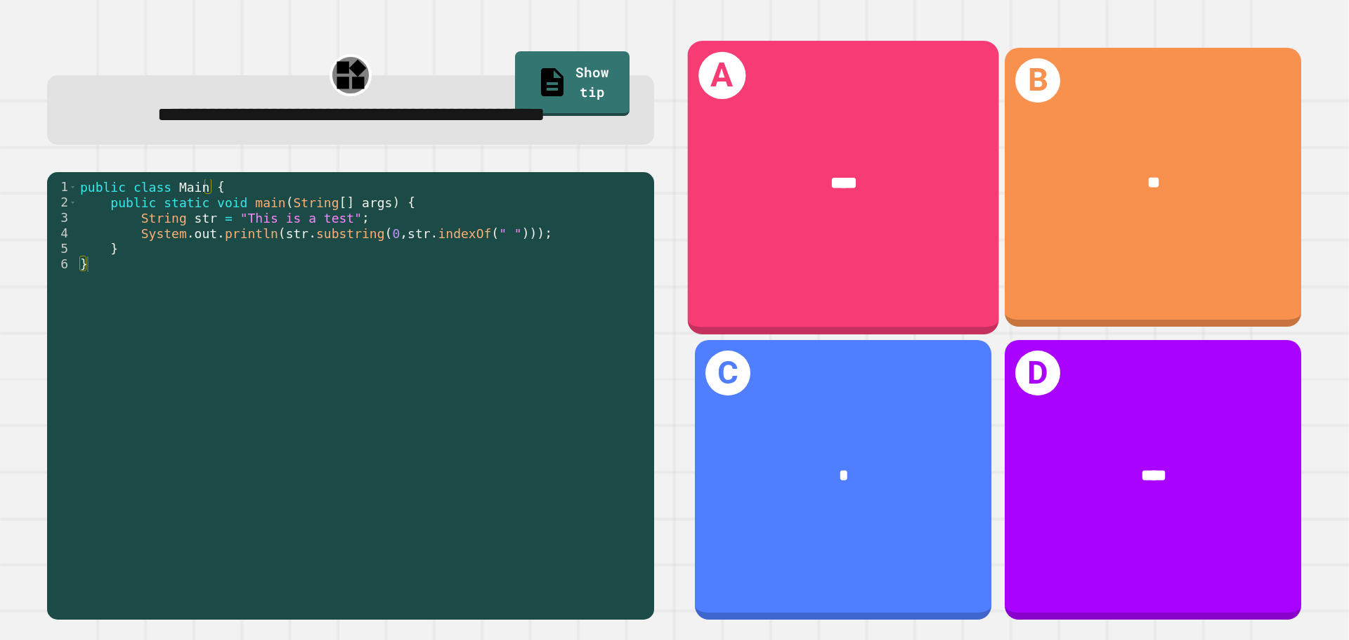
click at [891, 214] on div "****" at bounding box center [843, 183] width 311 height 94
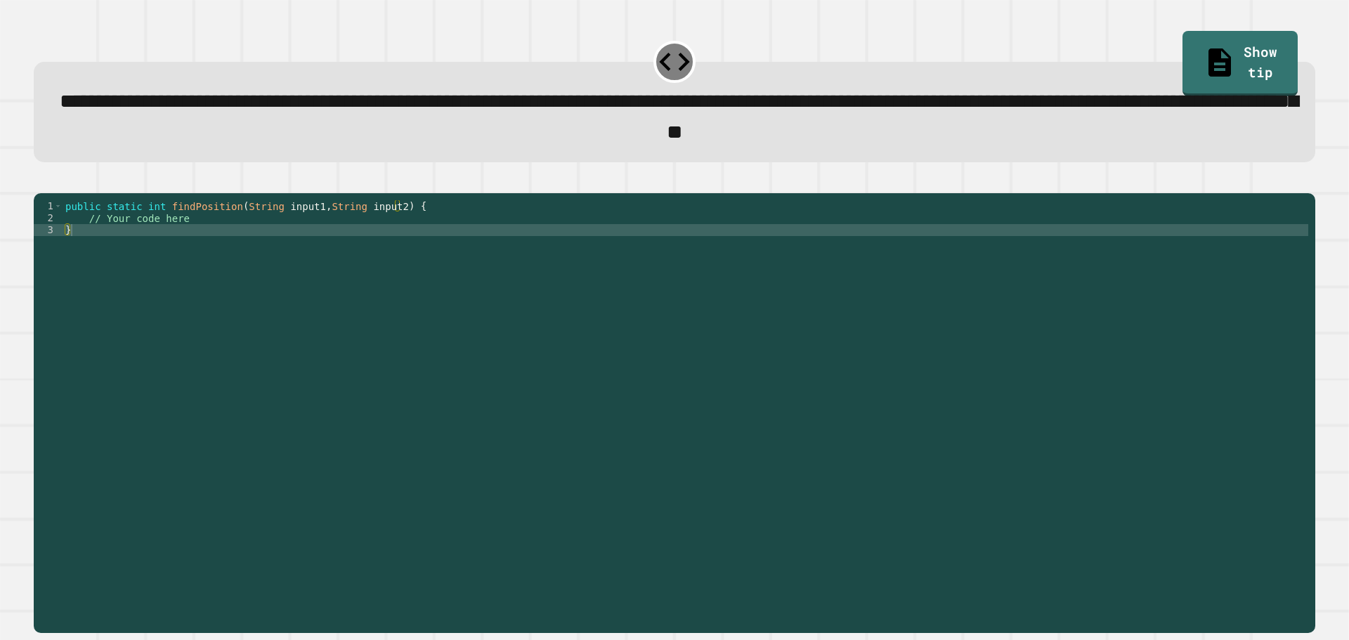
click at [578, 230] on div "public static int findPosition ( String input1 , String input2 ) { // Your code…" at bounding box center [686, 397] width 1246 height 394
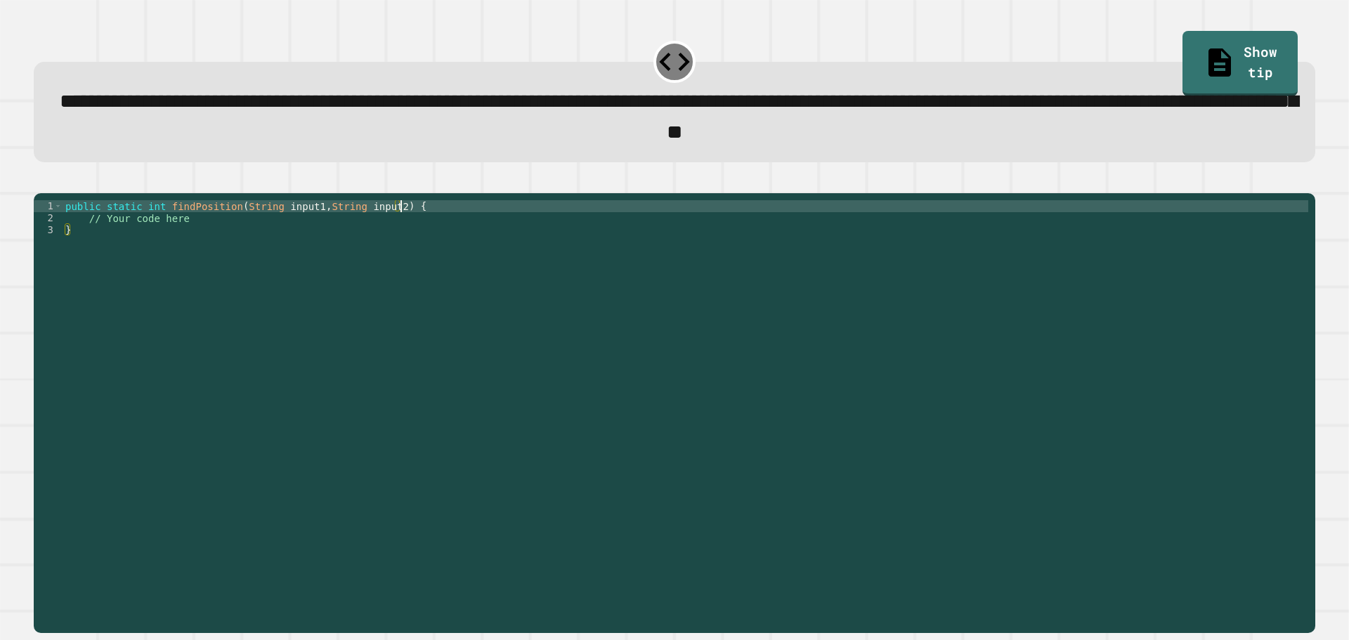
click at [570, 252] on div "public static int findPosition ( String input1 , String input2 ) { // Your code…" at bounding box center [686, 397] width 1246 height 394
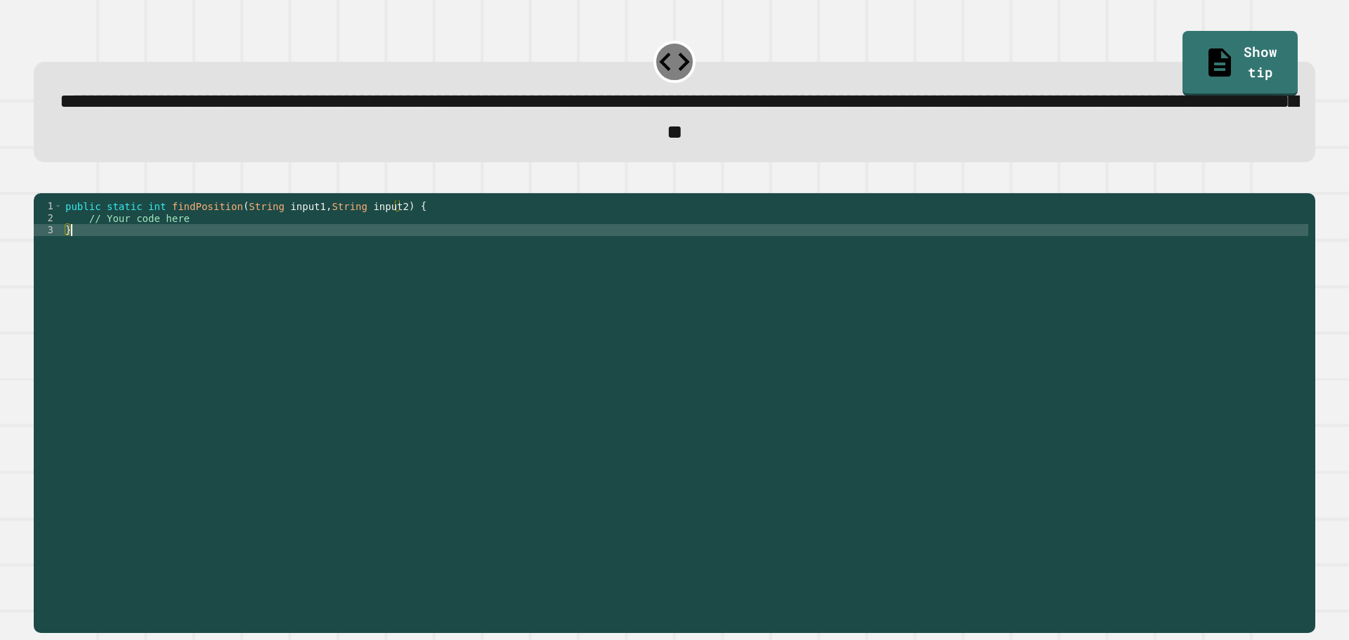
click at [570, 252] on div "public static int findPosition ( String input1 , String input2 ) { // Your code…" at bounding box center [686, 397] width 1246 height 394
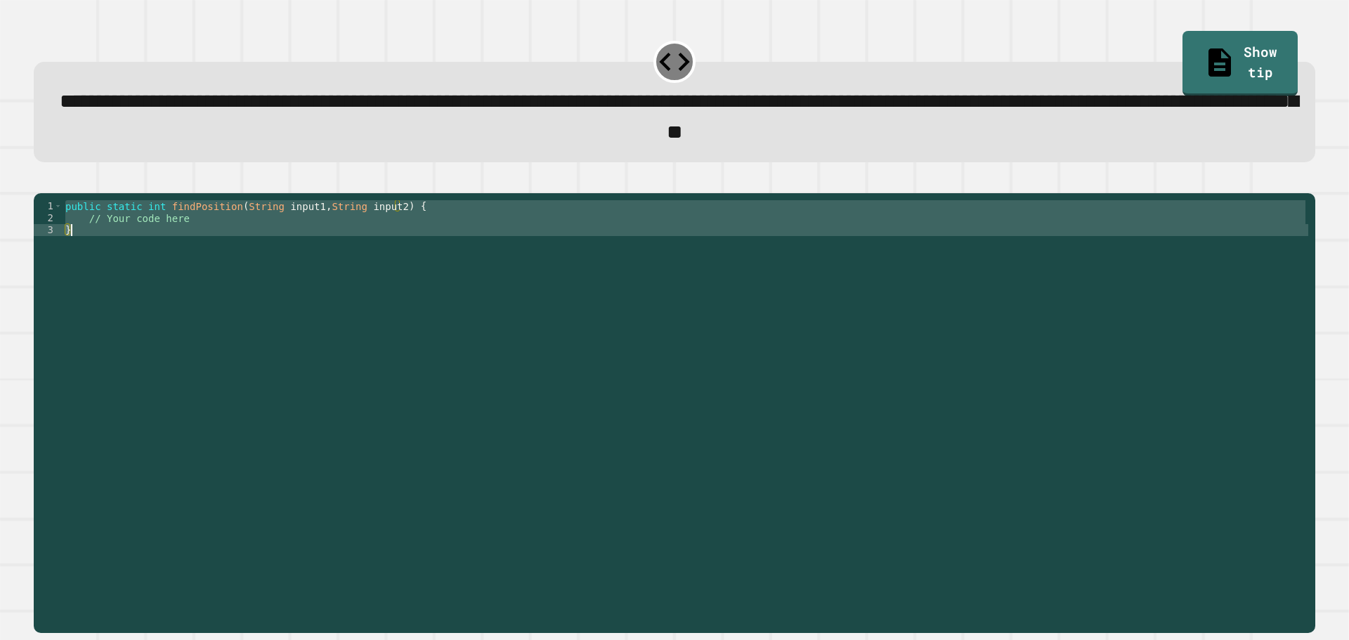
click at [570, 252] on div "public static int findPosition ( String input1 , String input2 ) { // Your code…" at bounding box center [686, 397] width 1246 height 394
click at [573, 247] on div "public static int findPosition ( String input1 , String input2 ) { // Your code…" at bounding box center [686, 385] width 1246 height 370
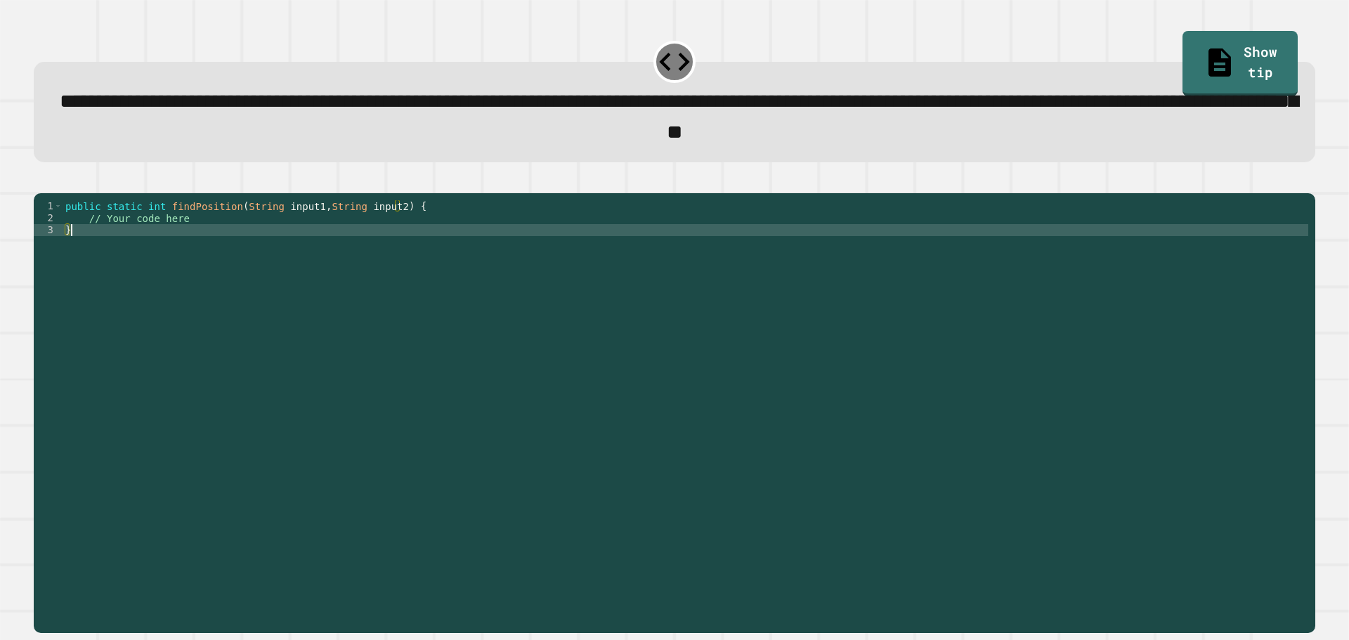
click at [573, 245] on div "public static int findPosition ( String input1 , String input2 ) { // Your code…" at bounding box center [686, 397] width 1246 height 394
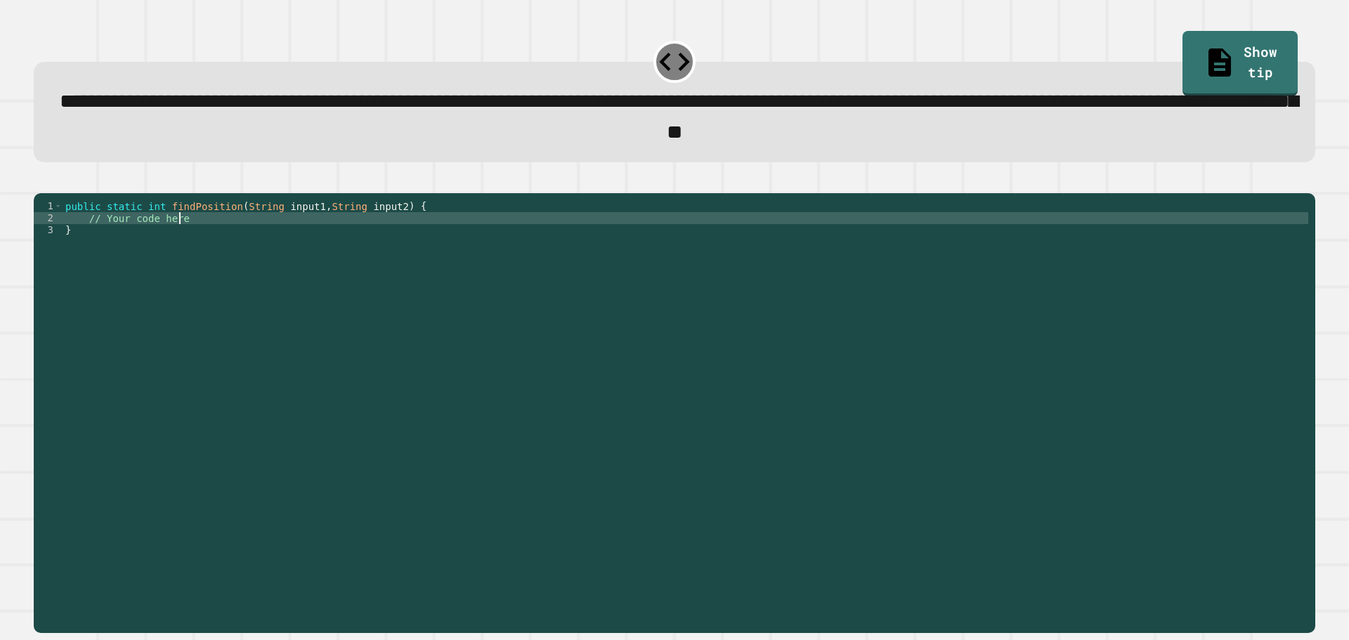
click at [573, 242] on div "public static int findPosition ( String input1 , String input2 ) { // Your code…" at bounding box center [686, 397] width 1246 height 394
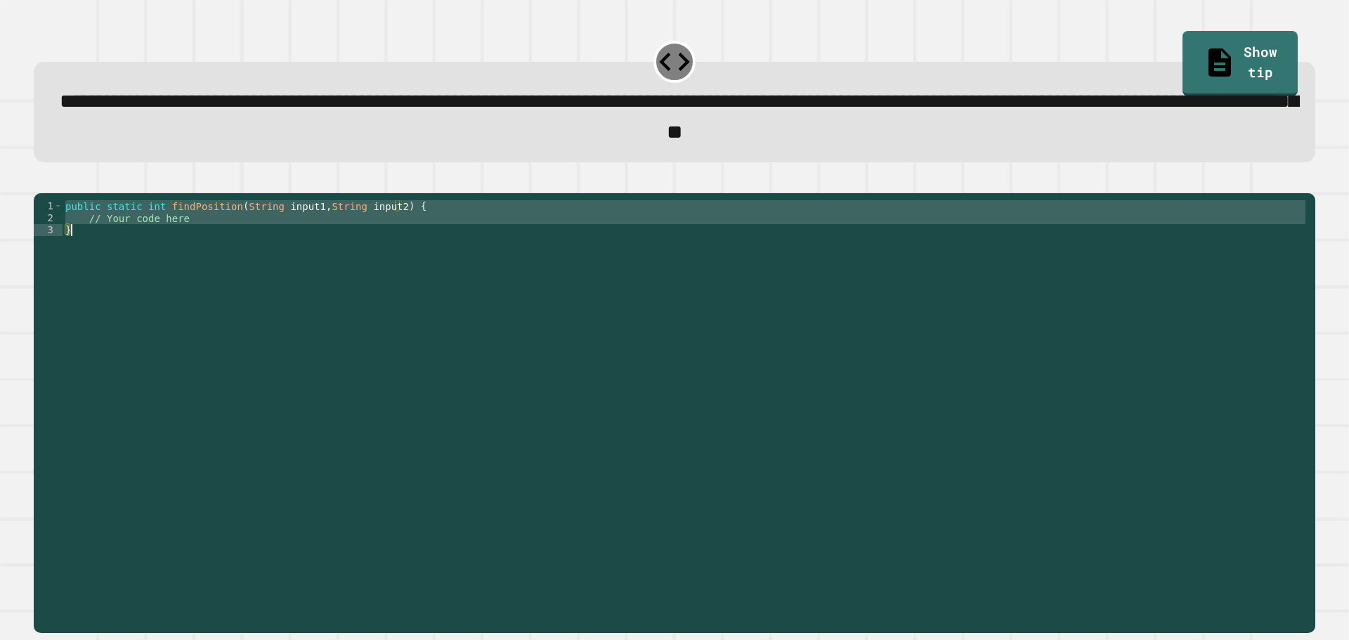
drag, startPoint x: 573, startPoint y: 242, endPoint x: 223, endPoint y: 242, distance: 350.6
click at [223, 242] on div "public static int findPosition ( String input1 , String input2 ) { // Your code…" at bounding box center [686, 397] width 1246 height 394
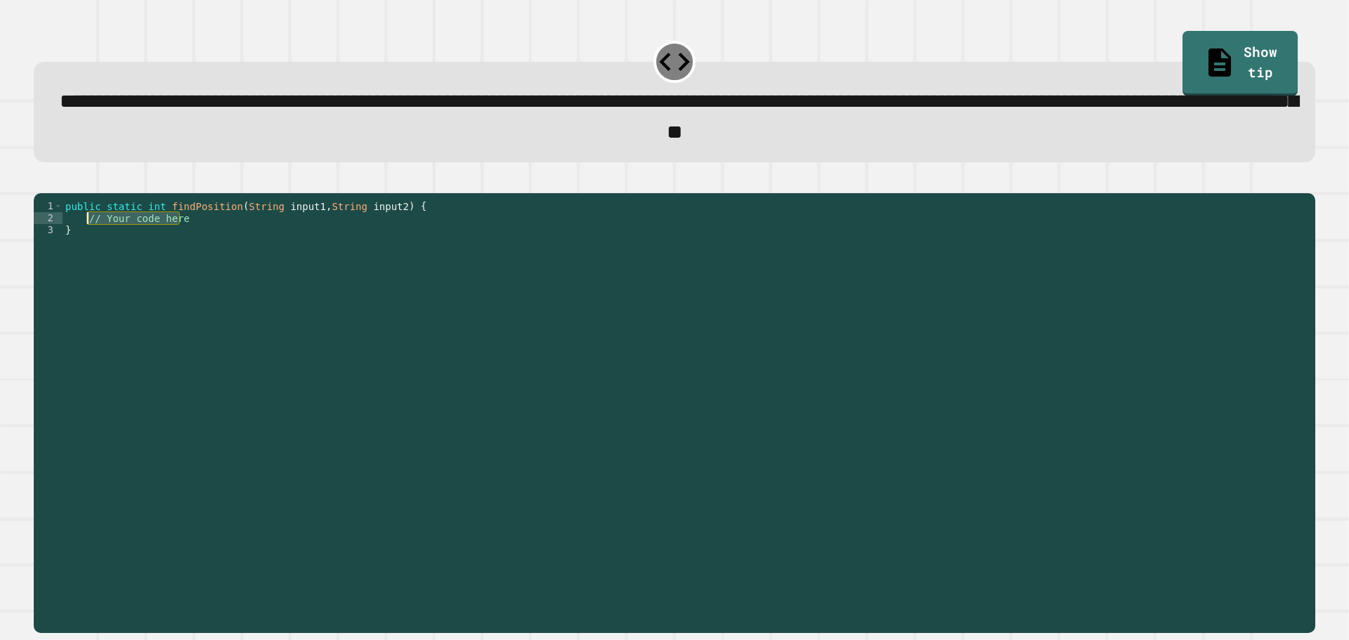
drag, startPoint x: 198, startPoint y: 239, endPoint x: 83, endPoint y: 244, distance: 115.3
click at [83, 244] on div "public static int findPosition ( String input1 , String input2 ) { // Your code…" at bounding box center [686, 397] width 1246 height 394
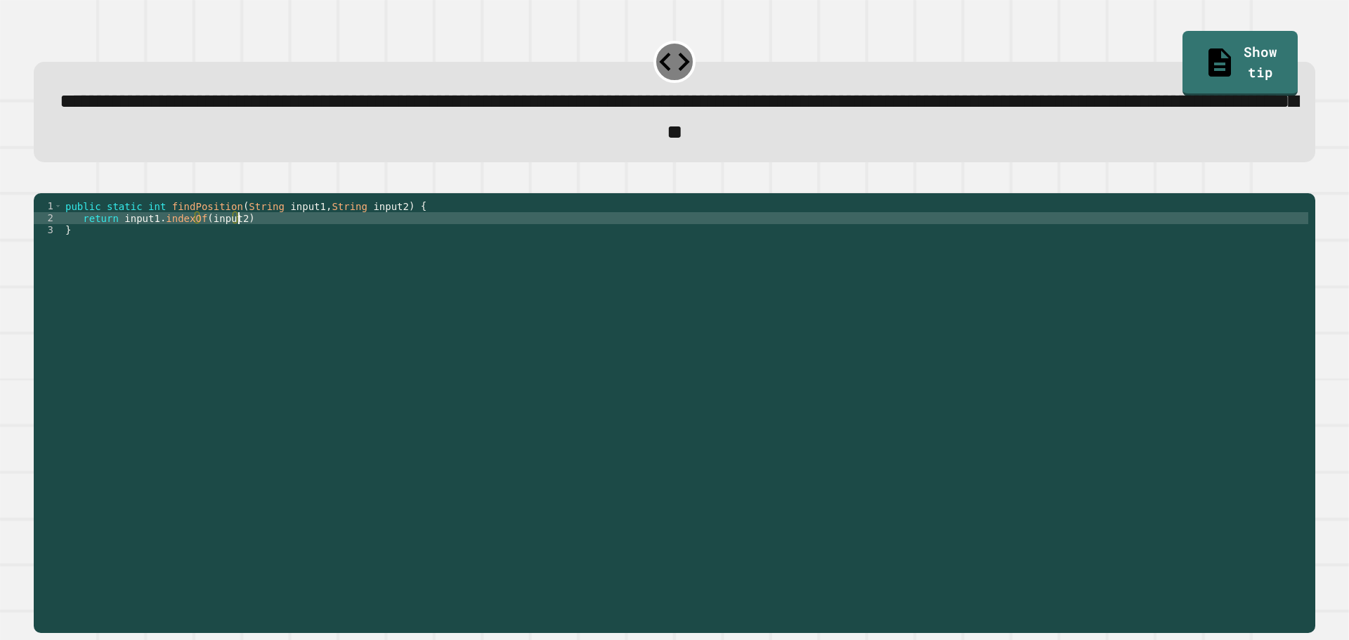
scroll to position [0, 12]
type textarea "**********"
click at [41, 181] on icon "button" at bounding box center [41, 181] width 0 height 0
